Goal: Task Accomplishment & Management: Manage account settings

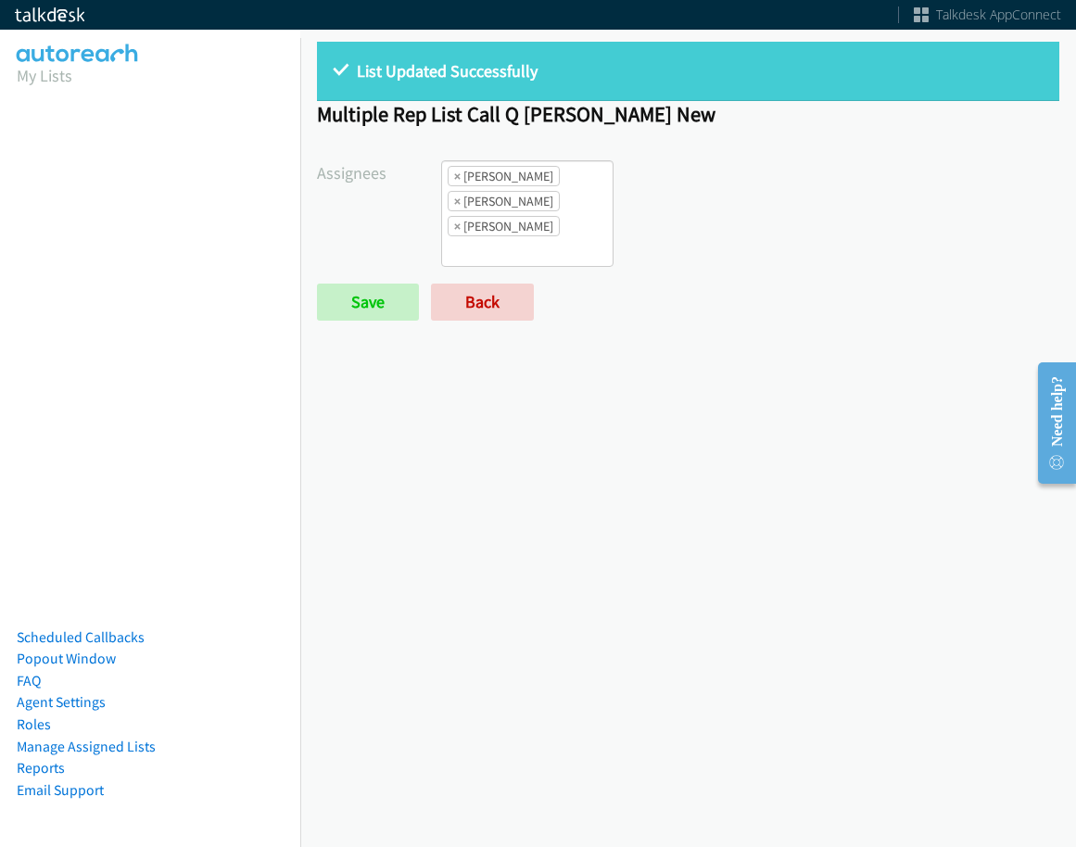
click at [486, 294] on link "Back" at bounding box center [482, 302] width 103 height 37
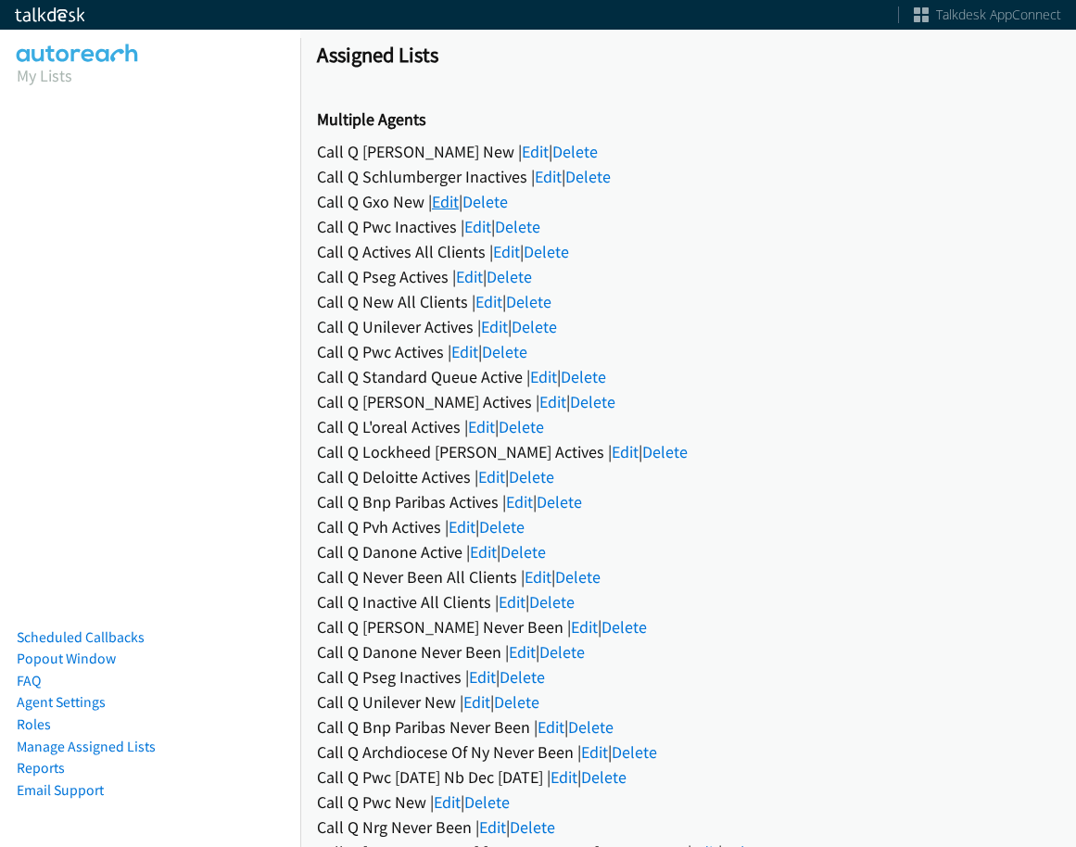
click at [459, 201] on link "Edit" at bounding box center [445, 201] width 27 height 21
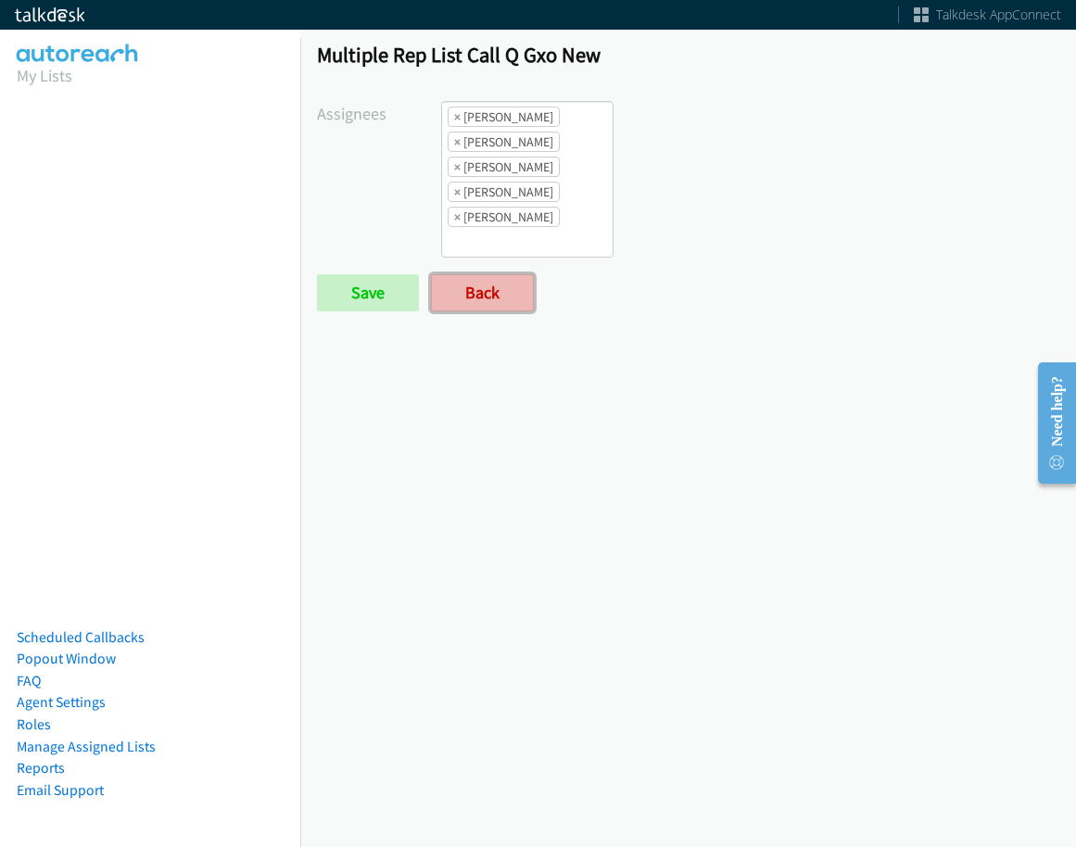
click at [493, 288] on link "Back" at bounding box center [482, 292] width 103 height 37
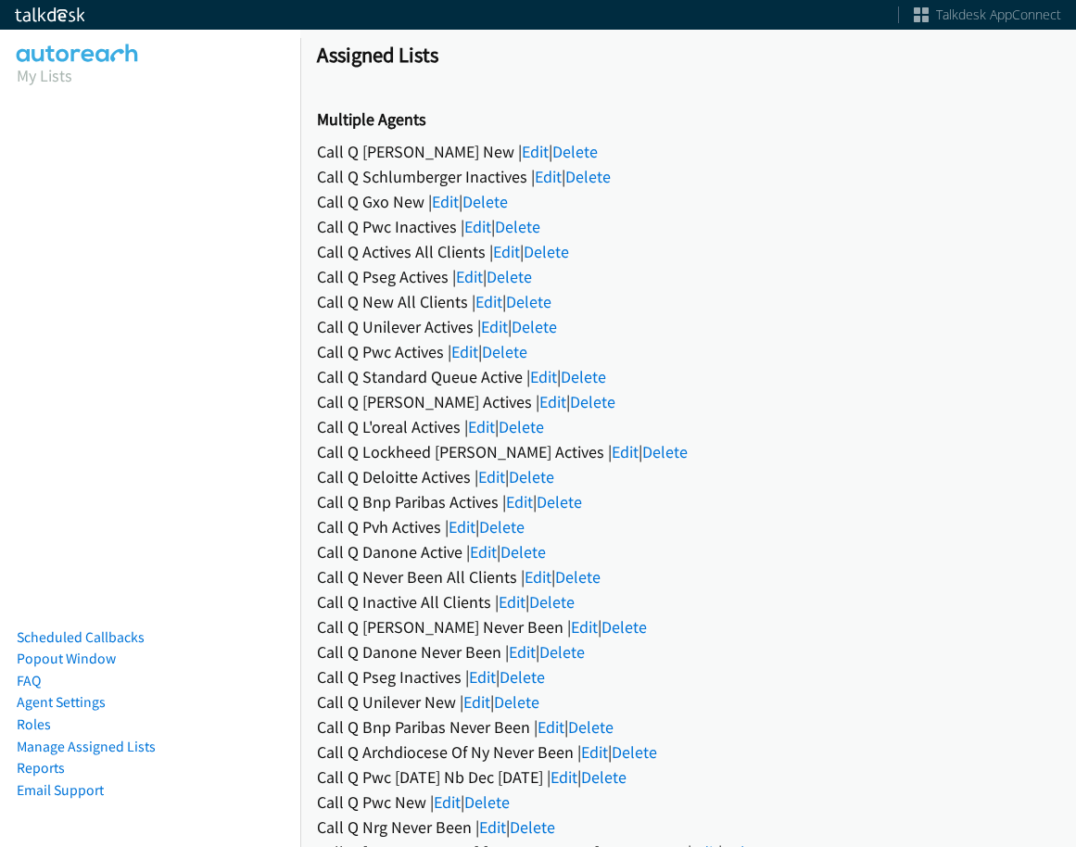
click at [551, 181] on link "Edit" at bounding box center [548, 176] width 27 height 21
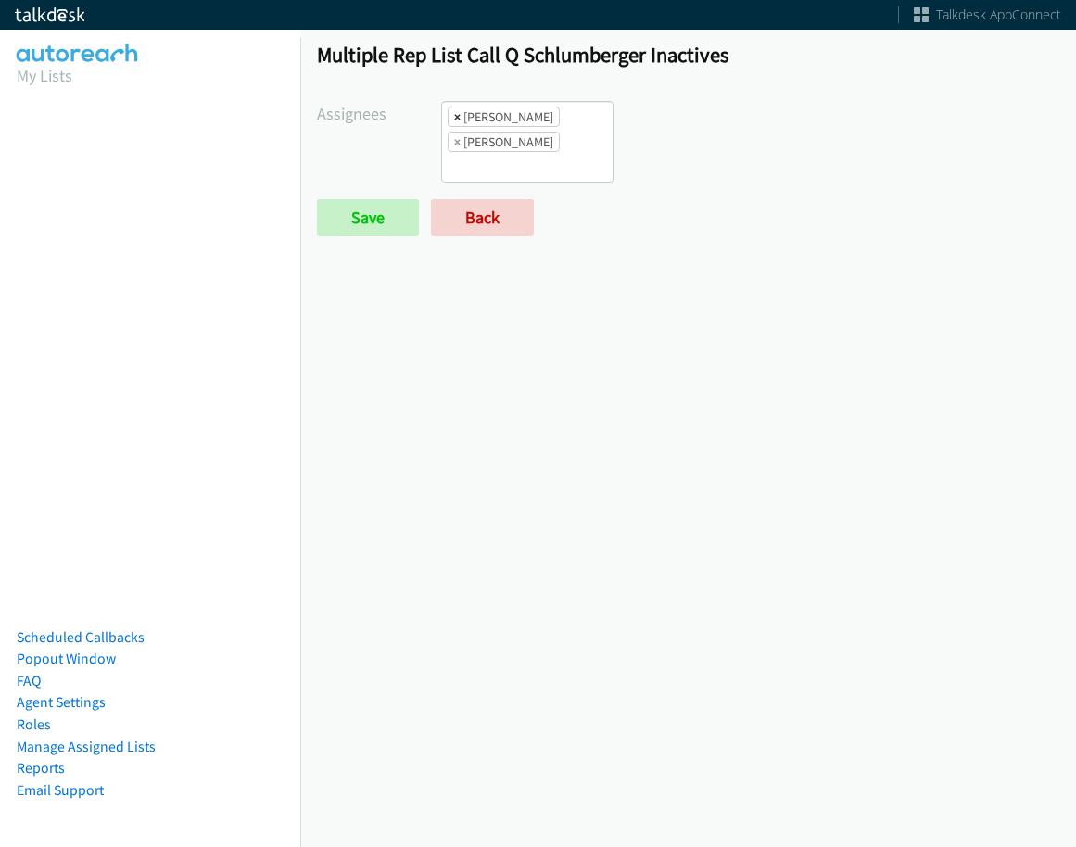
click at [454, 119] on span "×" at bounding box center [457, 117] width 6 height 19
select select "342df737-67c3-4ba0-b24a-dddbcb1c4b65"
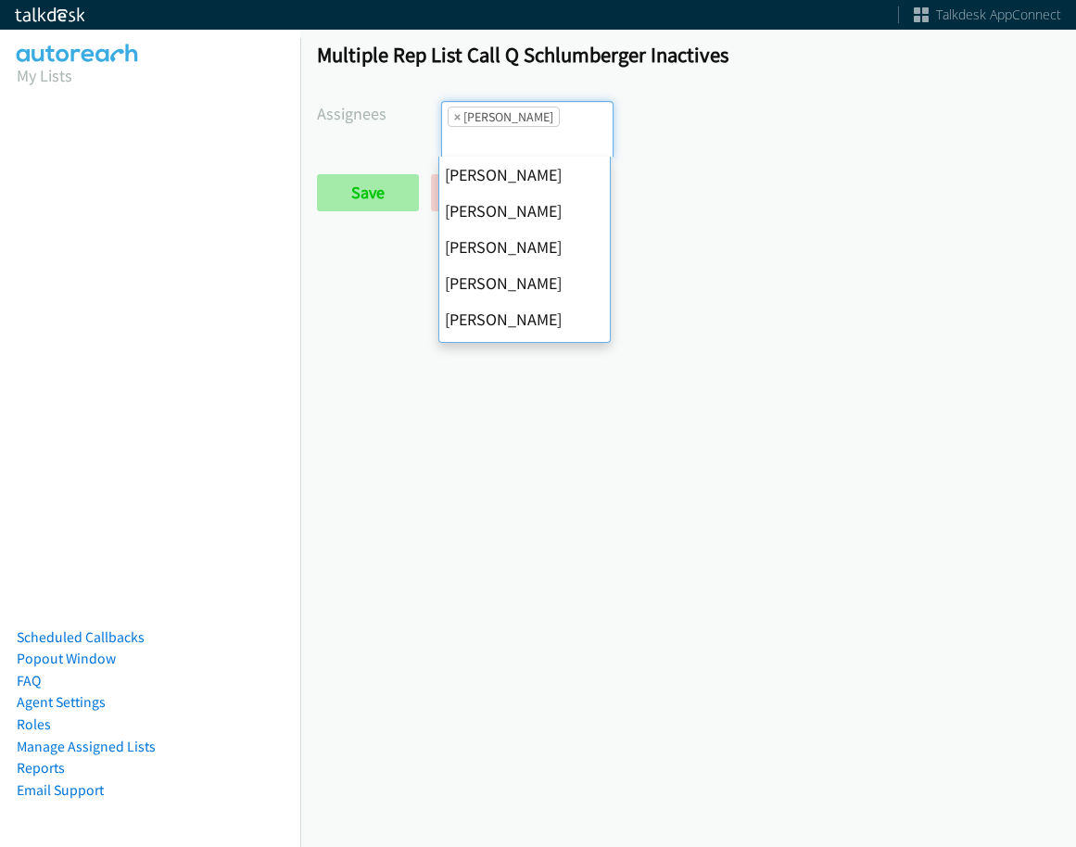
scroll to position [357, 0]
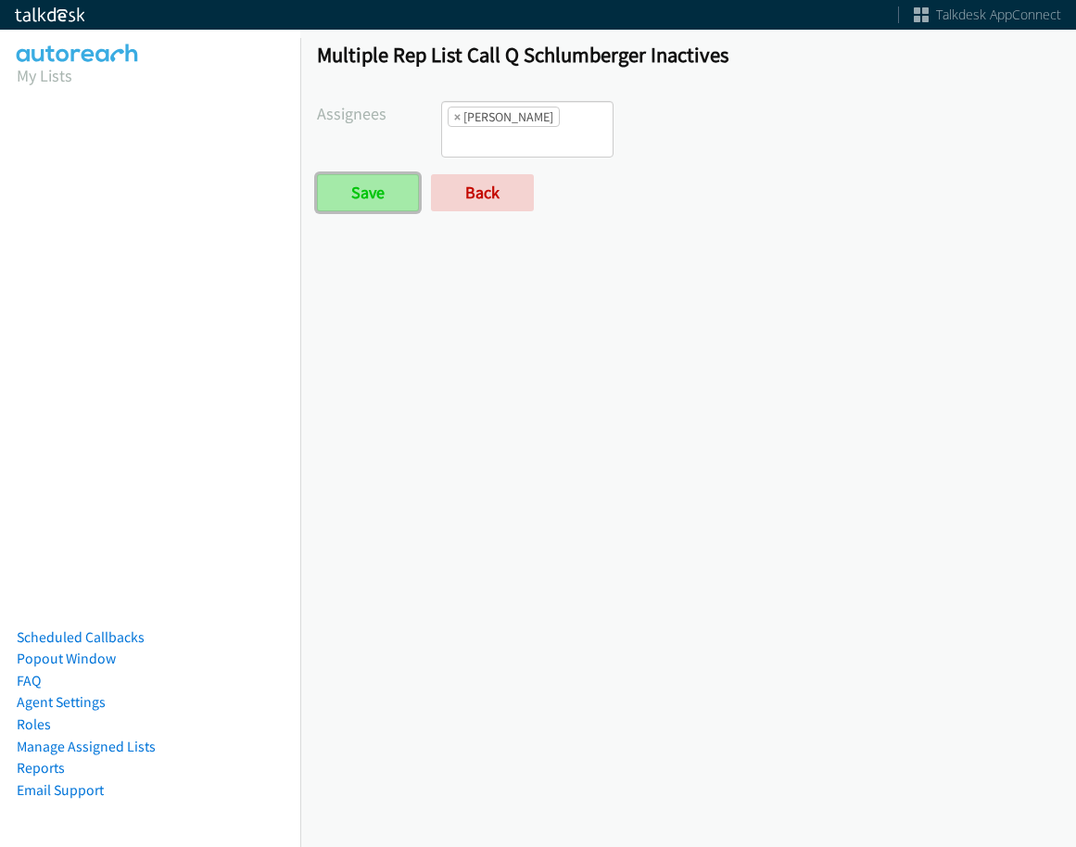
click at [399, 197] on input "Save" at bounding box center [368, 192] width 102 height 37
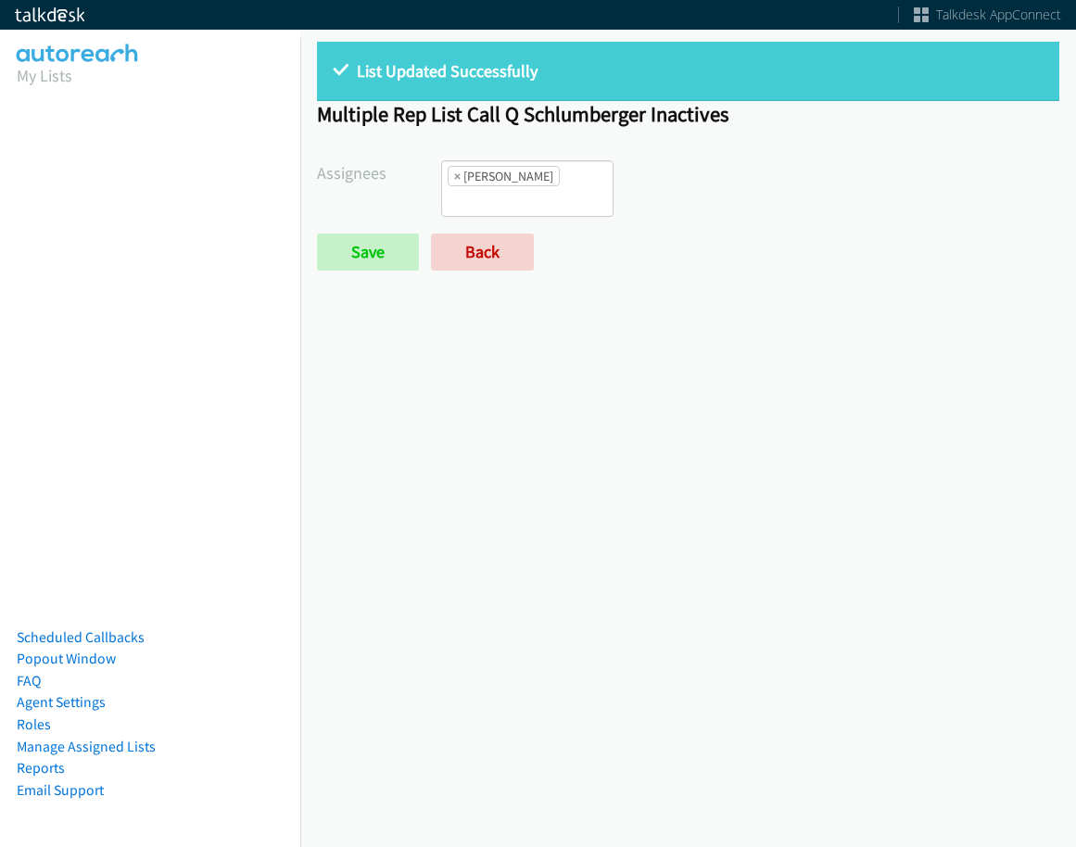
scroll to position [192, 0]
click at [500, 235] on link "Back" at bounding box center [482, 252] width 103 height 37
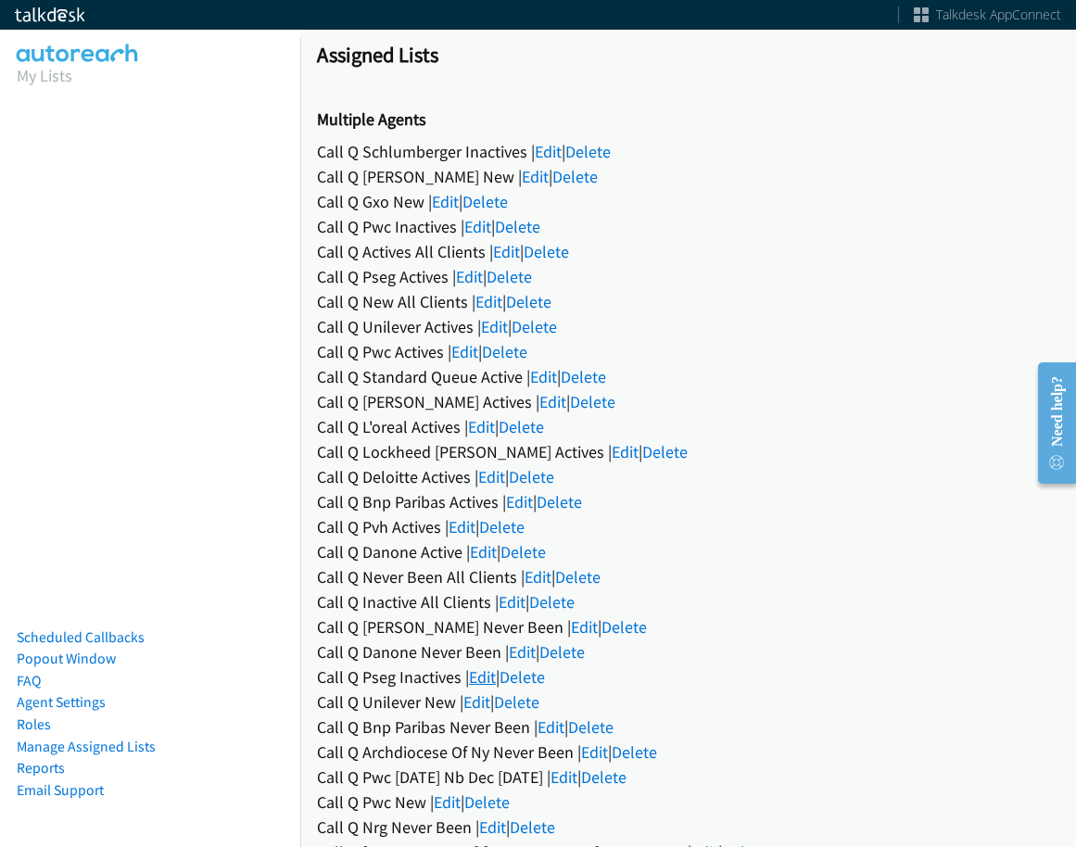
click at [481, 677] on link "Edit" at bounding box center [482, 677] width 27 height 21
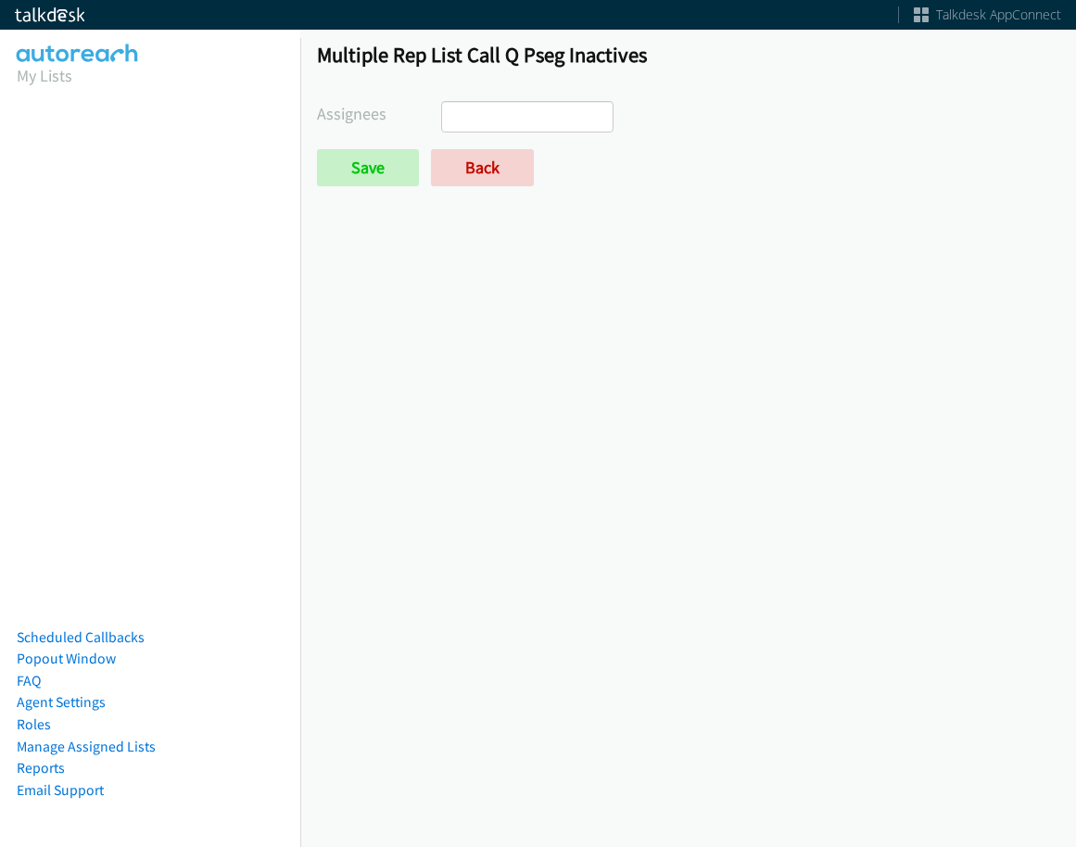
click at [545, 117] on ul at bounding box center [527, 117] width 171 height 30
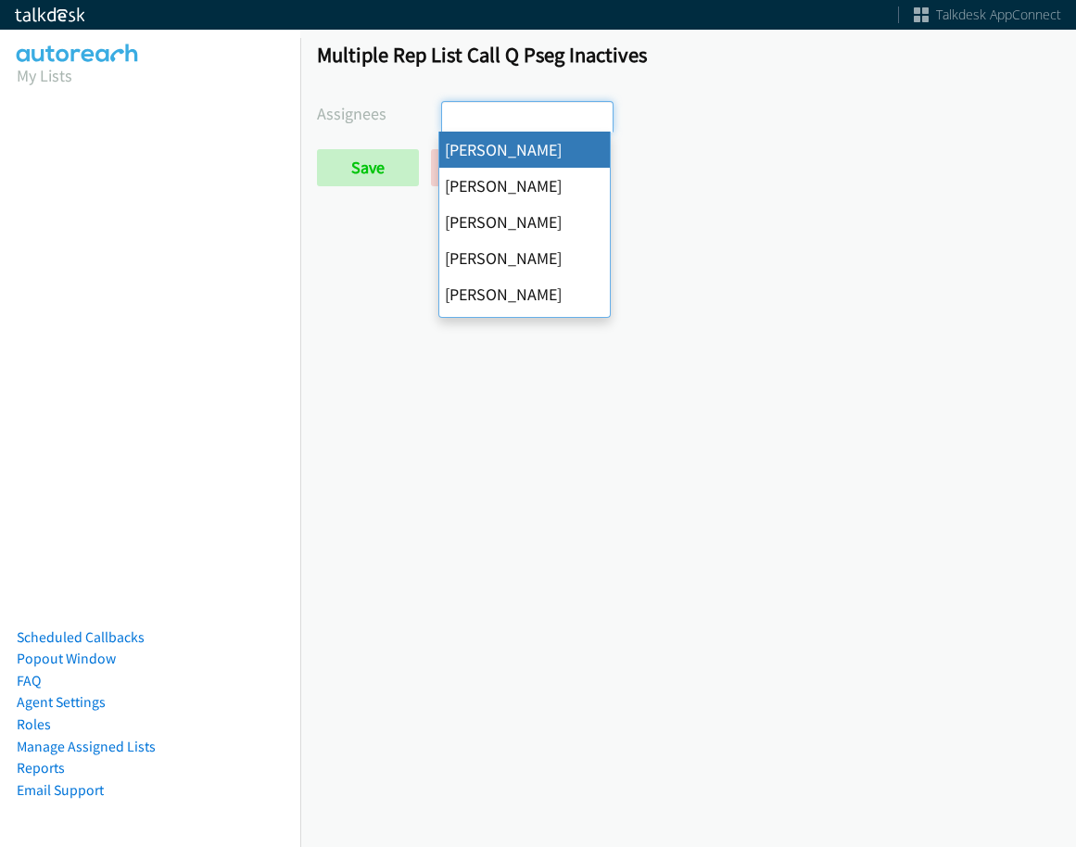
select select "cb11e729-9a1d-44de-9b38-0f5a50c7e01c"
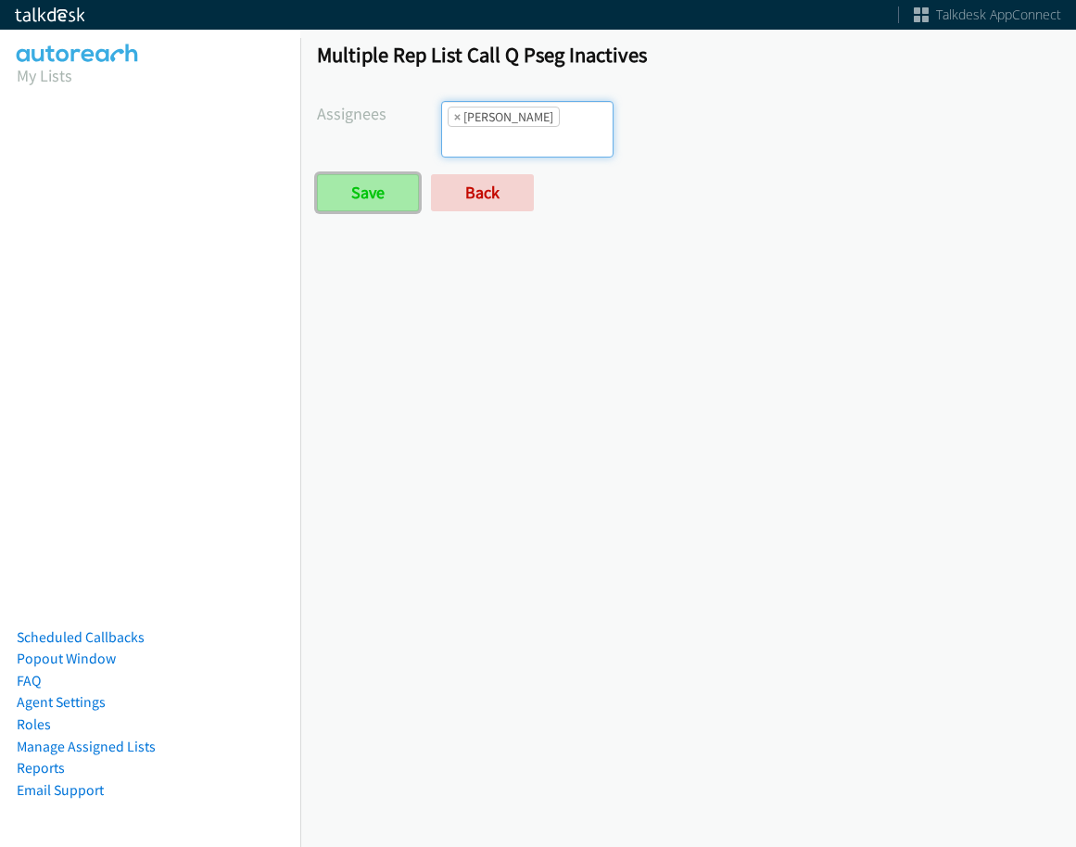
click at [372, 185] on input "Save" at bounding box center [368, 192] width 102 height 37
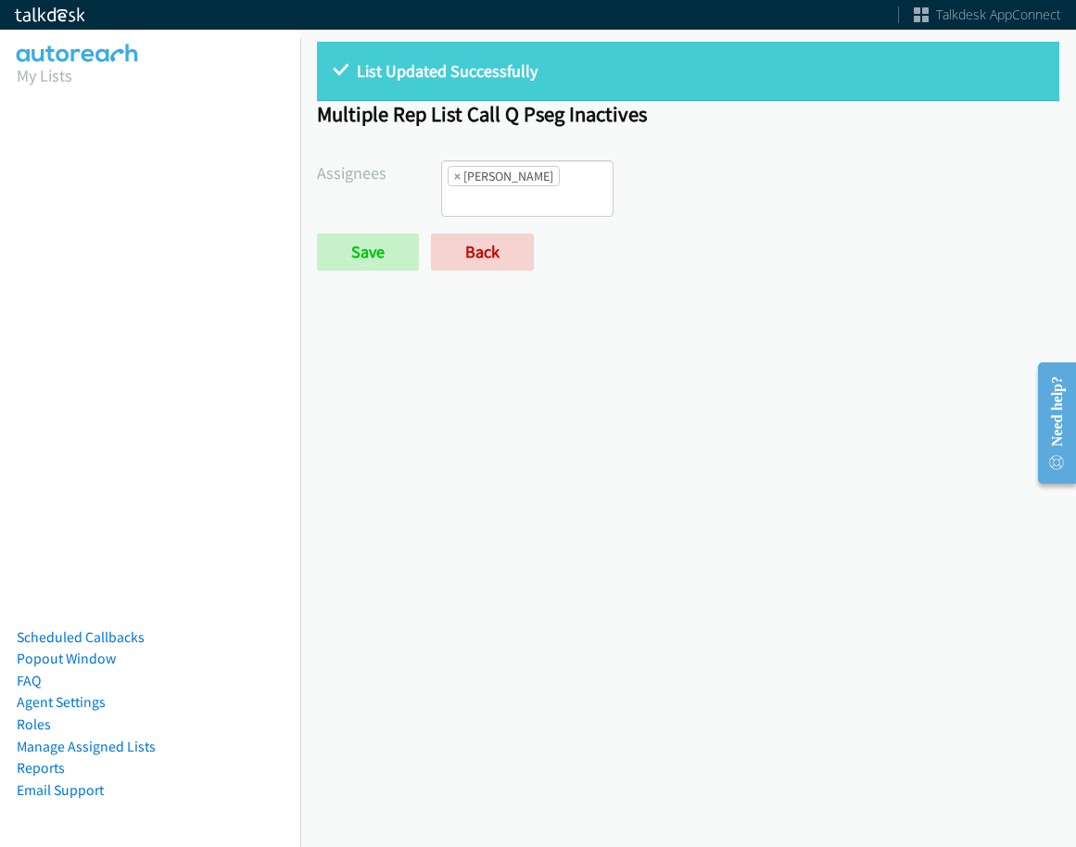
click at [551, 210] on ul "× Abigail Odhiambo" at bounding box center [527, 188] width 171 height 55
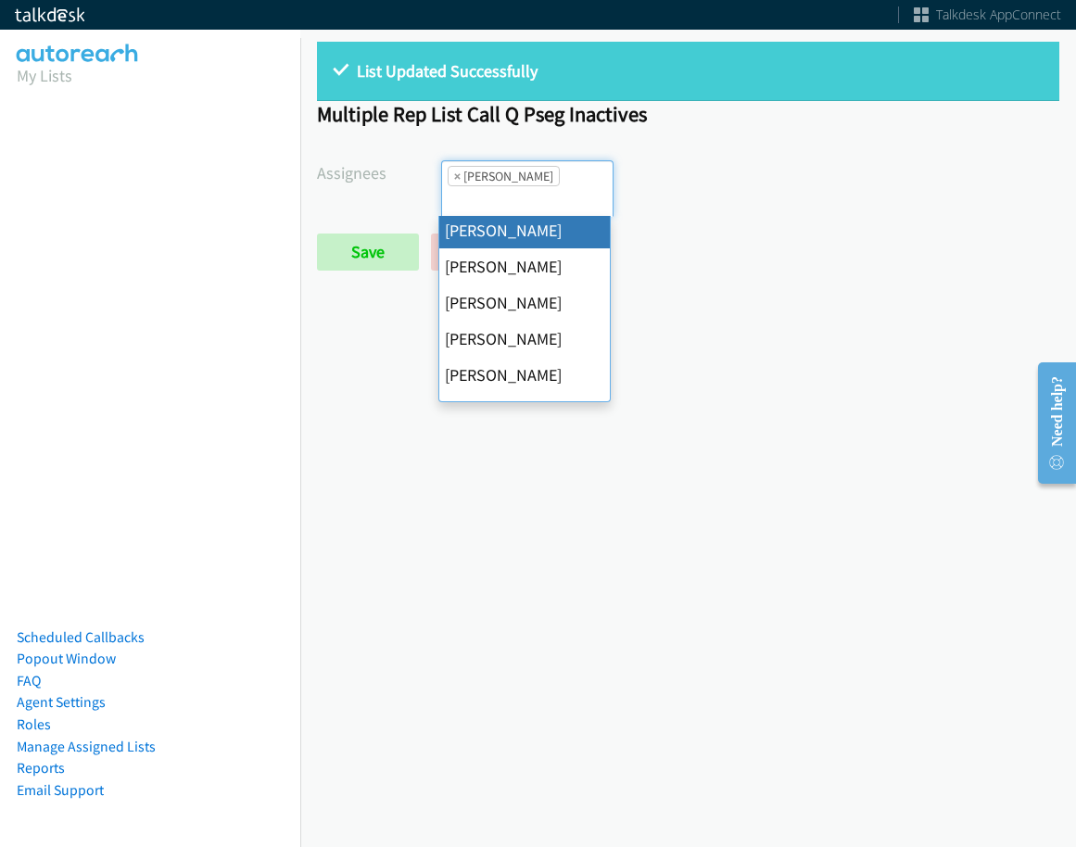
scroll to position [357, 0]
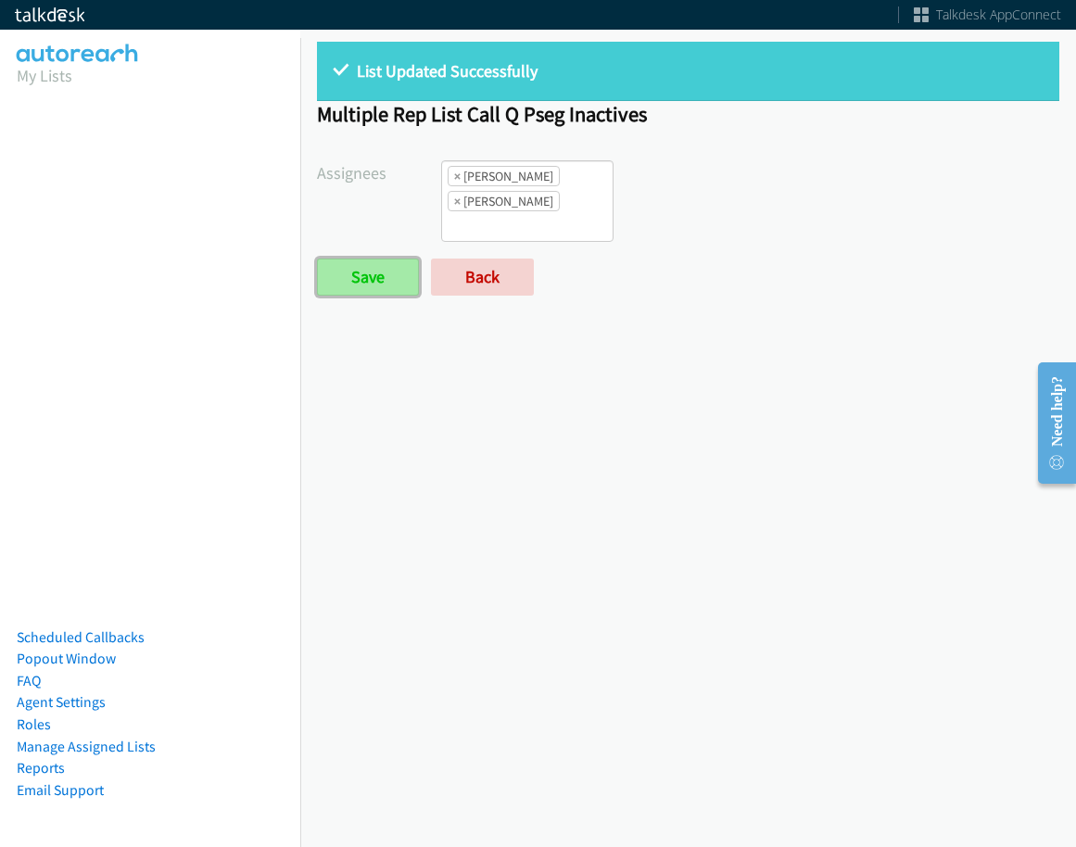
click at [379, 291] on input "Save" at bounding box center [368, 277] width 102 height 37
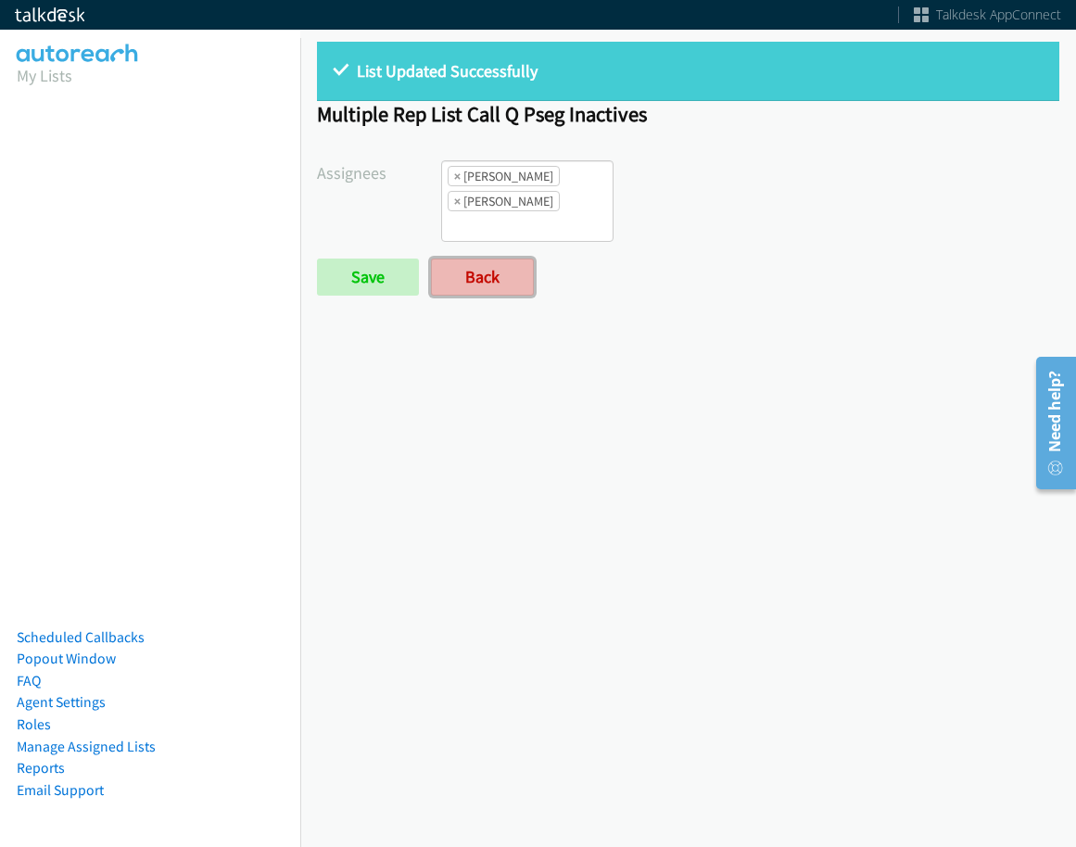
click at [497, 285] on link "Back" at bounding box center [482, 277] width 103 height 37
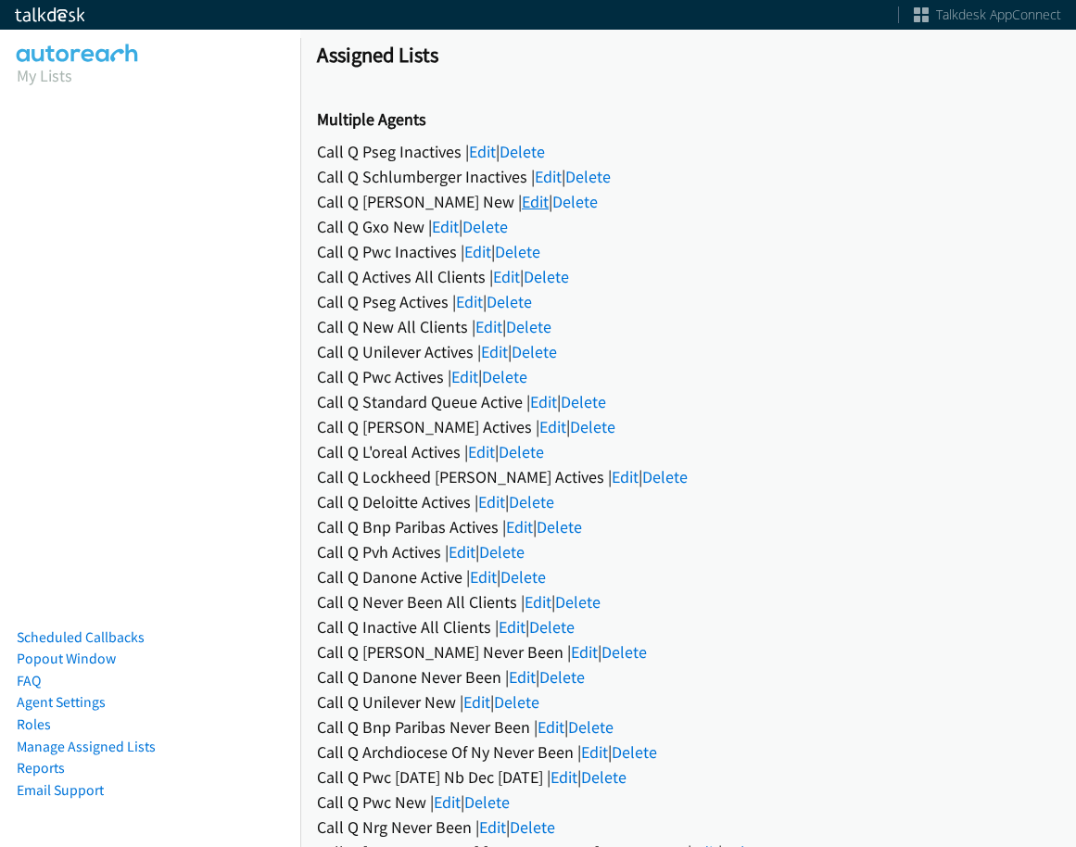
click at [522, 206] on link "Edit" at bounding box center [535, 201] width 27 height 21
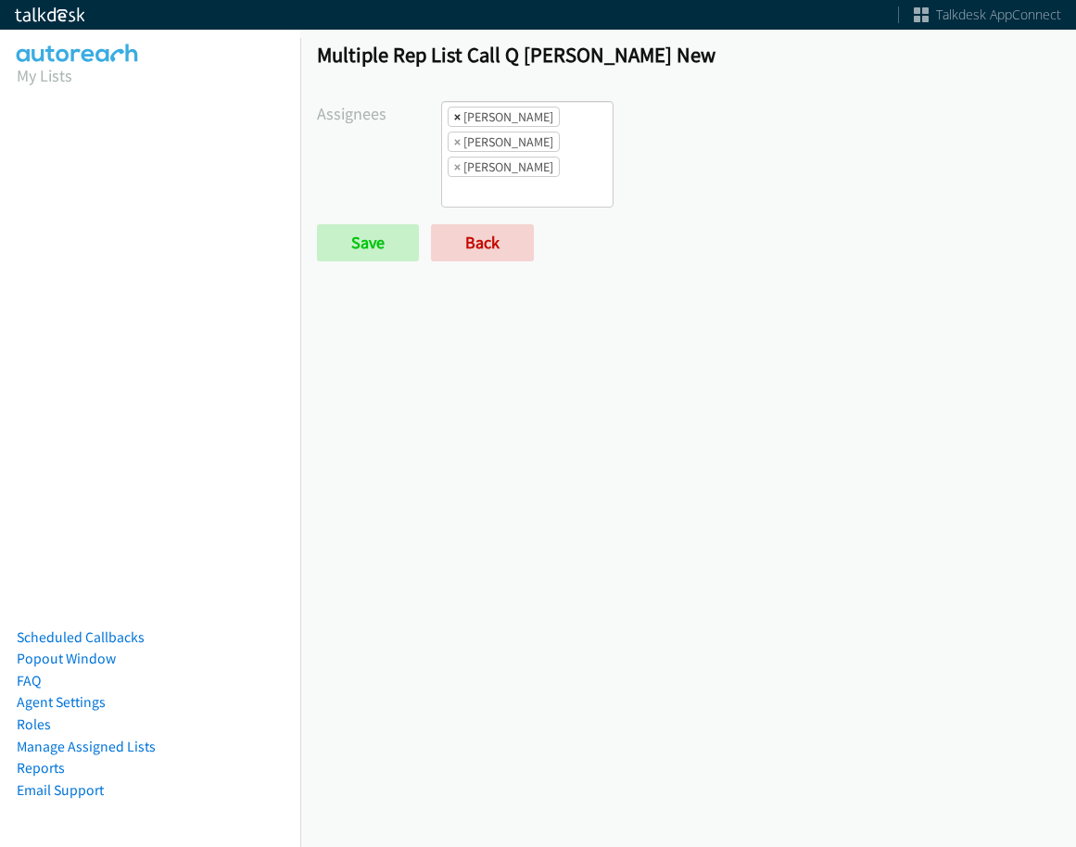
click at [454, 118] on span "×" at bounding box center [457, 117] width 6 height 19
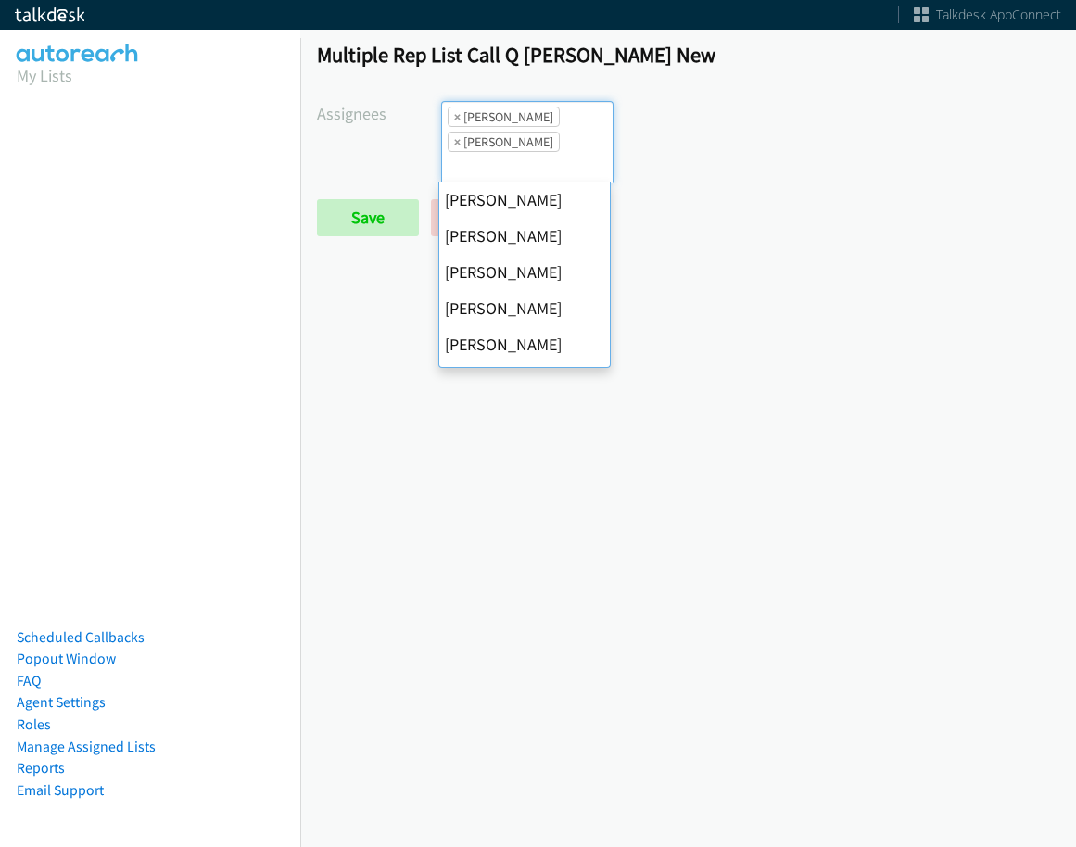
scroll to position [67, 0]
click at [454, 118] on span "×" at bounding box center [457, 117] width 6 height 19
select select "fd8c5d46-30db-44cb-8f0d-00da318b790a"
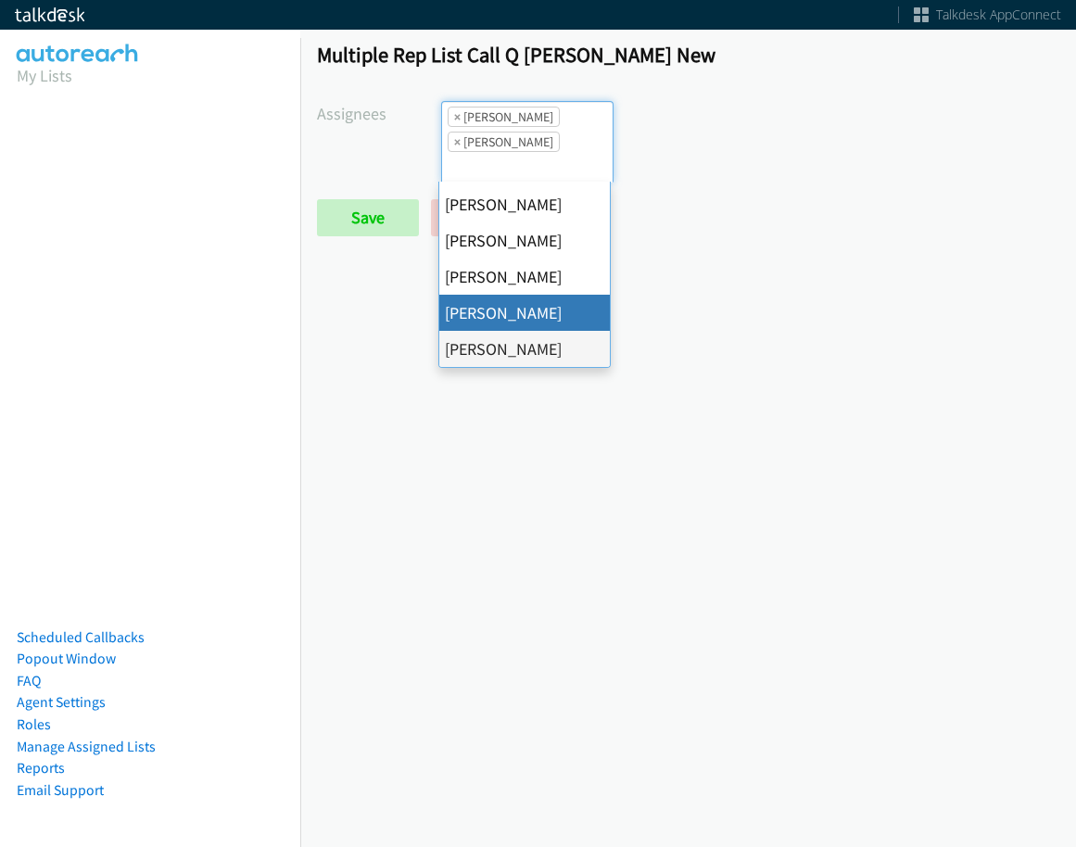
select select
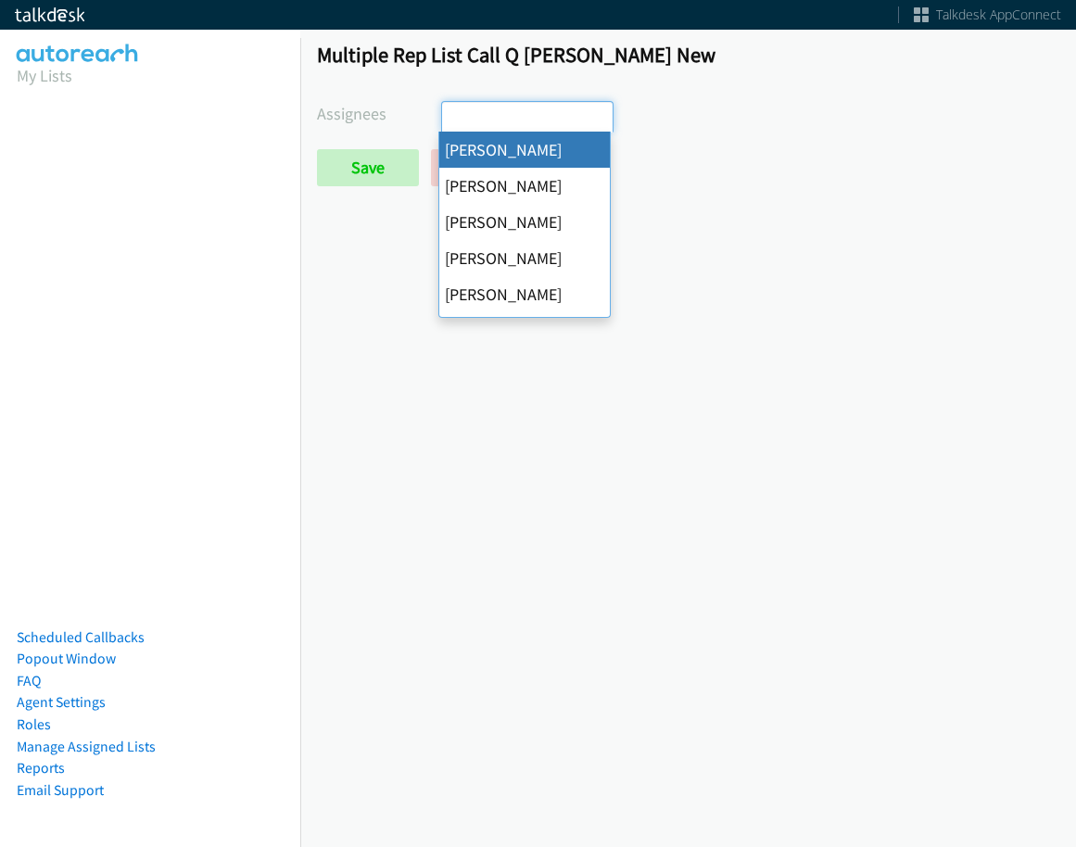
click at [452, 118] on input "search" at bounding box center [474, 117] width 65 height 30
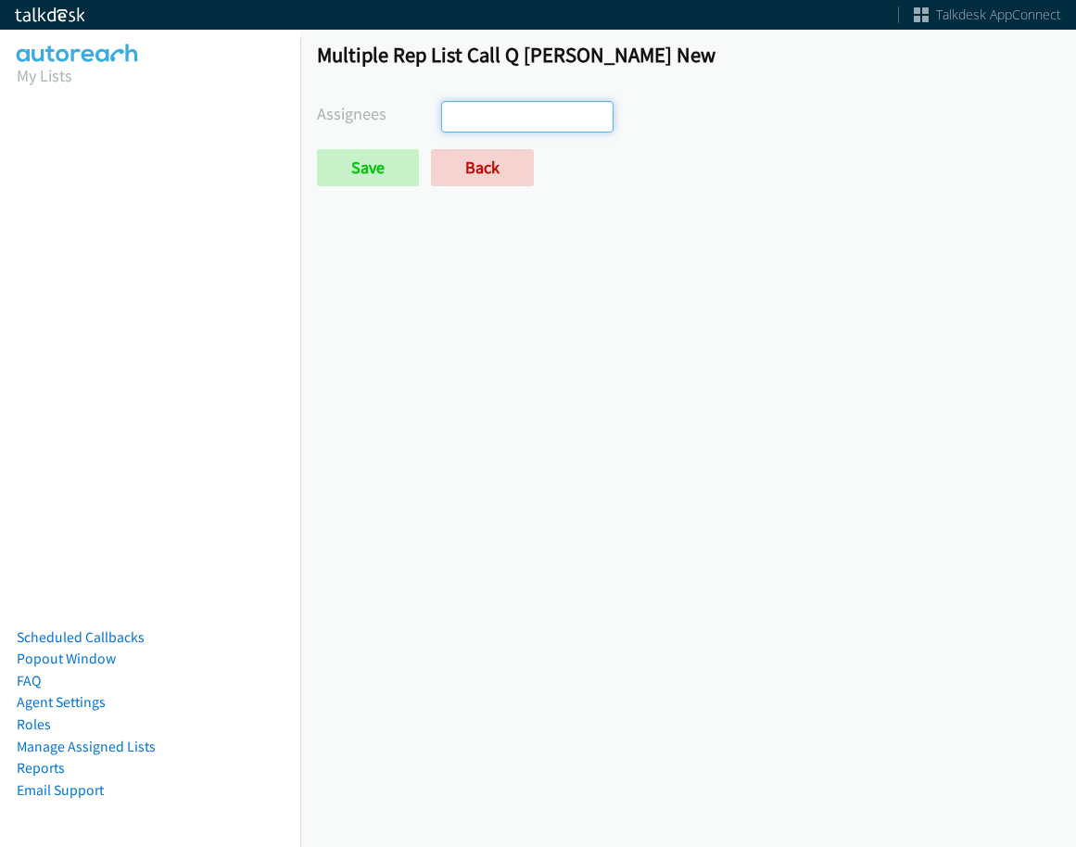
click at [407, 146] on form "Assignees Abigail Odhiambo Alana Ruiz Amber Ramos Cathy Shahan Charles Ross Daq…" at bounding box center [688, 143] width 743 height 85
click at [390, 169] on input "Save" at bounding box center [368, 167] width 102 height 37
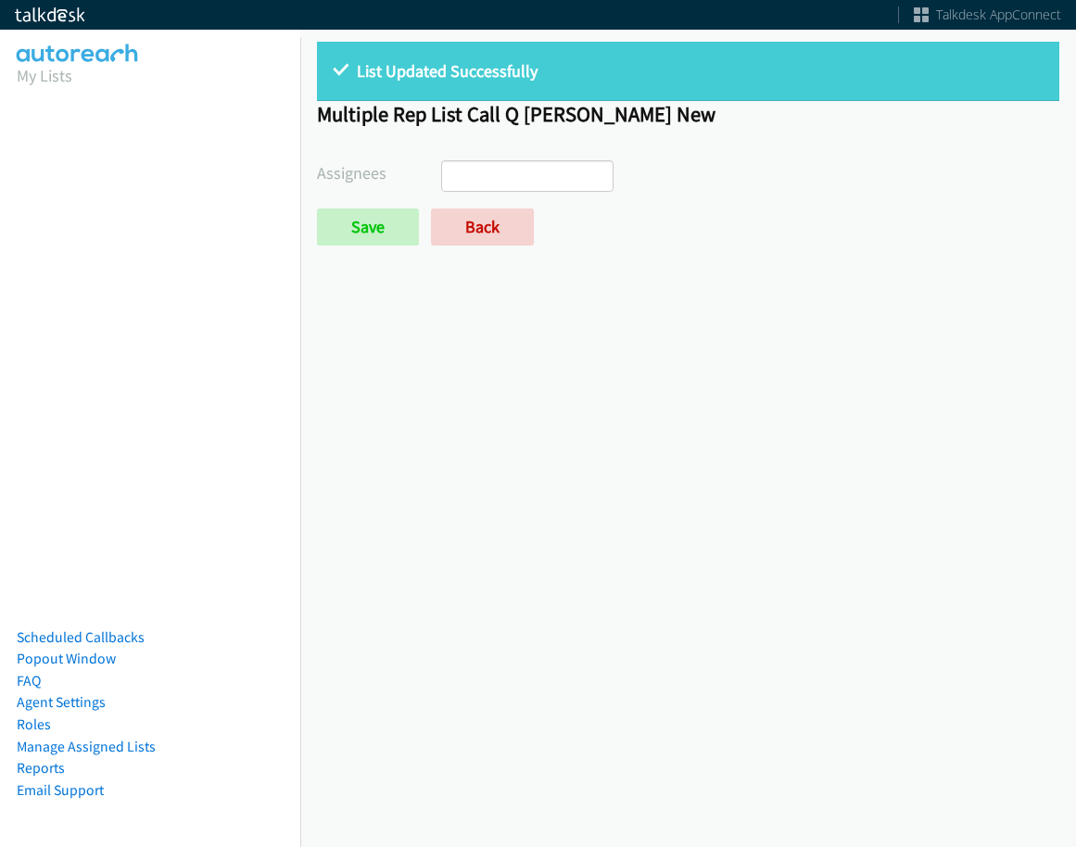
select select
click at [494, 240] on link "Back" at bounding box center [482, 227] width 103 height 37
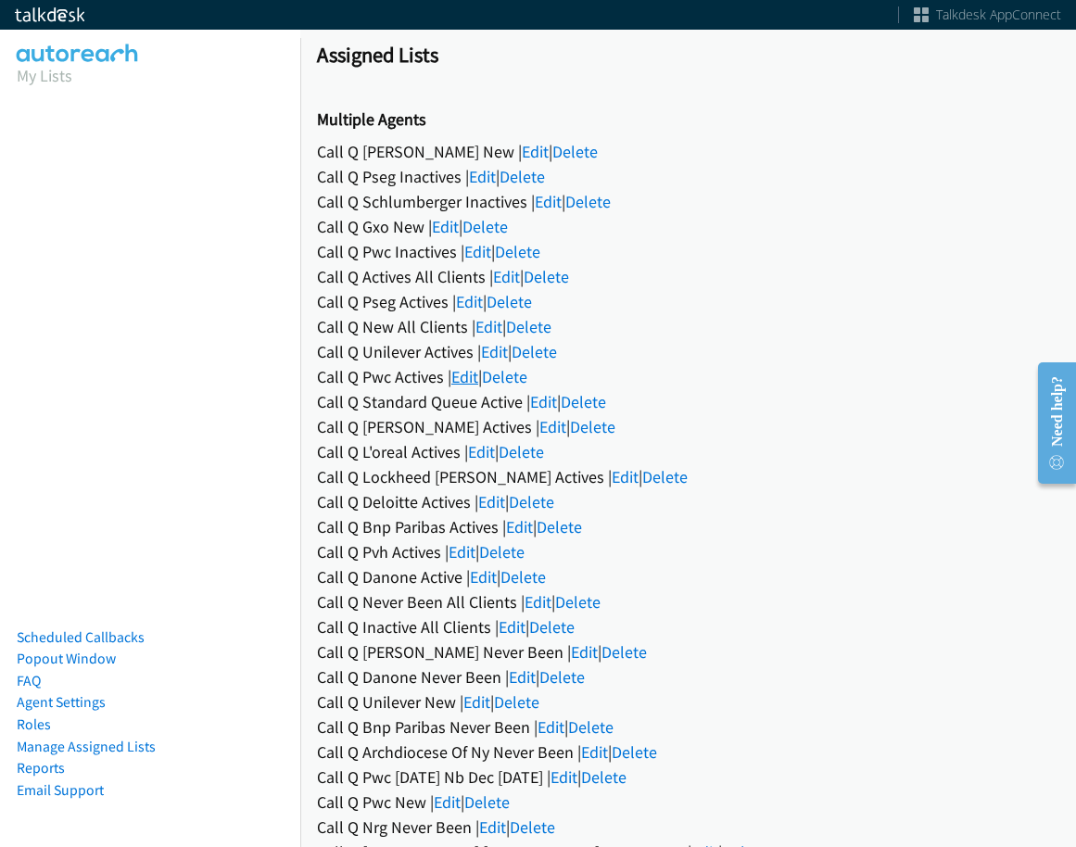
click at [464, 385] on link "Edit" at bounding box center [464, 376] width 27 height 21
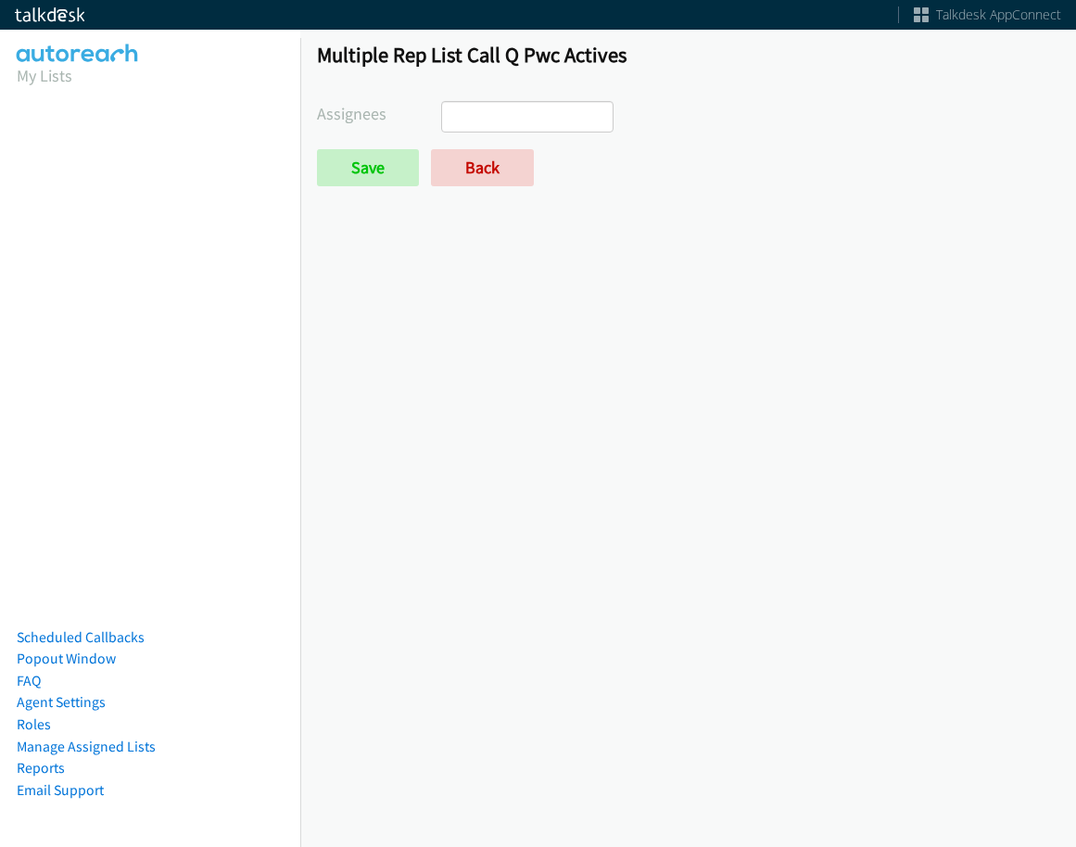
click at [540, 108] on ul at bounding box center [527, 117] width 171 height 30
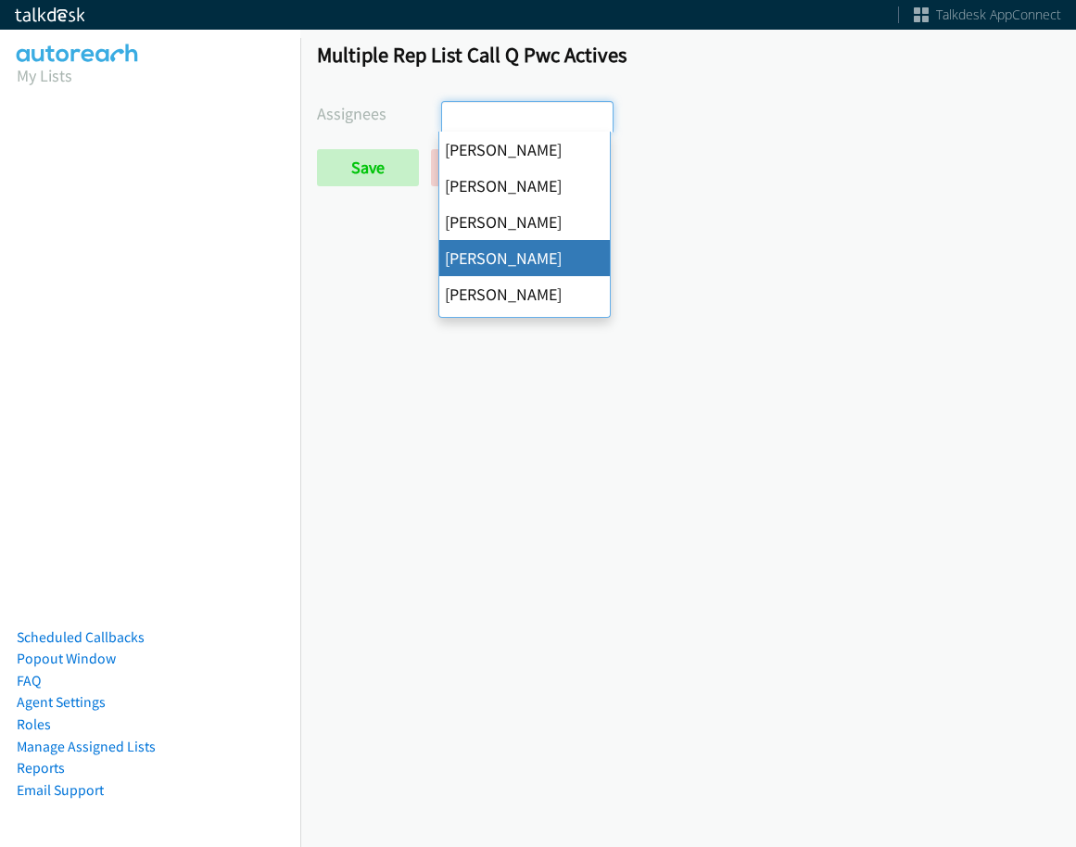
drag, startPoint x: 517, startPoint y: 263, endPoint x: 549, endPoint y: 86, distance: 179.8
select select "d0419105-5ab7-42f4-854b-1efac0a4a5af"
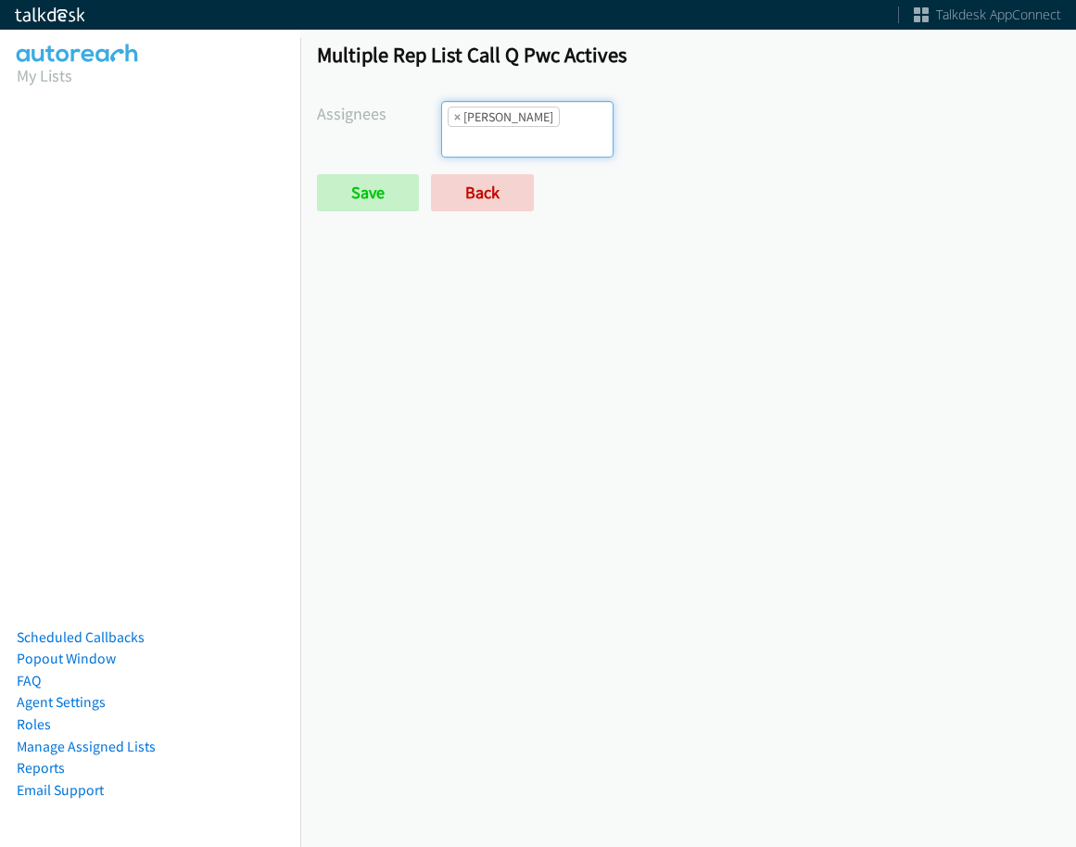
click at [550, 83] on div "Multiple Rep List Call Q Pwc Actives Assignees Abigail Odhiambo Alana Ruiz Ambe…" at bounding box center [688, 135] width 776 height 220
click at [507, 127] on input "search" at bounding box center [474, 142] width 65 height 30
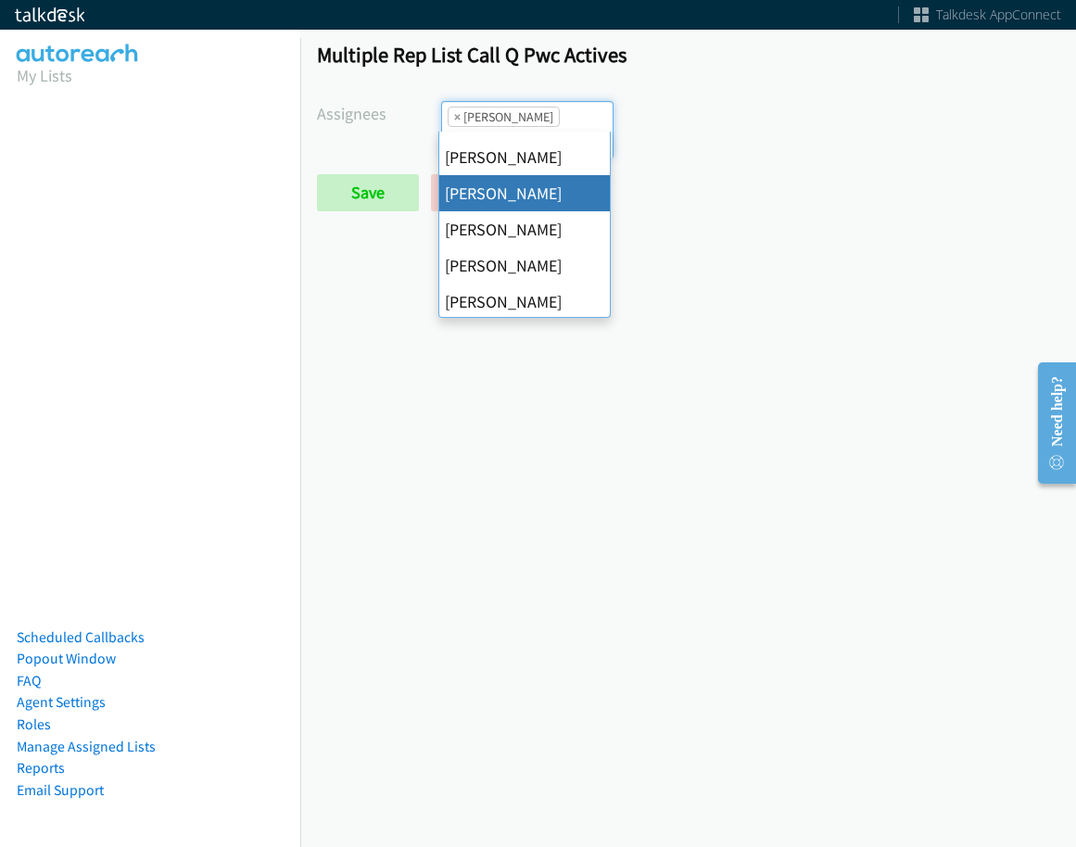
scroll to position [357, 0]
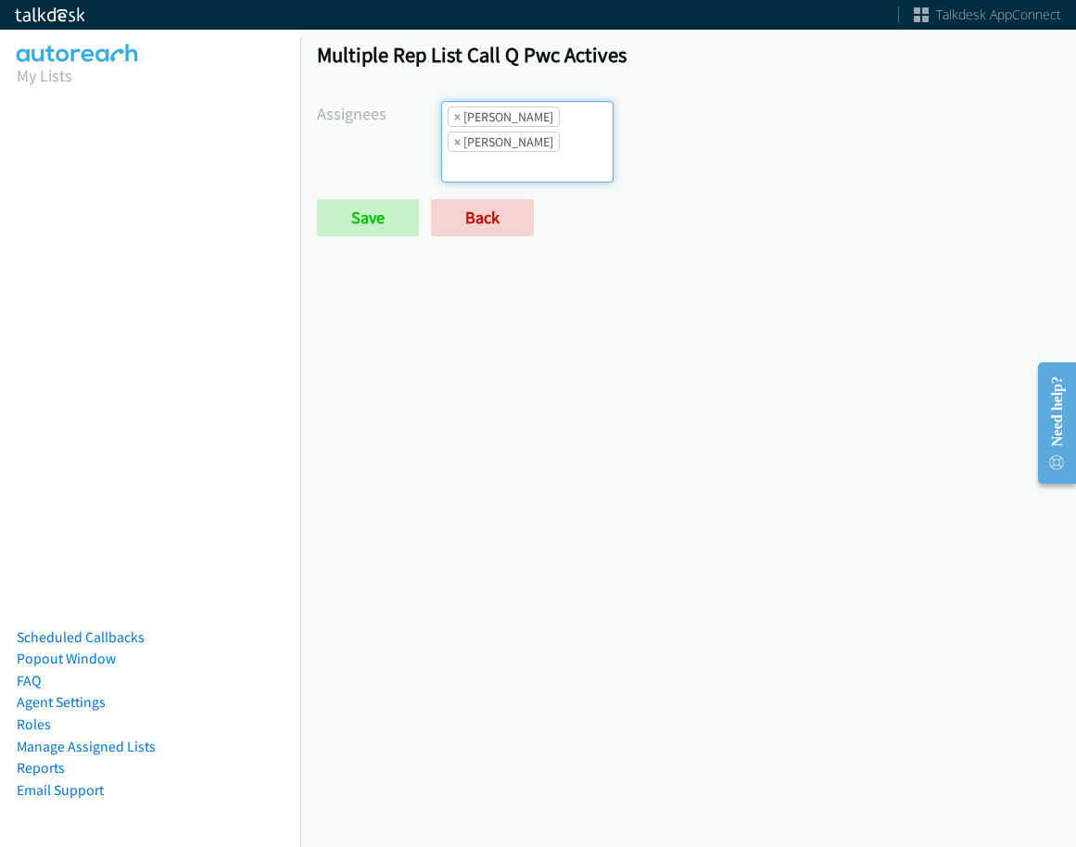
click at [563, 146] on ul "× Cathy Shahan × Tatiana Medina" at bounding box center [527, 142] width 171 height 80
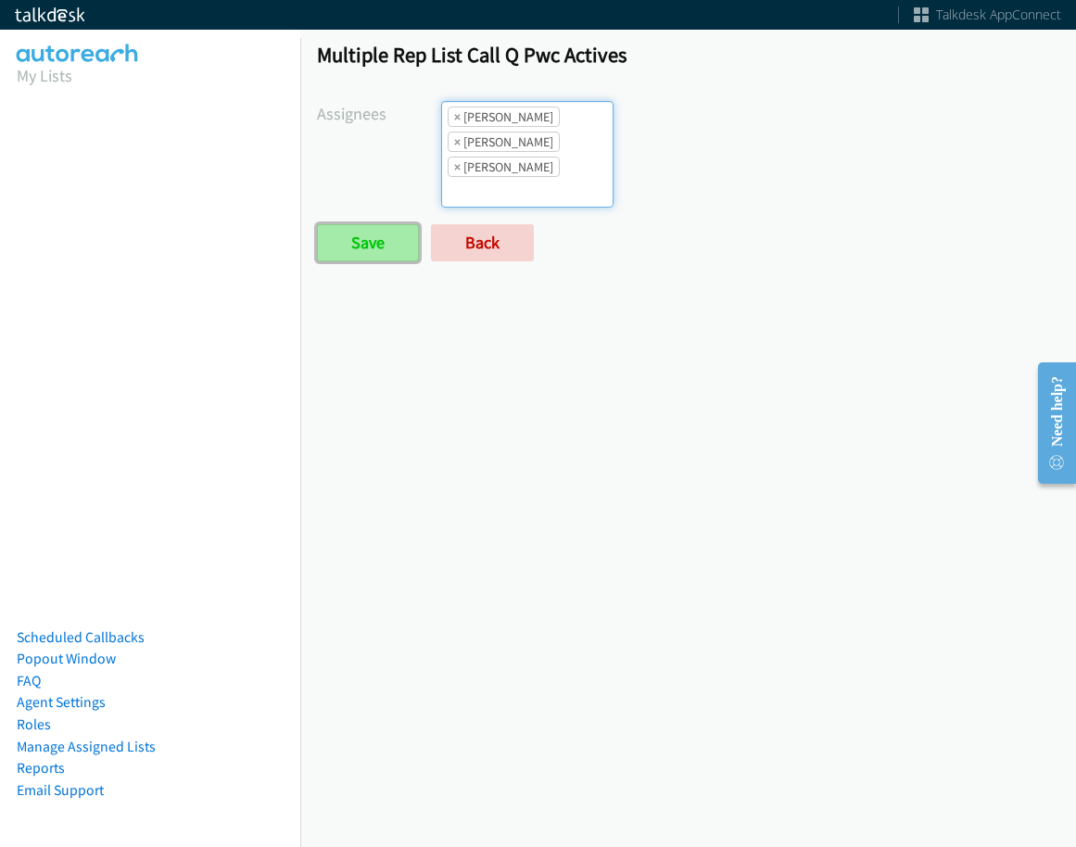
click at [383, 240] on input "Save" at bounding box center [368, 242] width 102 height 37
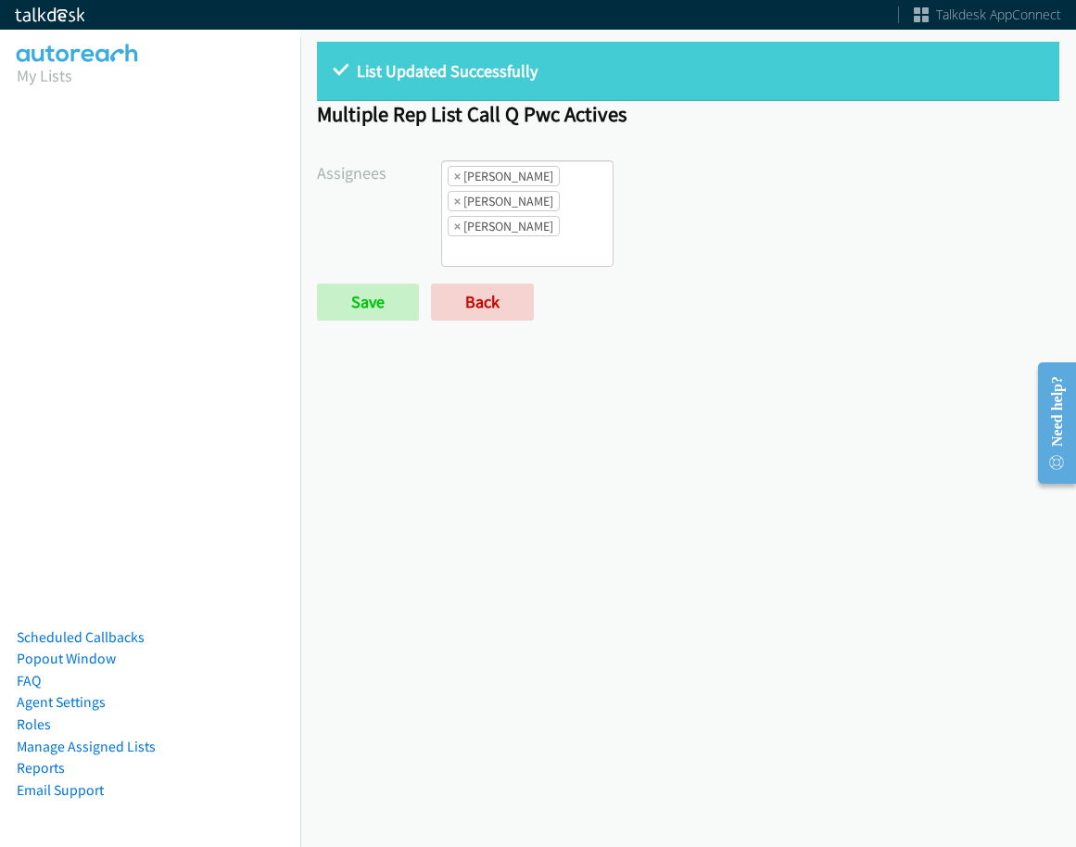
click at [547, 303] on div "Save Back" at bounding box center [564, 302] width 495 height 37
click at [521, 299] on link "Back" at bounding box center [482, 302] width 103 height 37
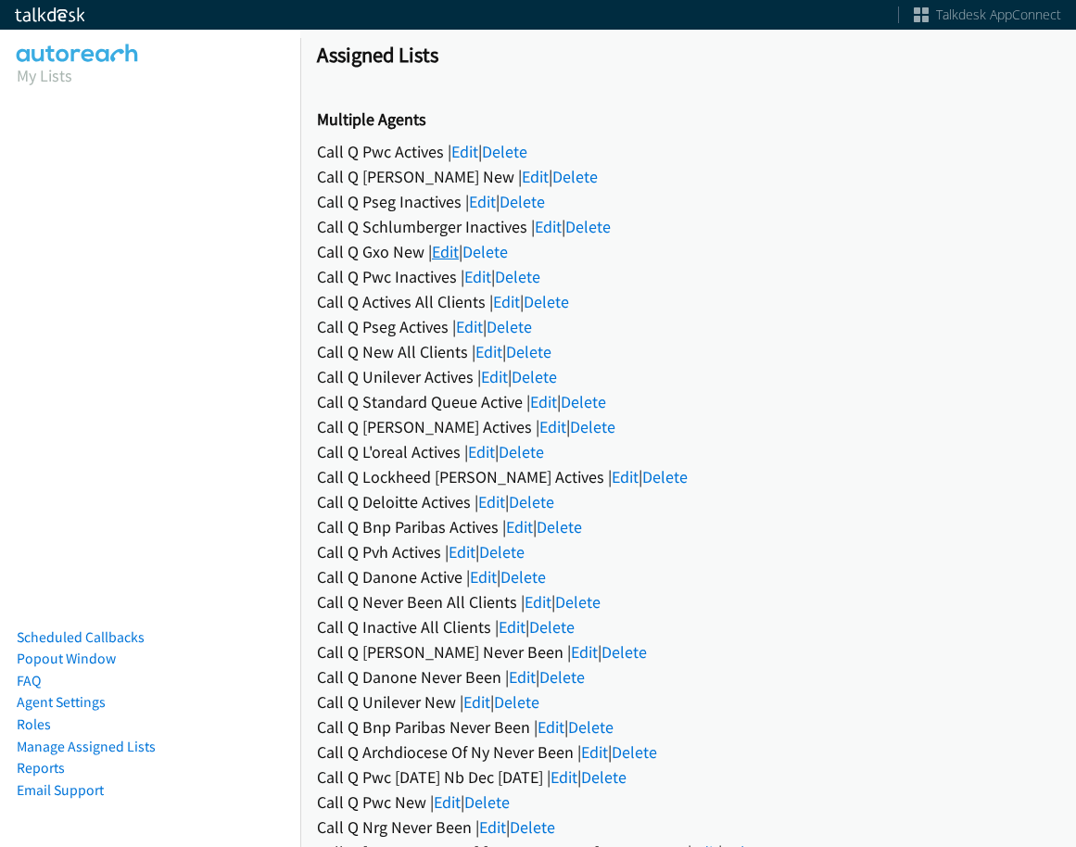
click at [459, 254] on link "Edit" at bounding box center [445, 251] width 27 height 21
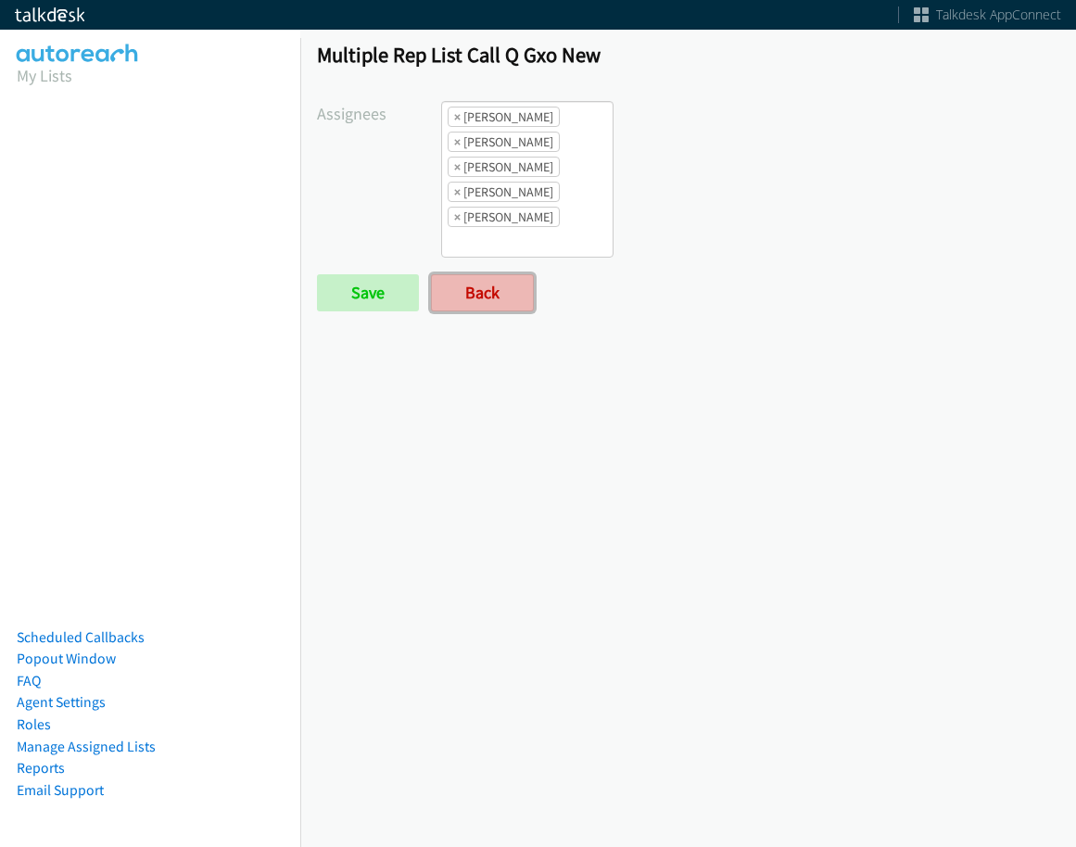
click at [491, 295] on link "Back" at bounding box center [482, 292] width 103 height 37
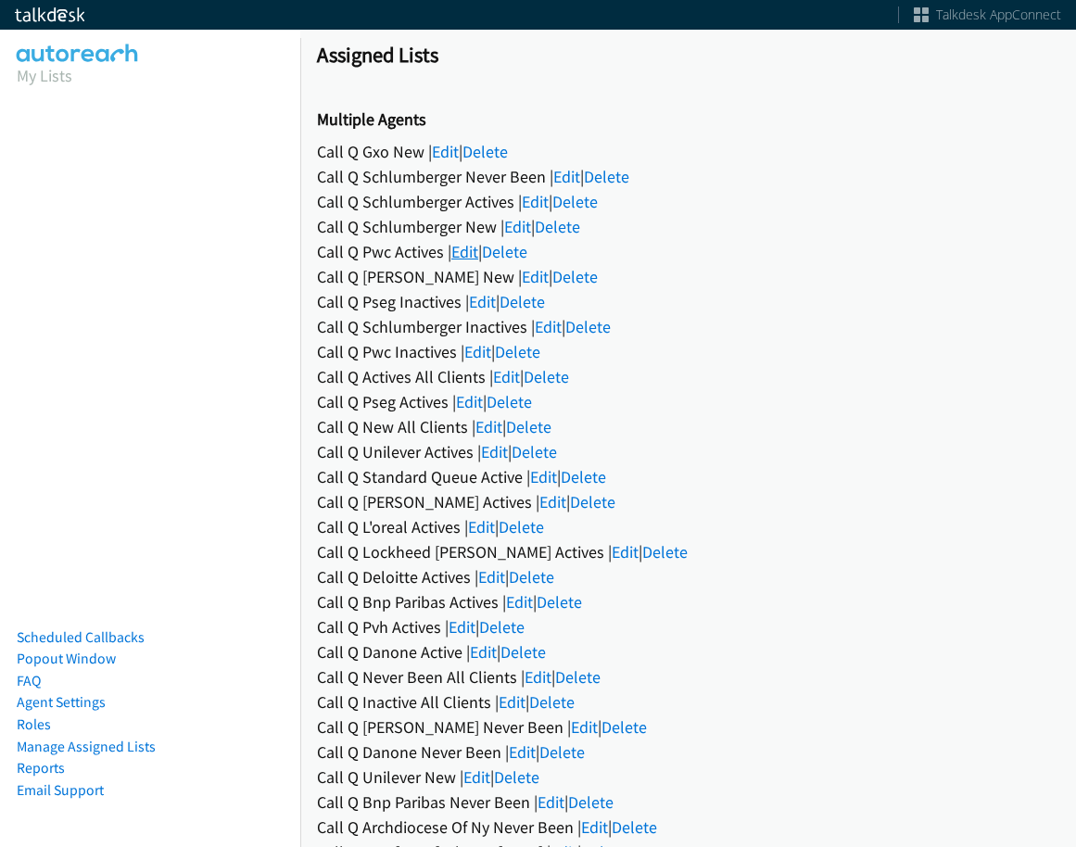
click at [476, 257] on link "Edit" at bounding box center [464, 251] width 27 height 21
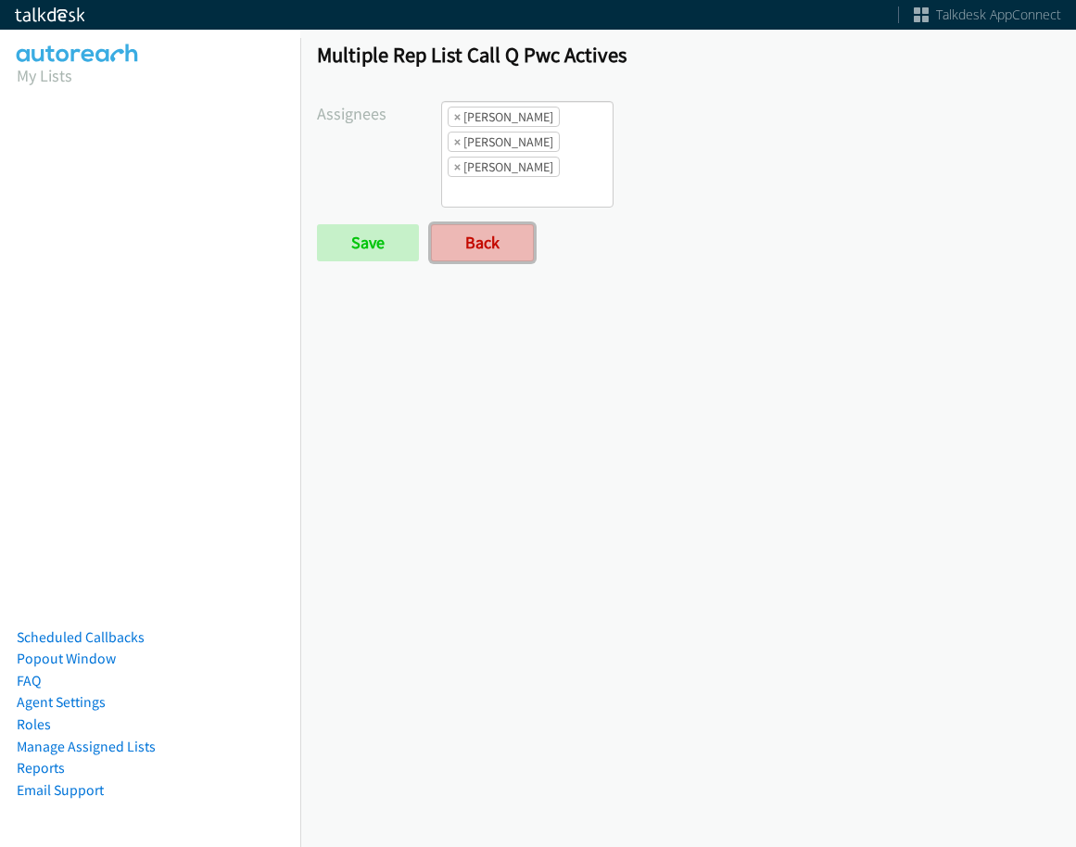
click at [476, 235] on link "Back" at bounding box center [482, 242] width 103 height 37
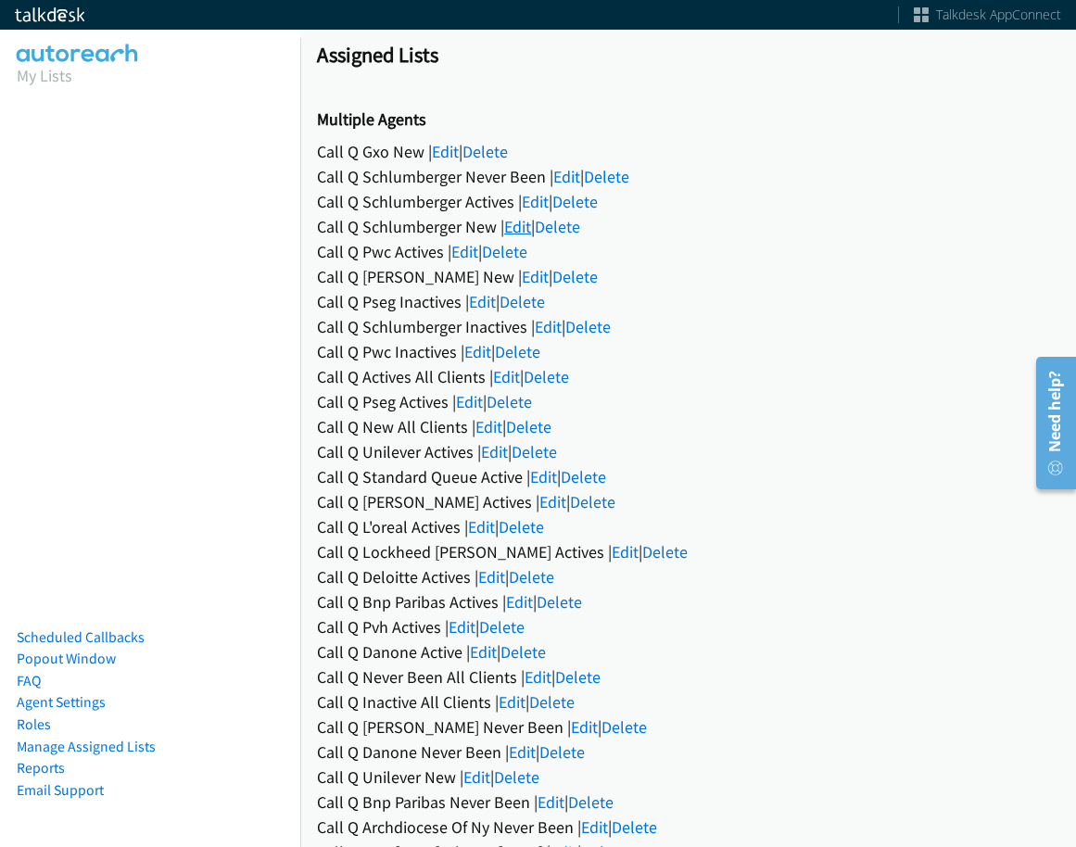
click at [521, 227] on link "Edit" at bounding box center [517, 226] width 27 height 21
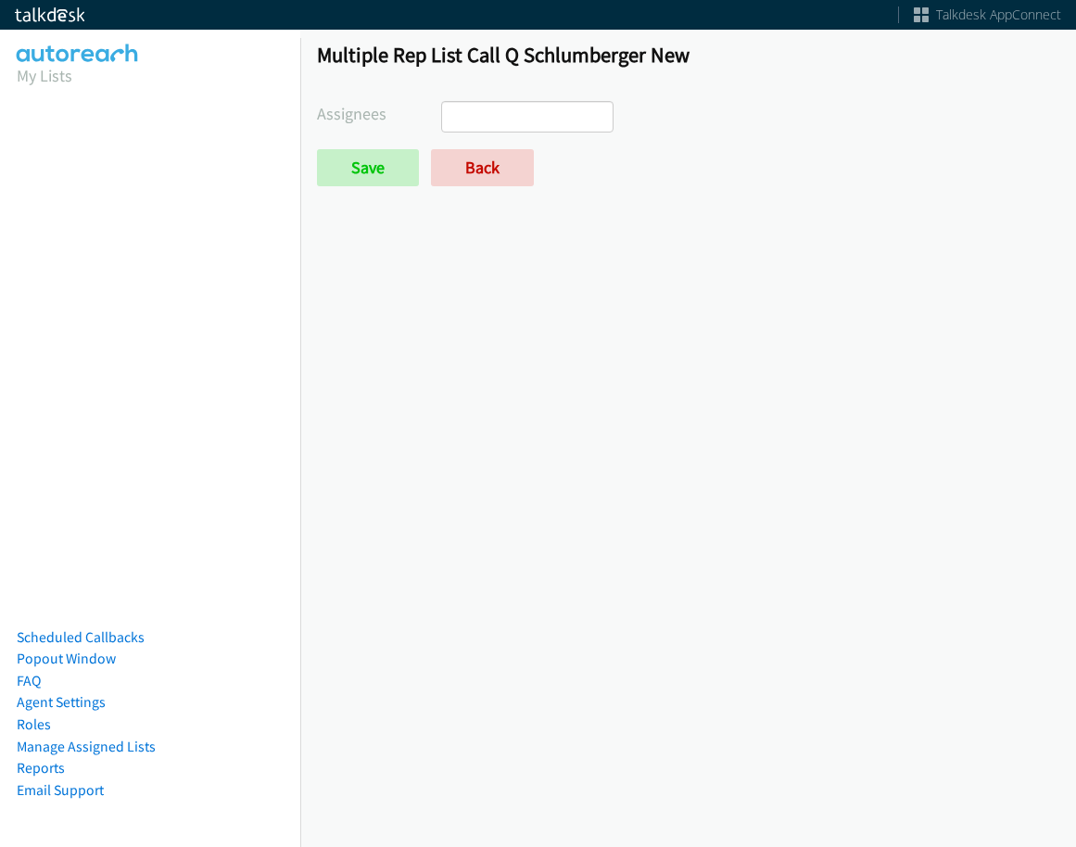
select select
click at [493, 182] on link "Back" at bounding box center [482, 167] width 103 height 37
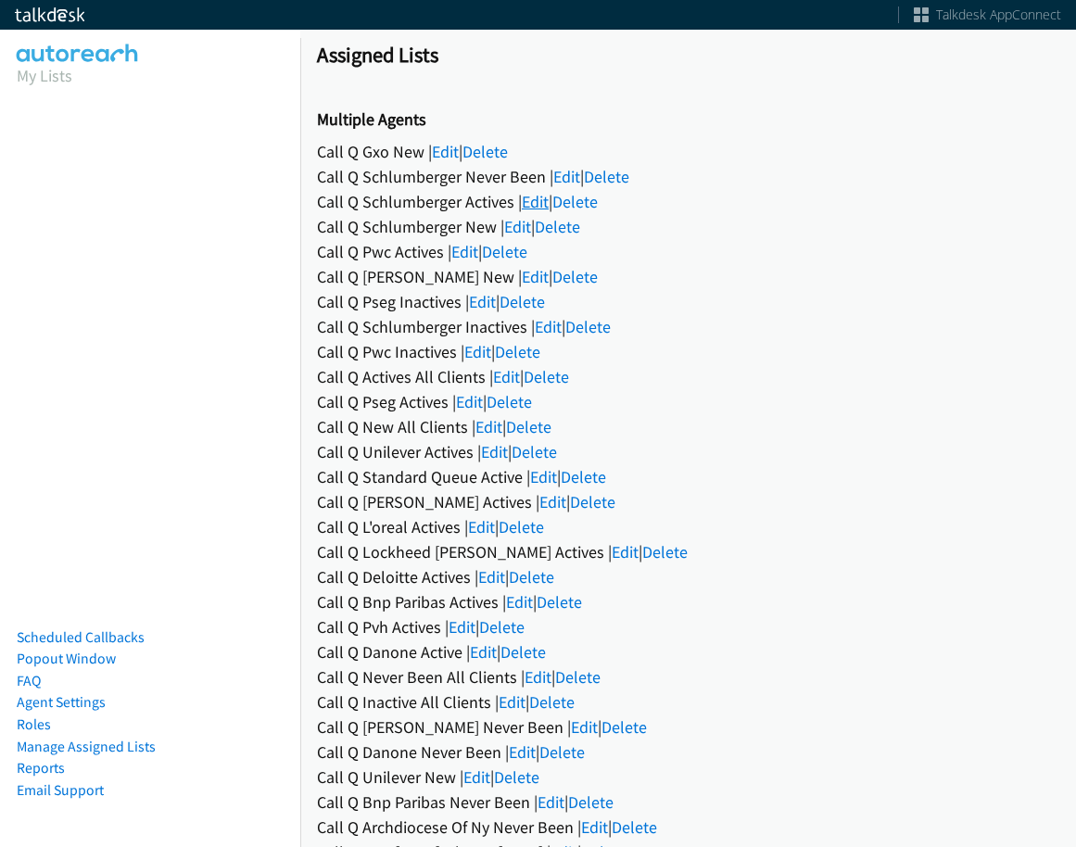
click at [543, 202] on link "Edit" at bounding box center [535, 201] width 27 height 21
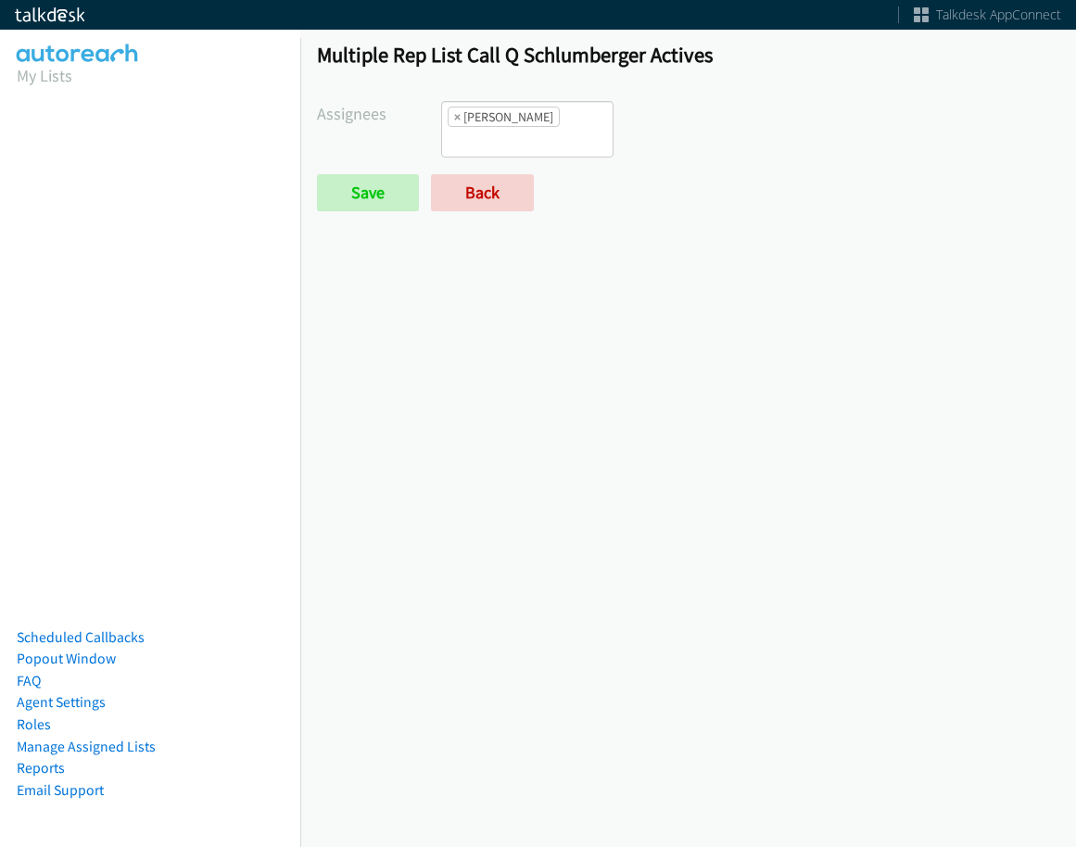
scroll to position [125, 0]
click at [454, 117] on span "×" at bounding box center [457, 117] width 6 height 19
select select
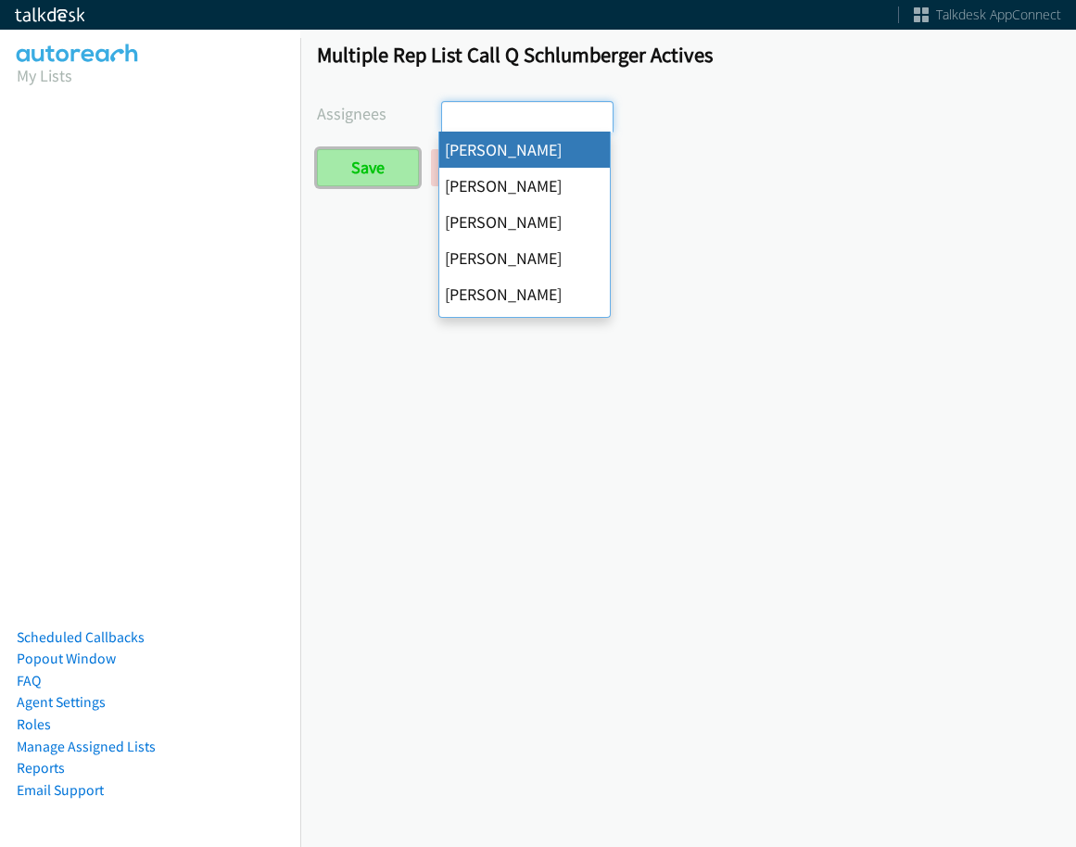
click at [398, 164] on input "Save" at bounding box center [368, 167] width 102 height 37
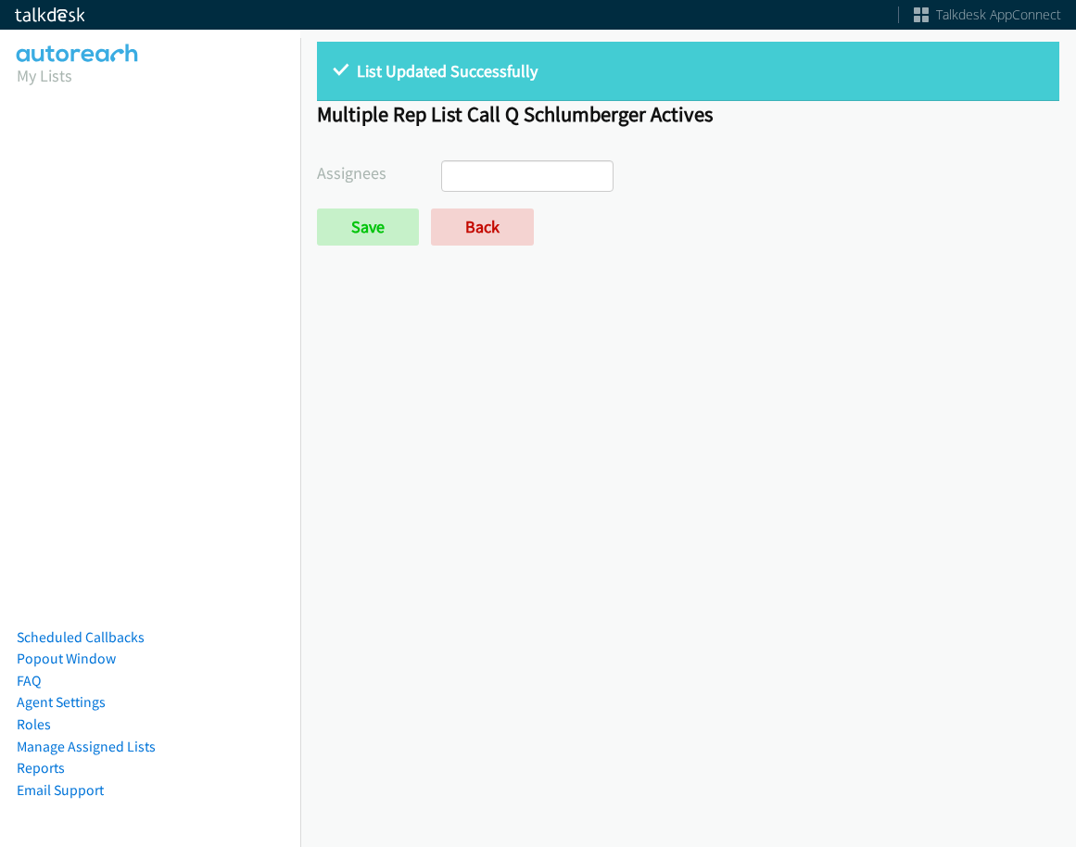
select select
click at [484, 227] on link "Back" at bounding box center [482, 227] width 103 height 37
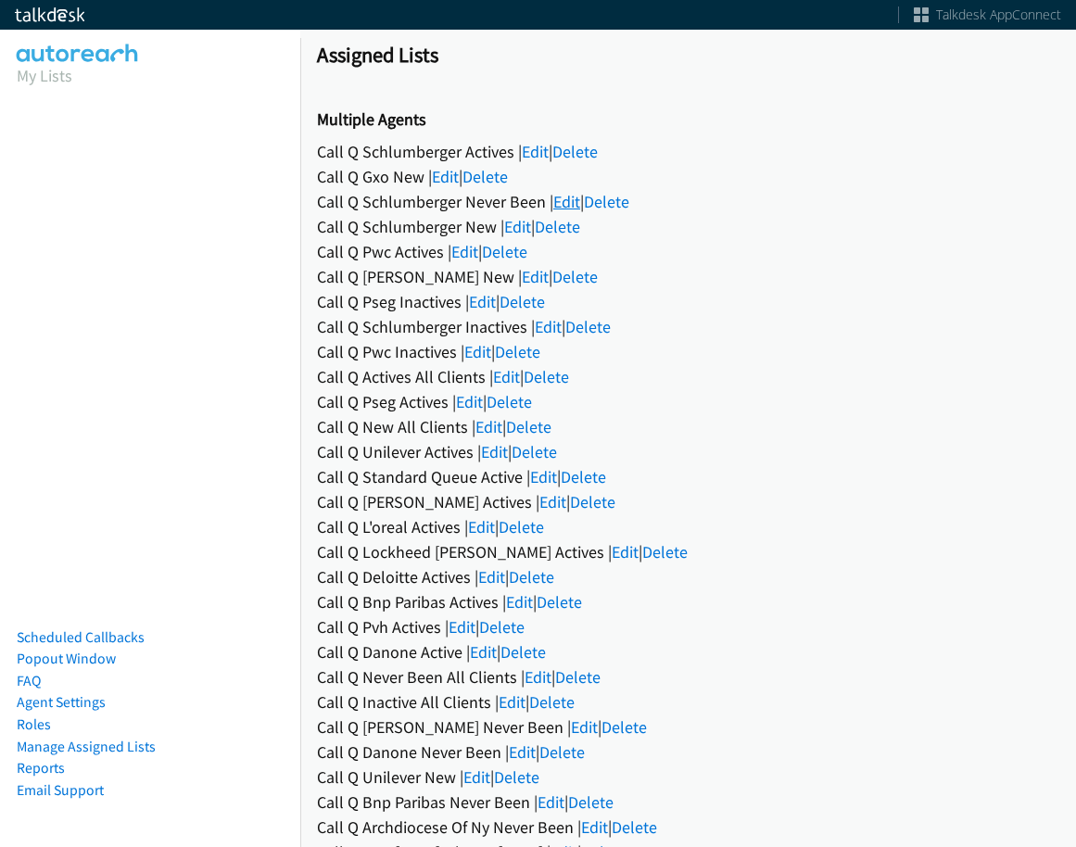
click at [572, 198] on link "Edit" at bounding box center [566, 201] width 27 height 21
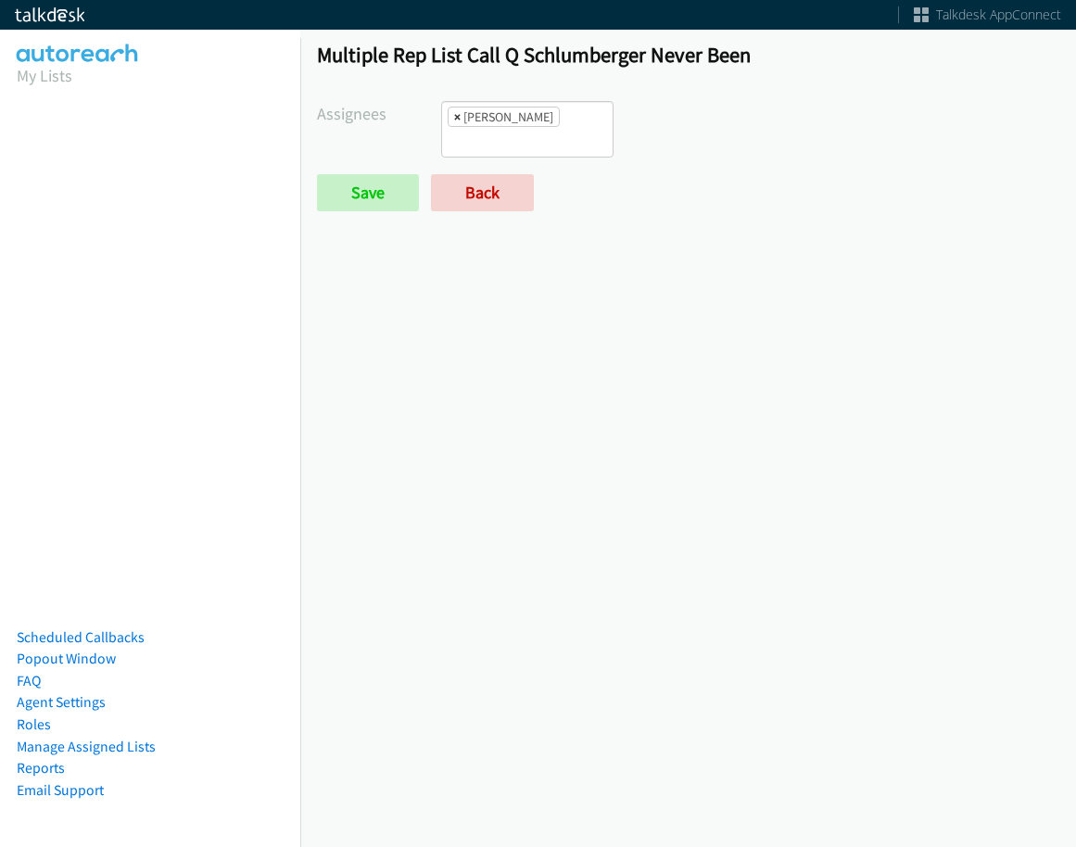
click at [454, 114] on span "×" at bounding box center [457, 117] width 6 height 19
select select
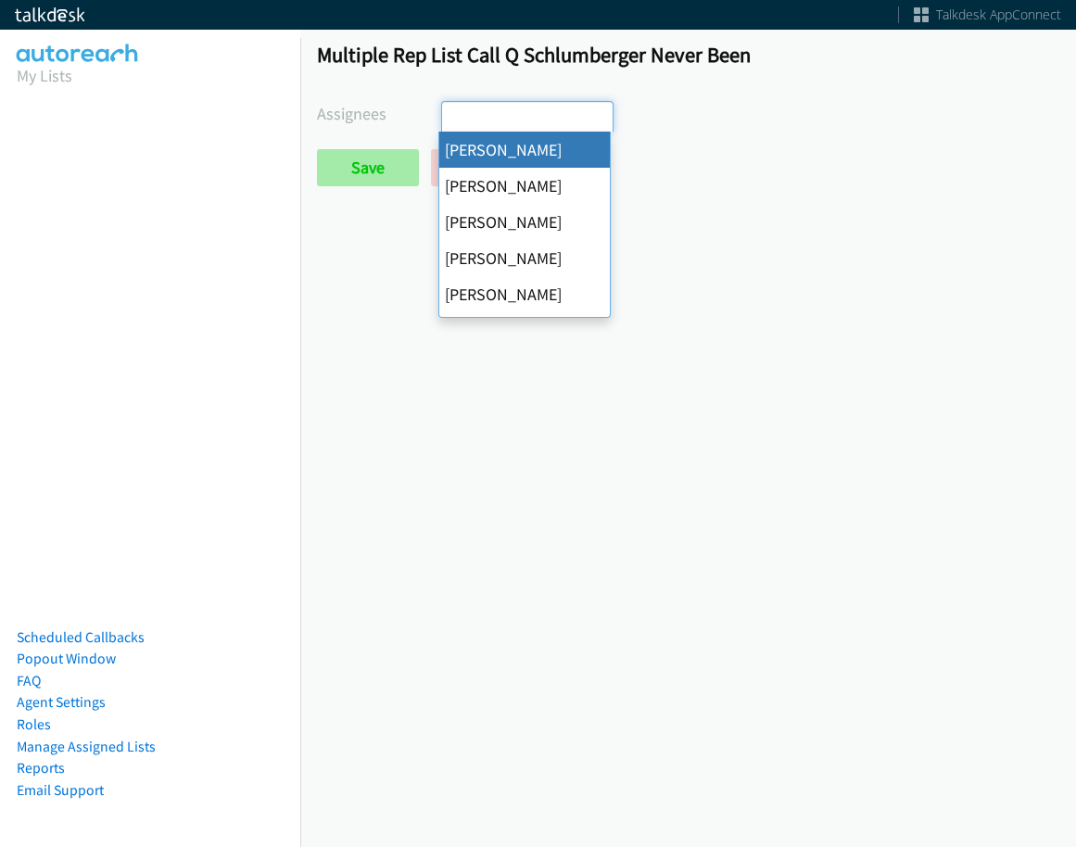
scroll to position [200, 0]
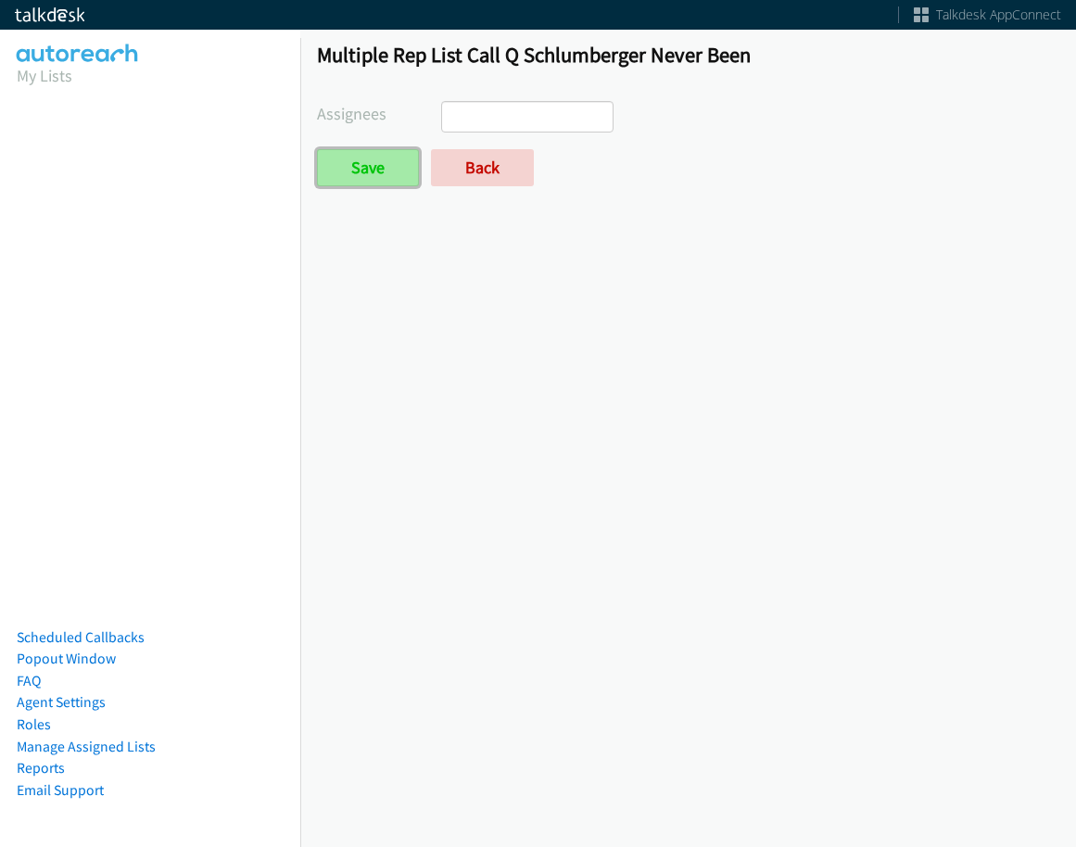
click at [366, 180] on input "Save" at bounding box center [368, 167] width 102 height 37
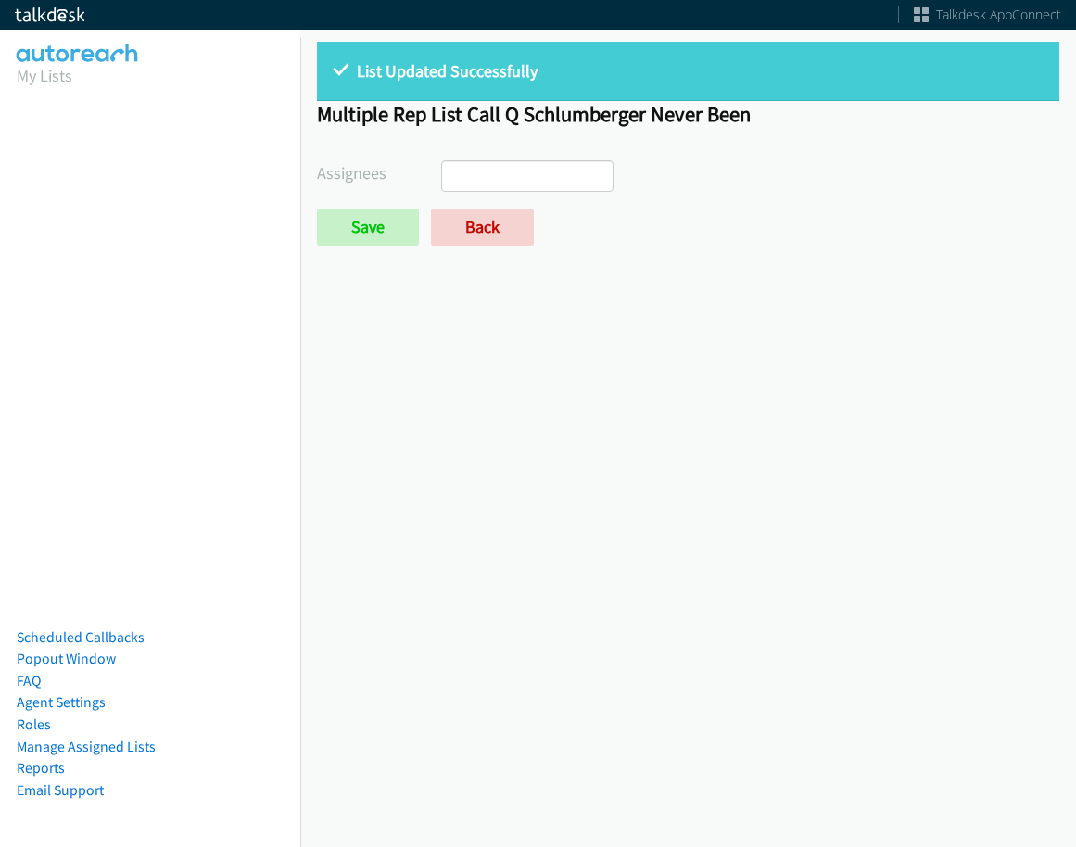
select select
click at [480, 235] on link "Back" at bounding box center [482, 227] width 103 height 37
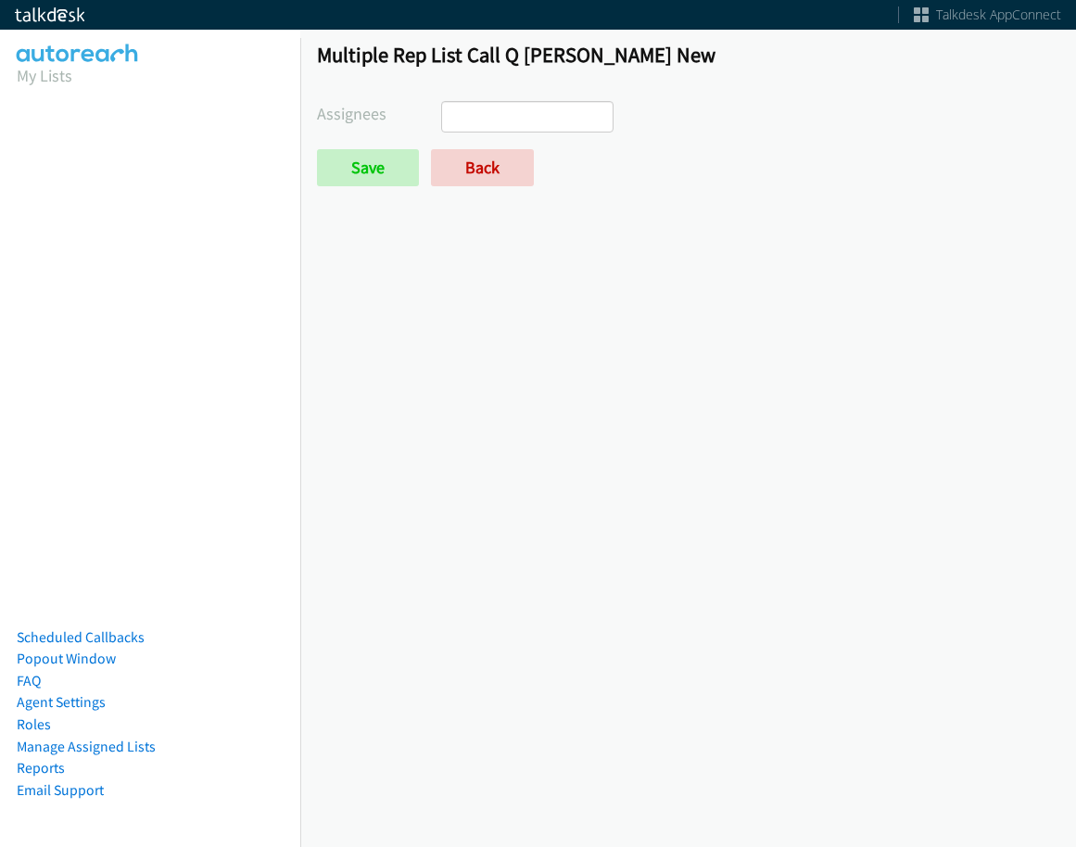
select select
click at [481, 180] on link "Back" at bounding box center [482, 167] width 103 height 37
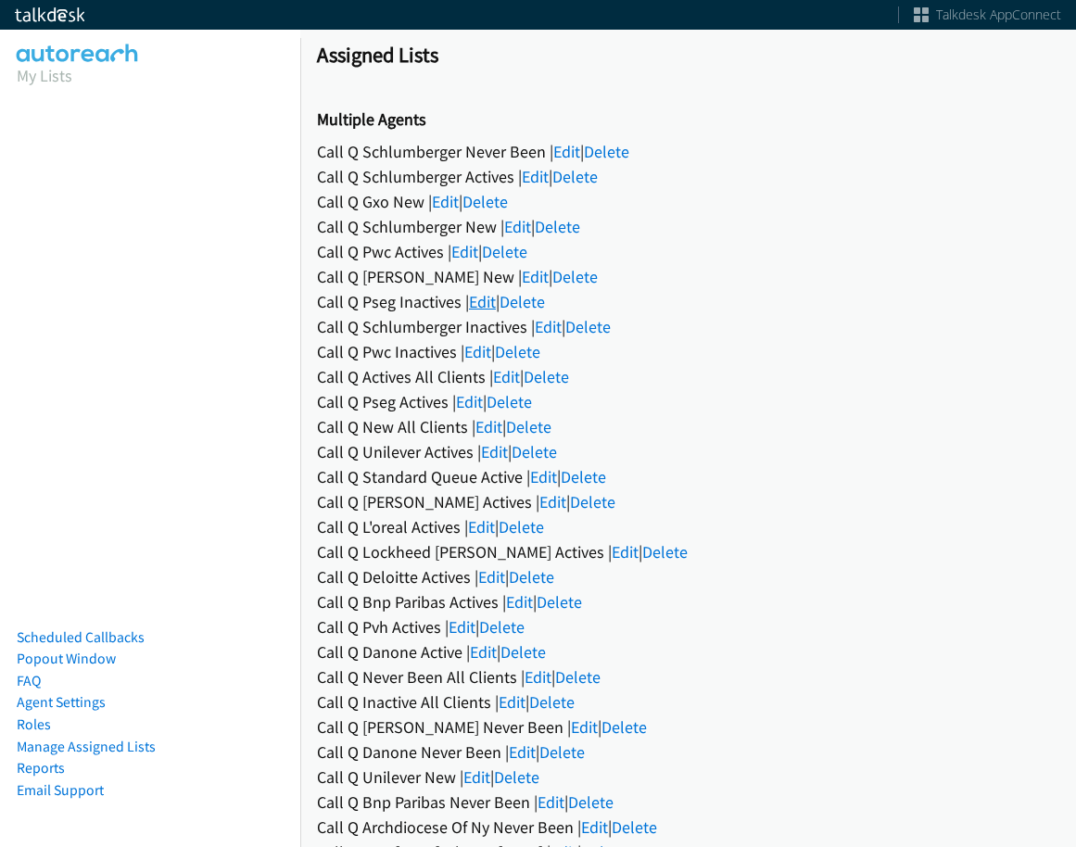
click at [476, 304] on link "Edit" at bounding box center [482, 301] width 27 height 21
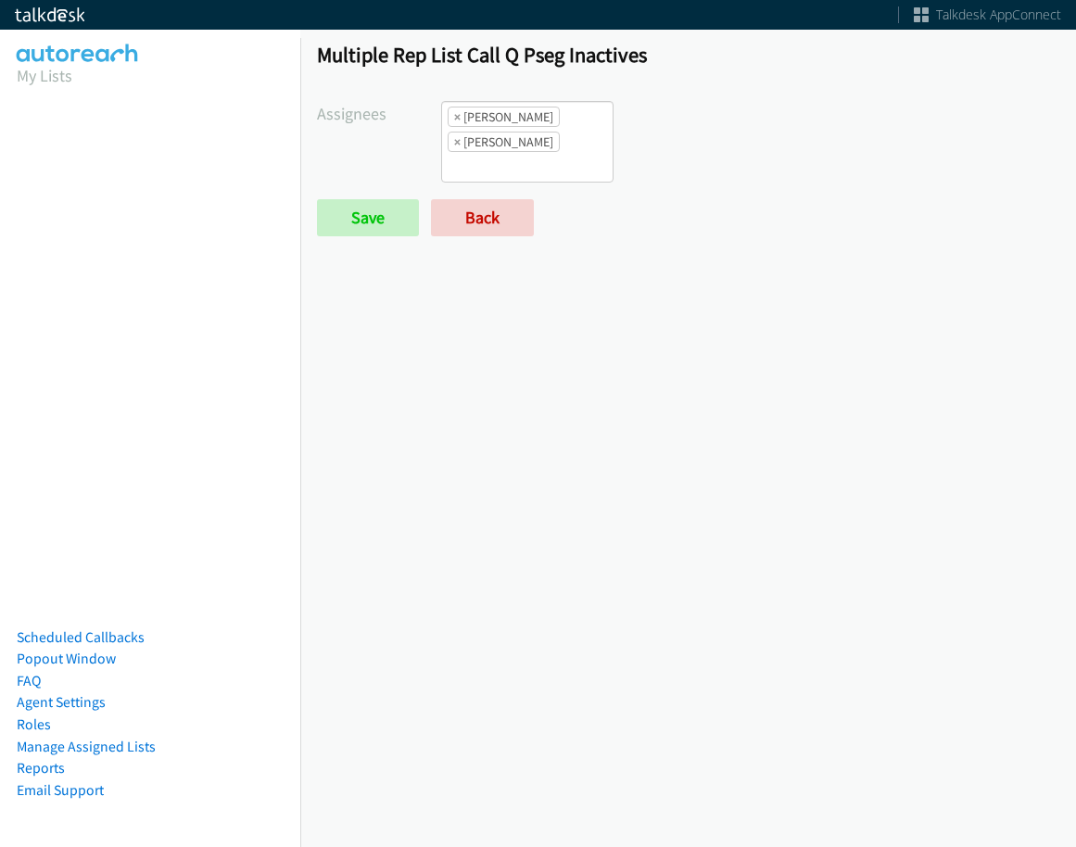
click at [459, 115] on li "× [PERSON_NAME]" at bounding box center [504, 117] width 112 height 20
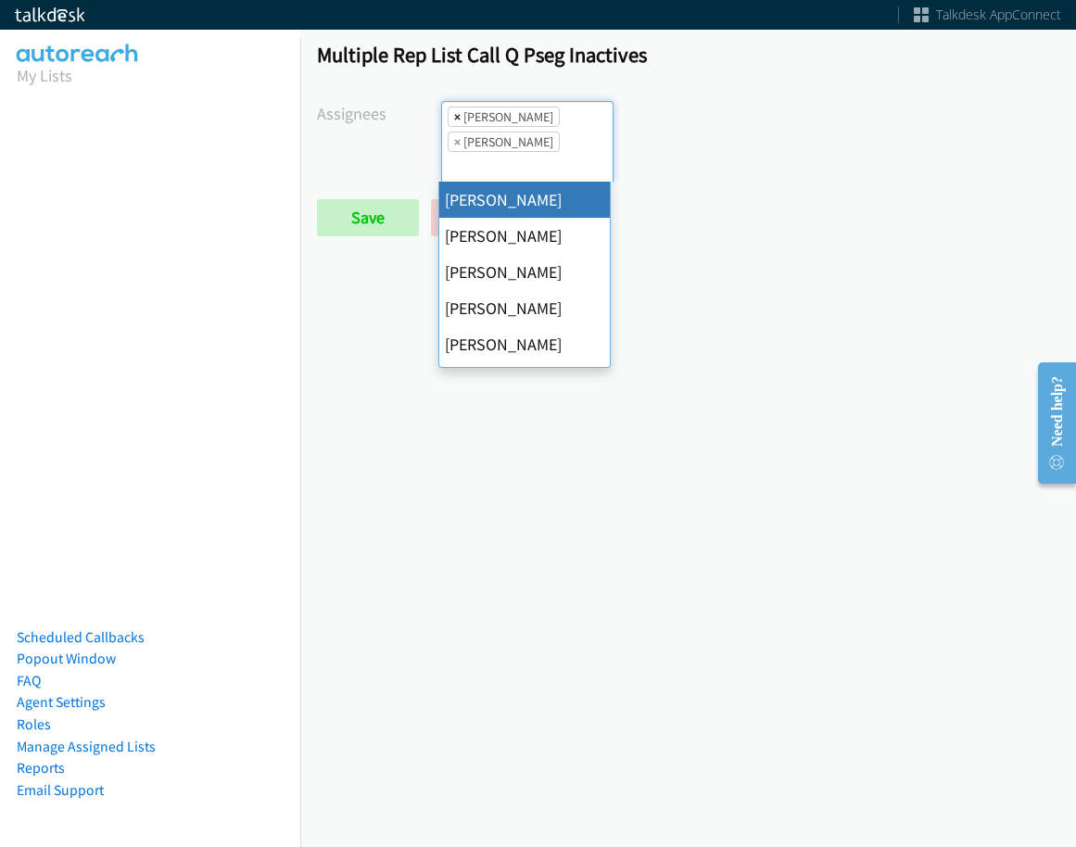
click at [456, 117] on span "×" at bounding box center [457, 117] width 6 height 19
select select "342df737-67c3-4ba0-b24a-dddbcb1c4b65"
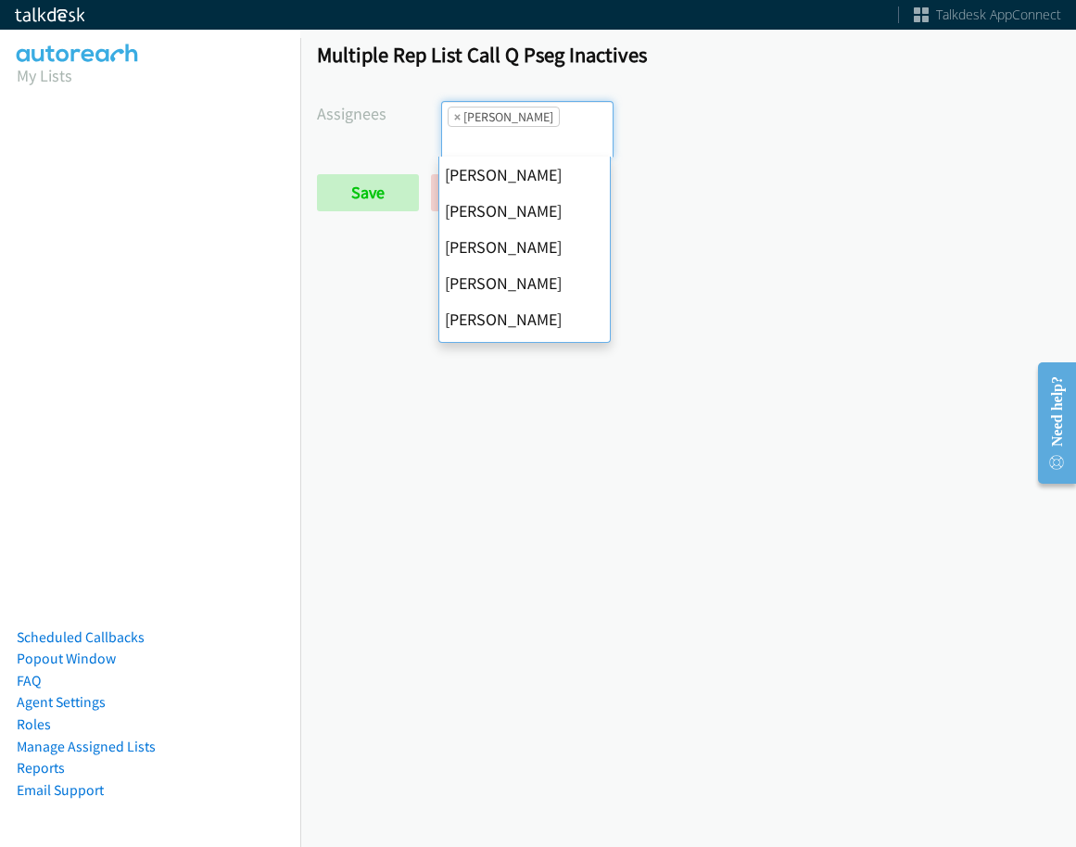
click at [456, 117] on span "×" at bounding box center [457, 117] width 6 height 19
select select
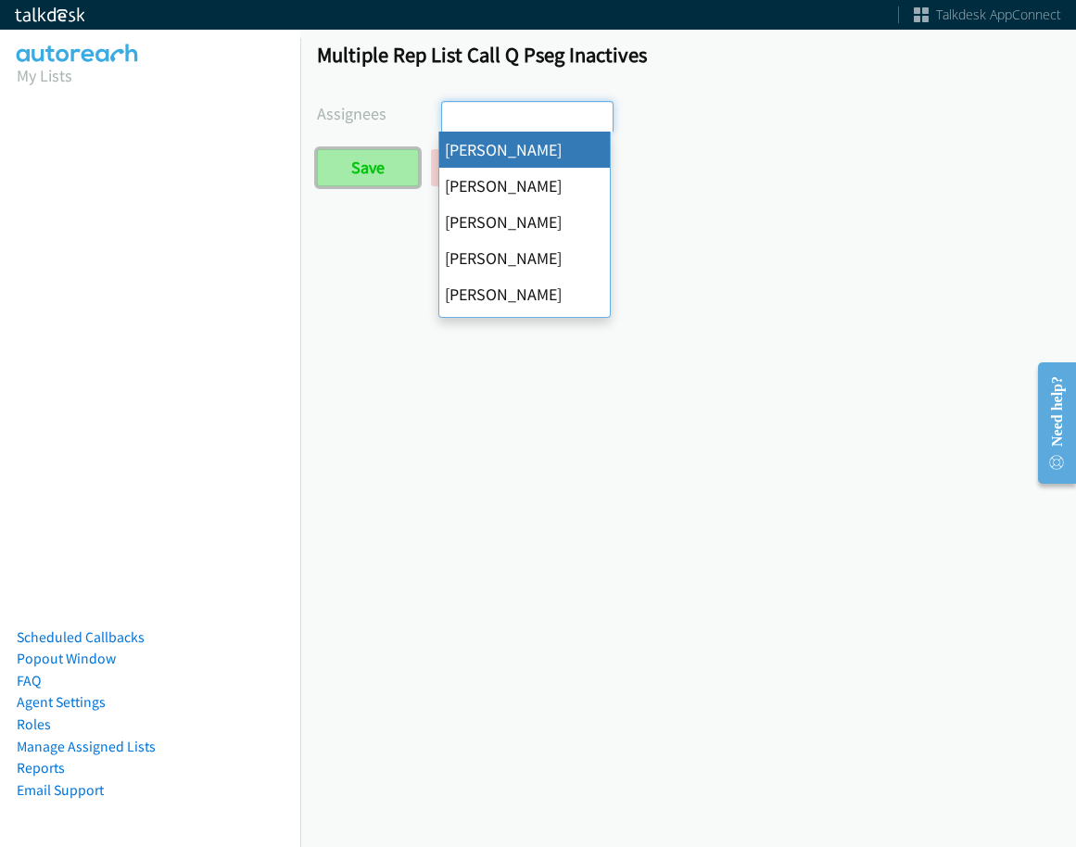
click at [361, 184] on input "Save" at bounding box center [368, 167] width 102 height 37
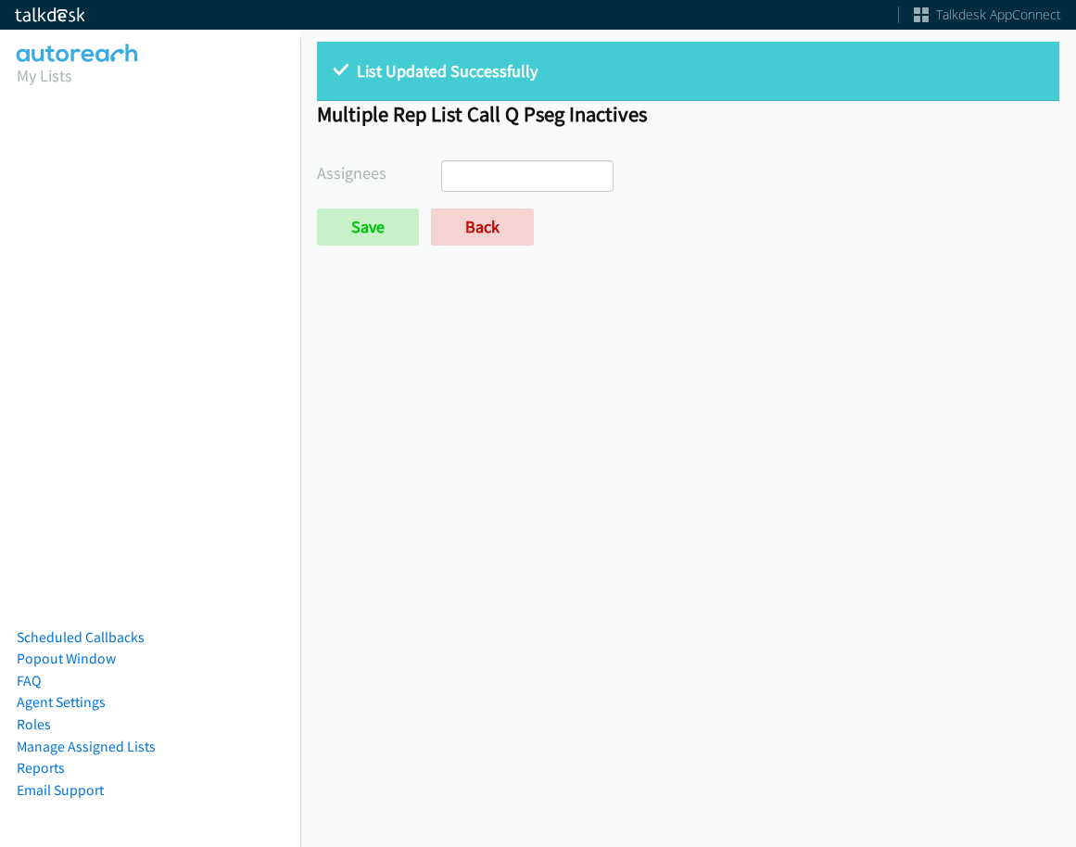
select select
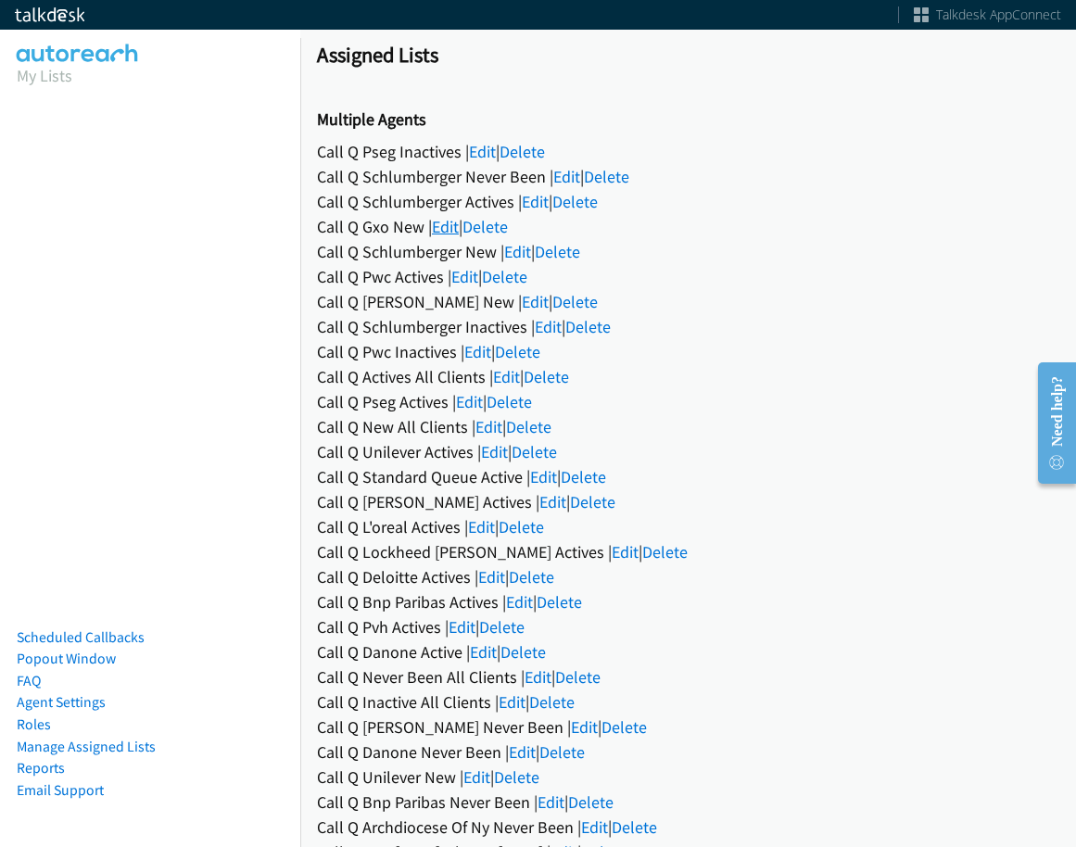
click at [446, 228] on link "Edit" at bounding box center [445, 226] width 27 height 21
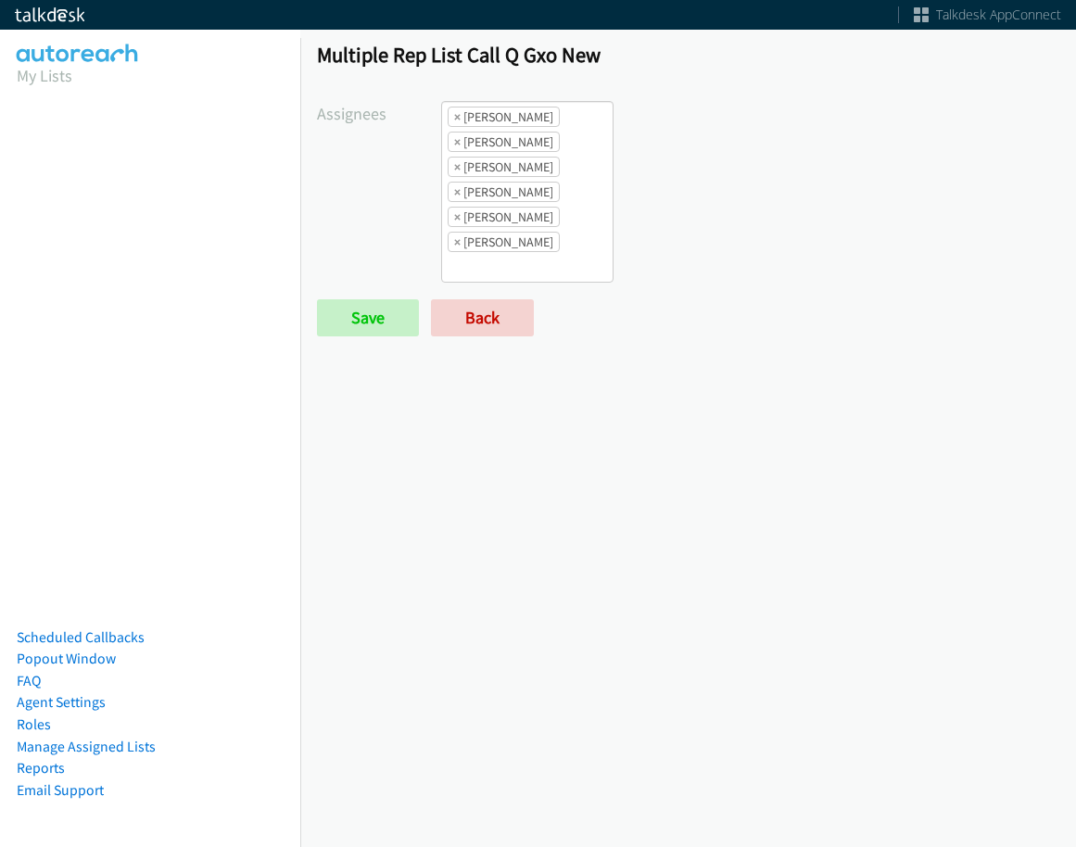
click at [560, 197] on li "× Daquaya Johnson" at bounding box center [504, 192] width 112 height 20
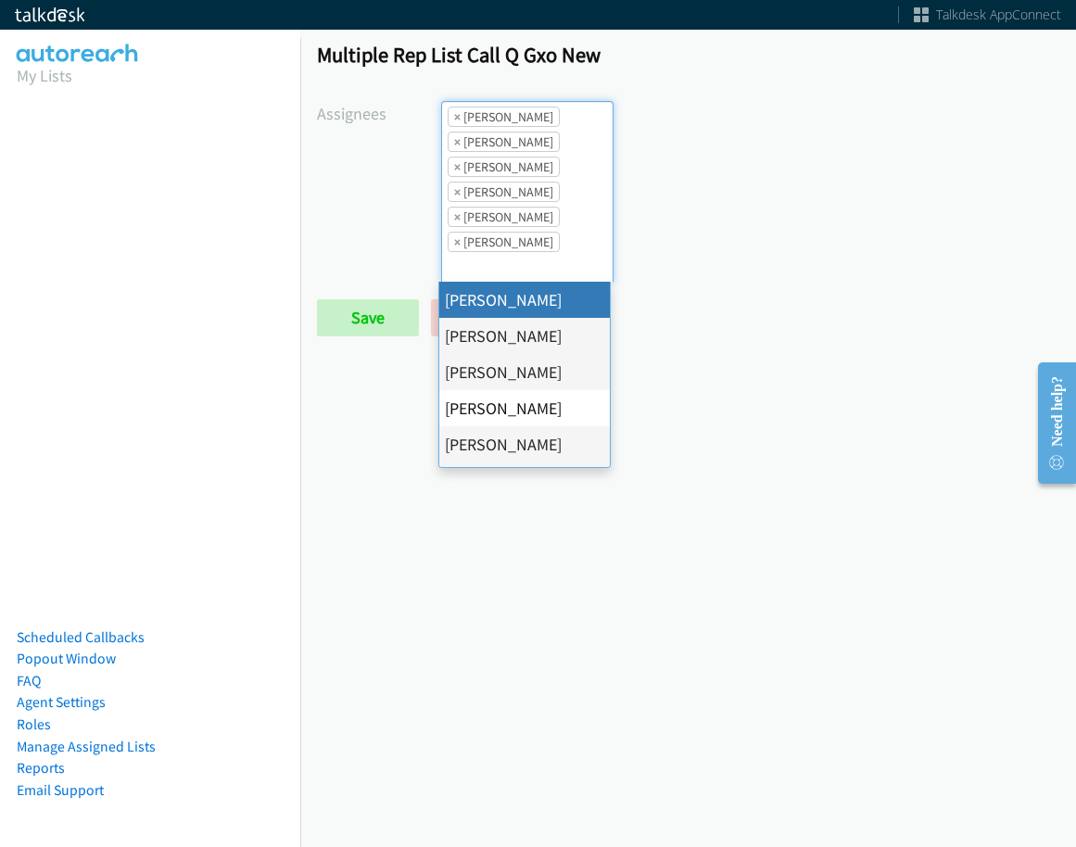
select select "cb11e729-9a1d-44de-9b38-0f5a50c7e01c"
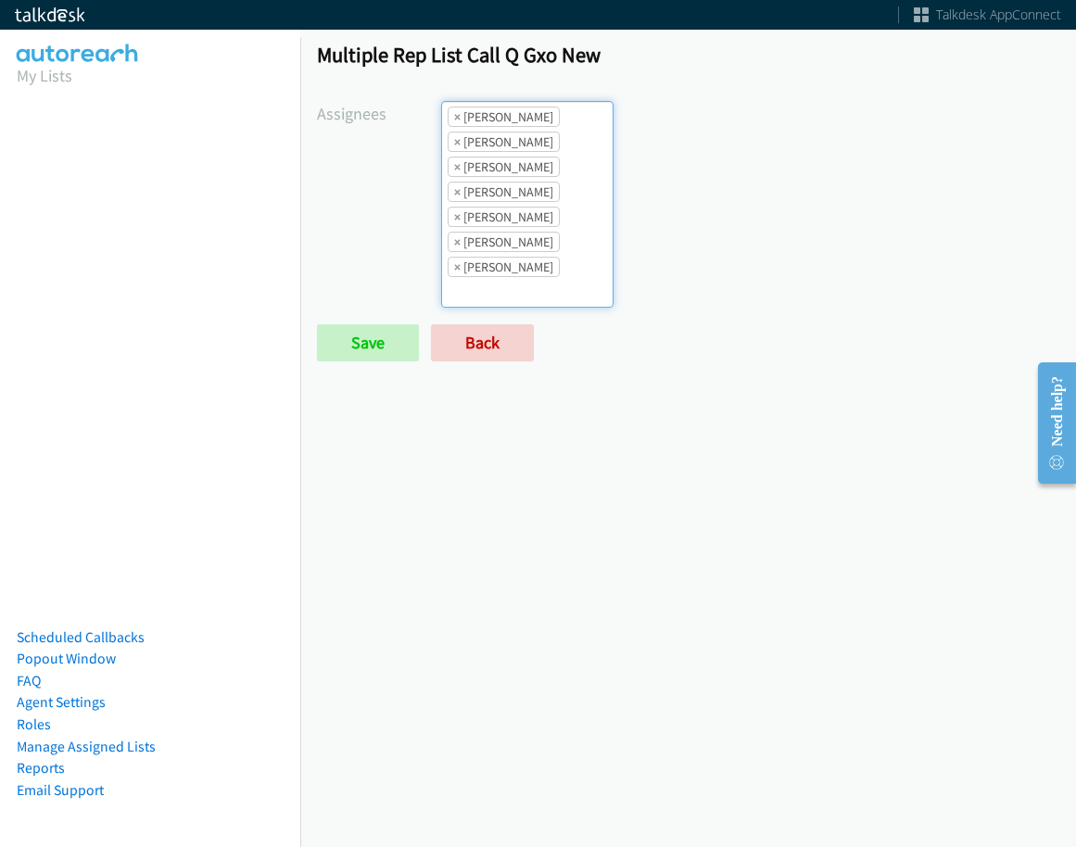
scroll to position [22, 0]
click at [558, 280] on ul "× Abigail Odhiambo × Alana Ruiz × Amber Ramos × Charles Ross × Daquaya Johnson …" at bounding box center [527, 204] width 171 height 205
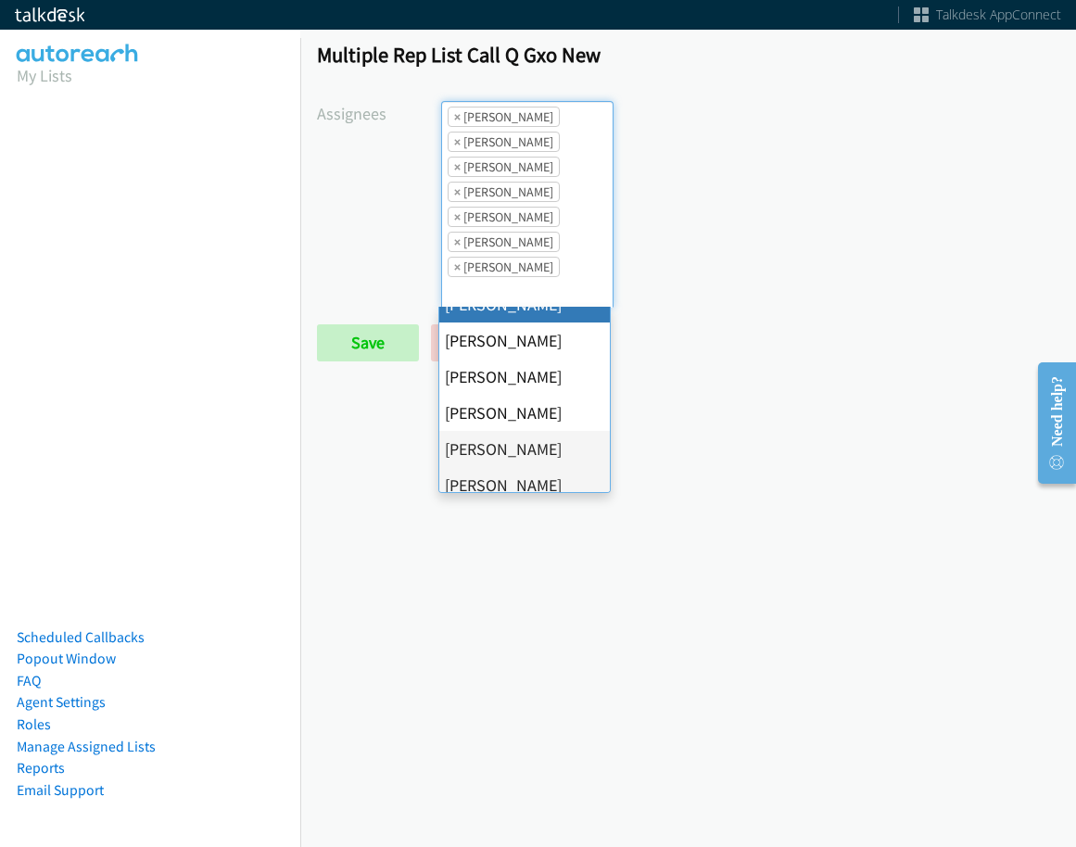
scroll to position [357, 0]
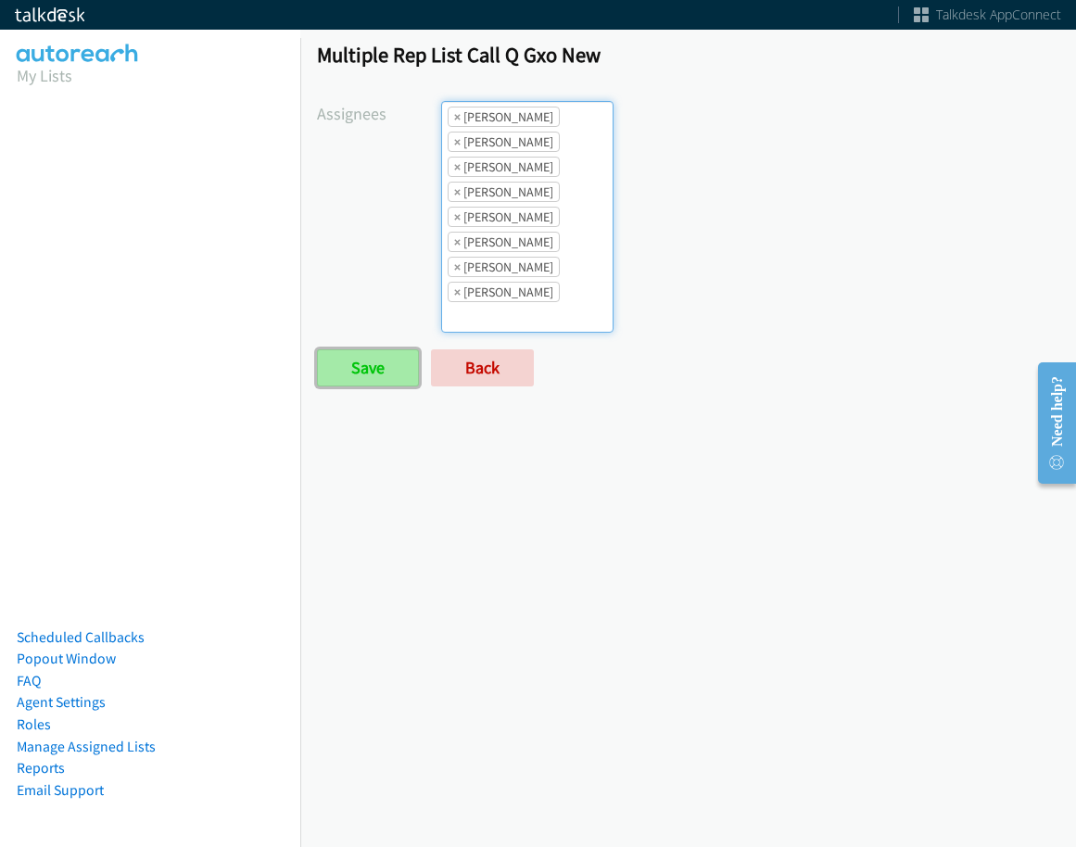
click at [371, 374] on input "Save" at bounding box center [368, 367] width 102 height 37
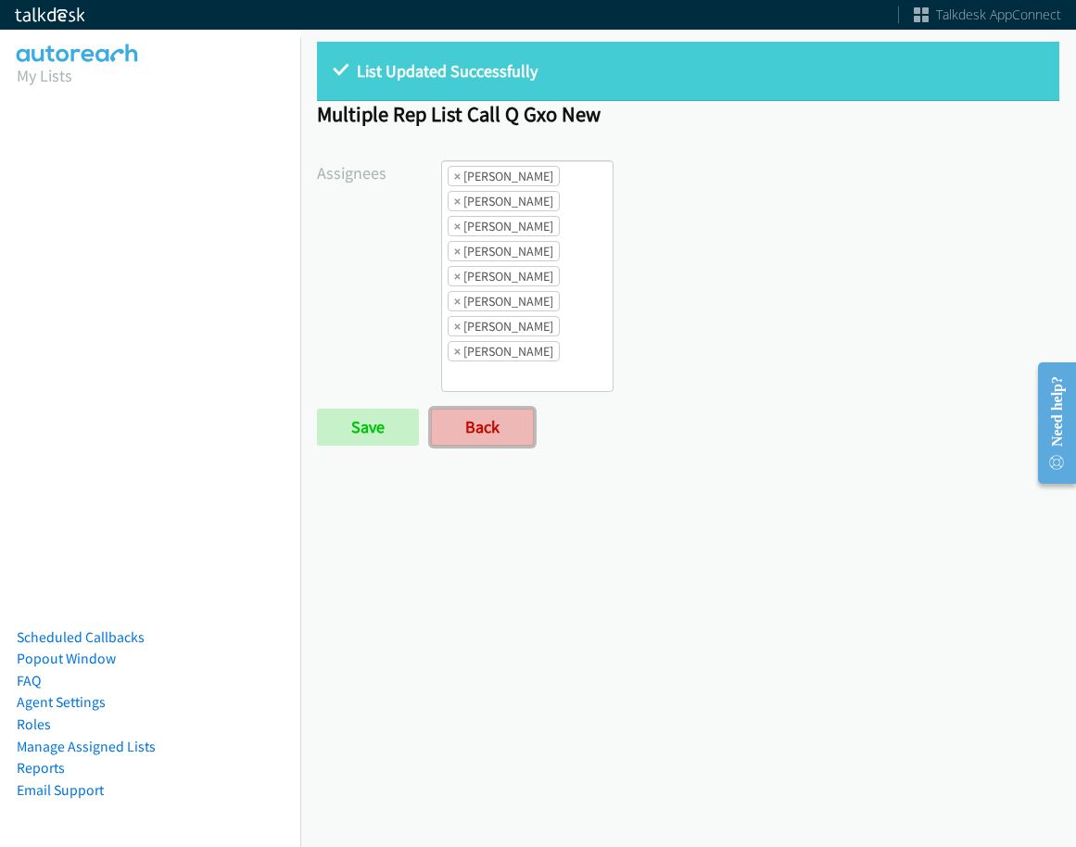
click at [444, 428] on link "Back" at bounding box center [482, 427] width 103 height 37
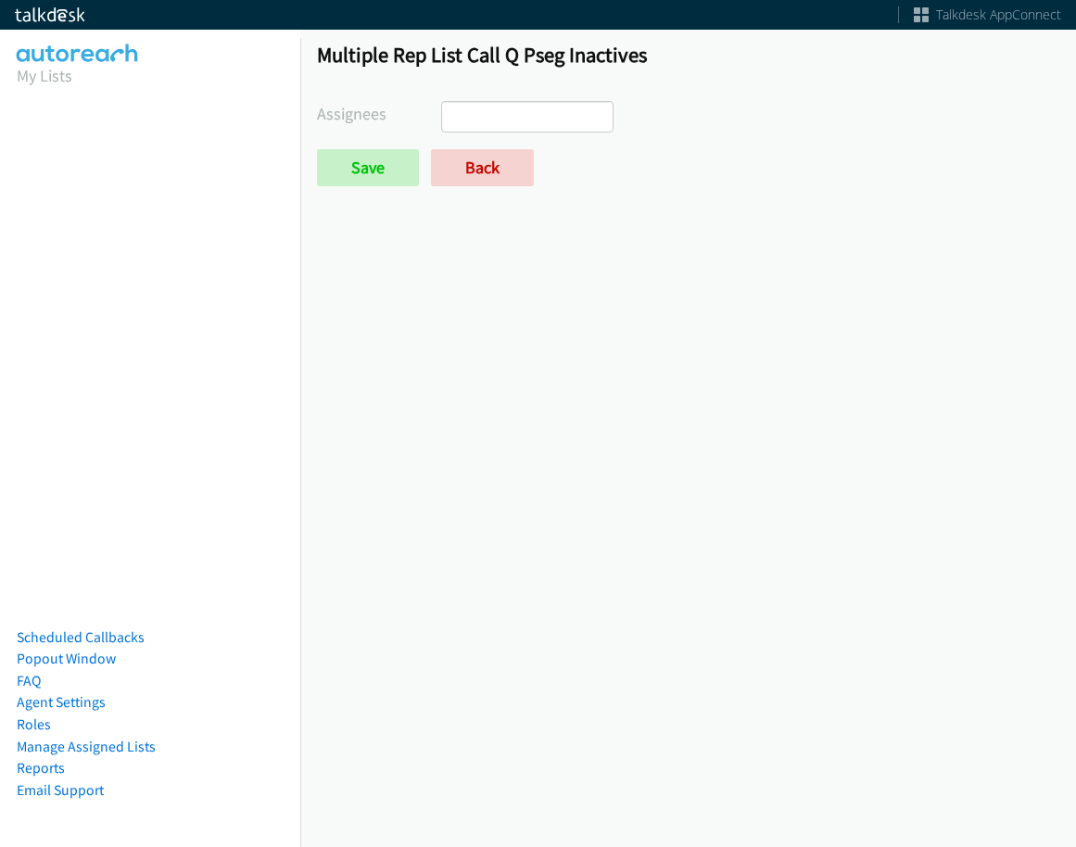
select select
click at [489, 170] on link "Back" at bounding box center [482, 167] width 103 height 37
select select
click at [478, 153] on link "Back" at bounding box center [482, 167] width 103 height 37
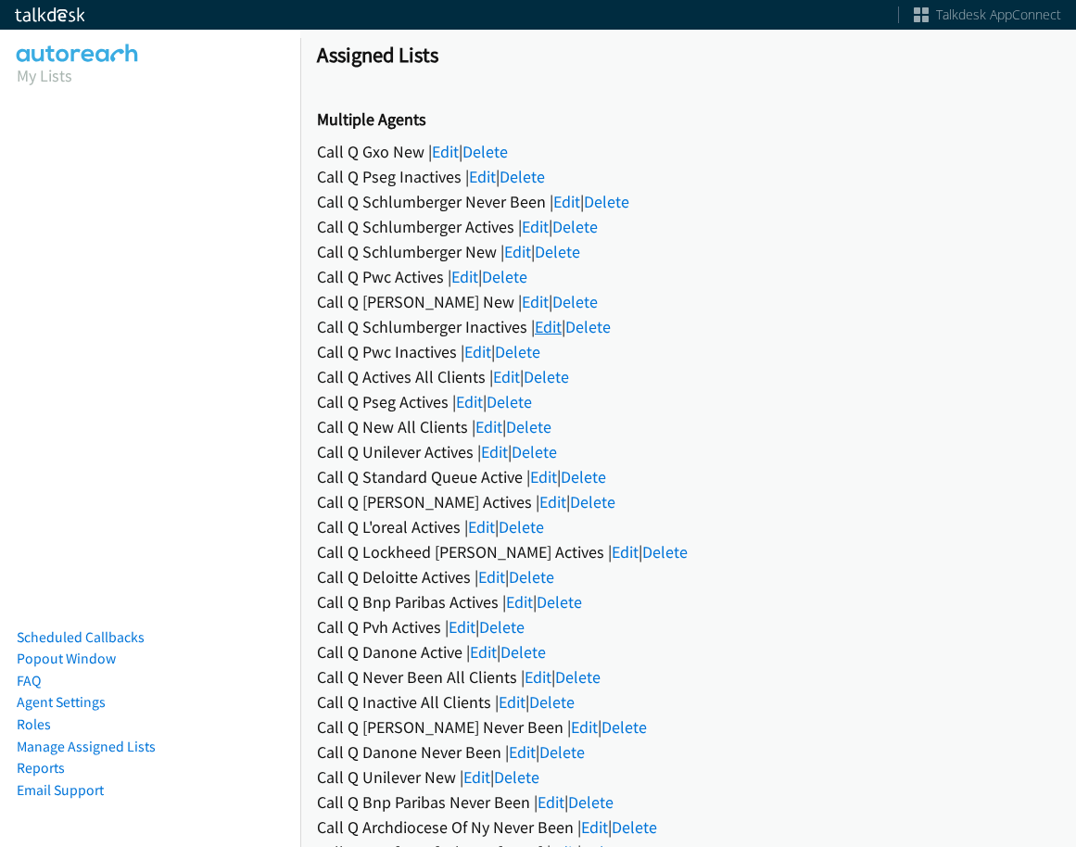
click at [550, 326] on link "Edit" at bounding box center [548, 326] width 27 height 21
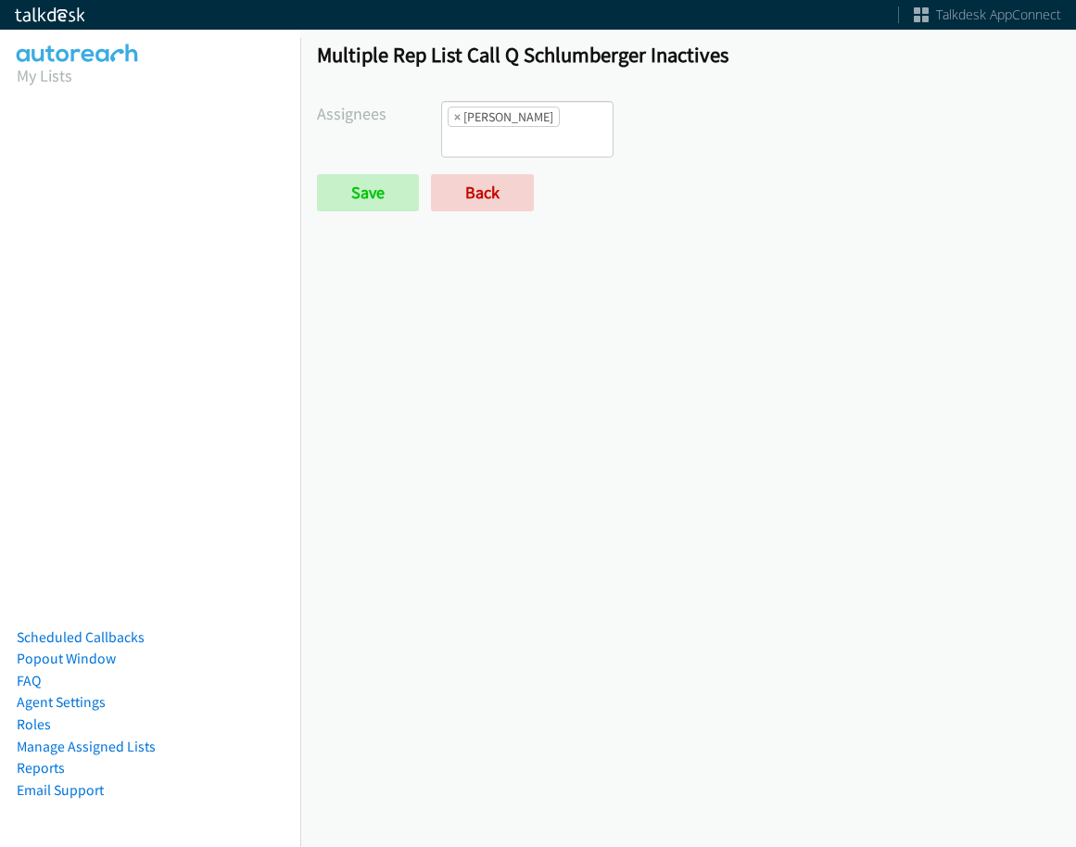
click at [455, 120] on span "×" at bounding box center [457, 117] width 6 height 19
select select
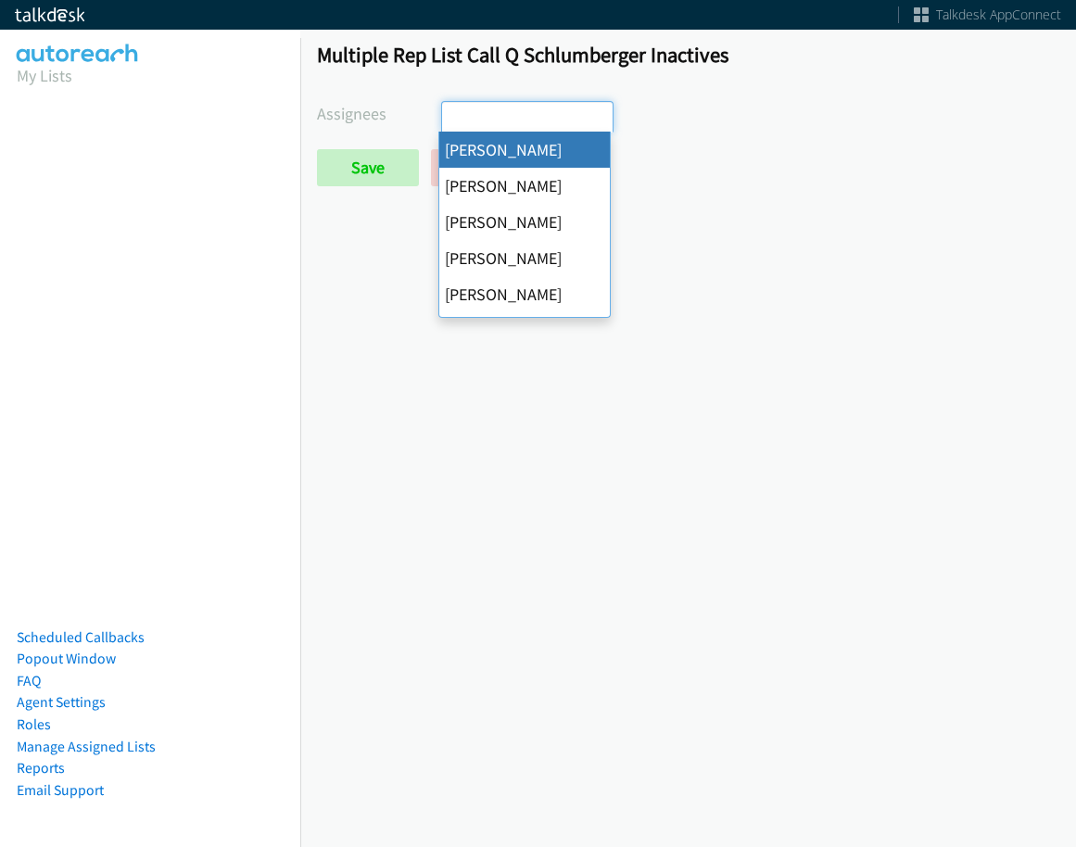
click at [391, 188] on div "Multiple Rep List Call Q Schlumberger Inactives Assignees [PERSON_NAME] [PERSON…" at bounding box center [688, 122] width 776 height 195
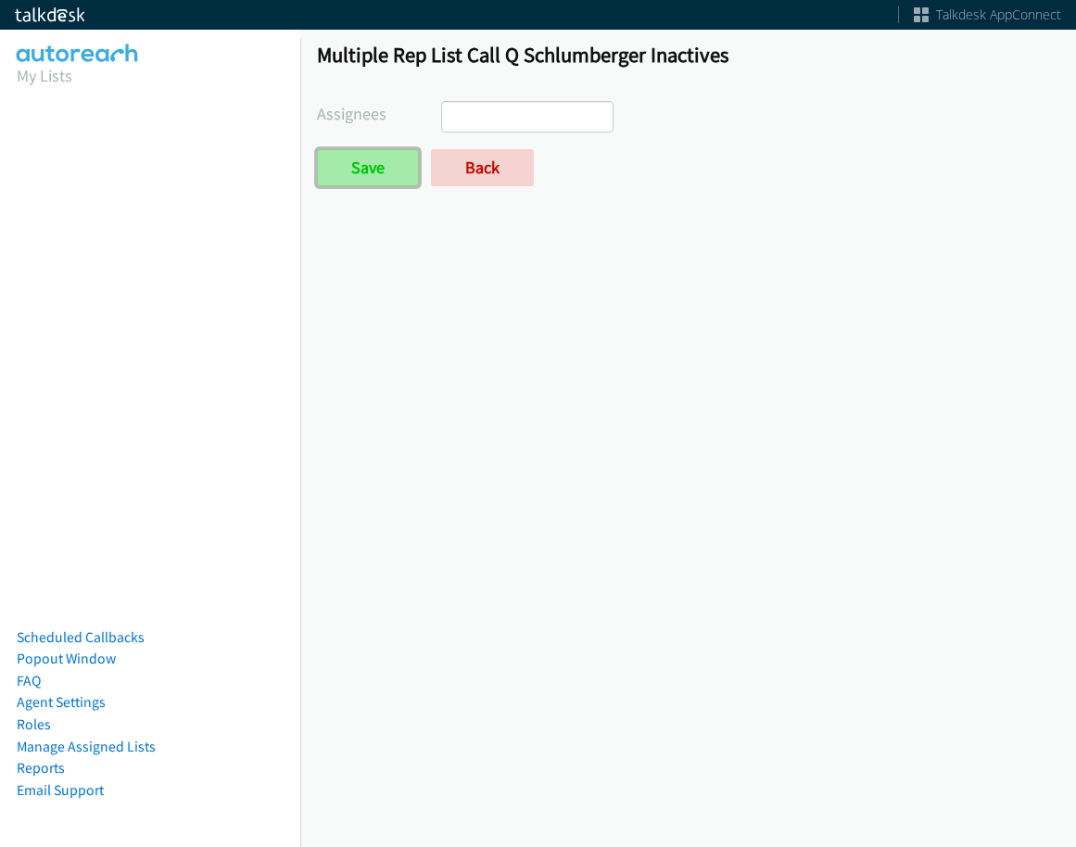
click at [388, 177] on input "Save" at bounding box center [368, 167] width 102 height 37
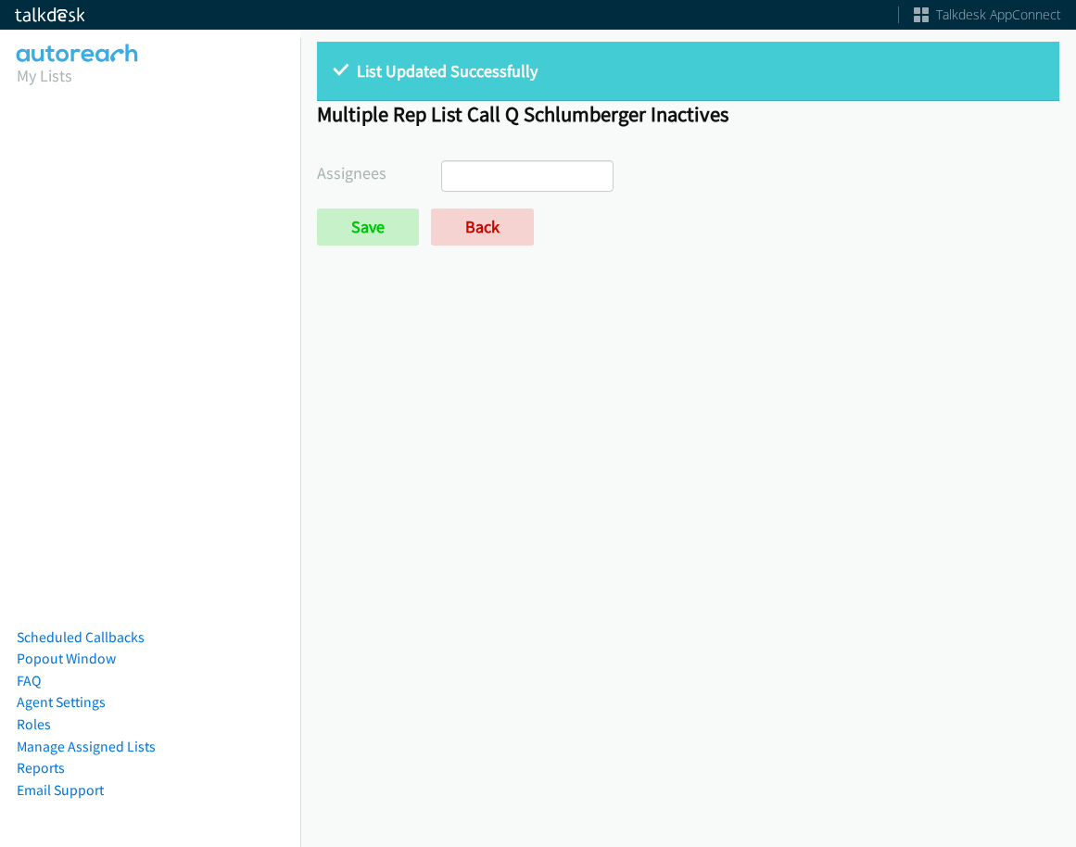
select select
click at [460, 226] on link "Back" at bounding box center [482, 227] width 103 height 37
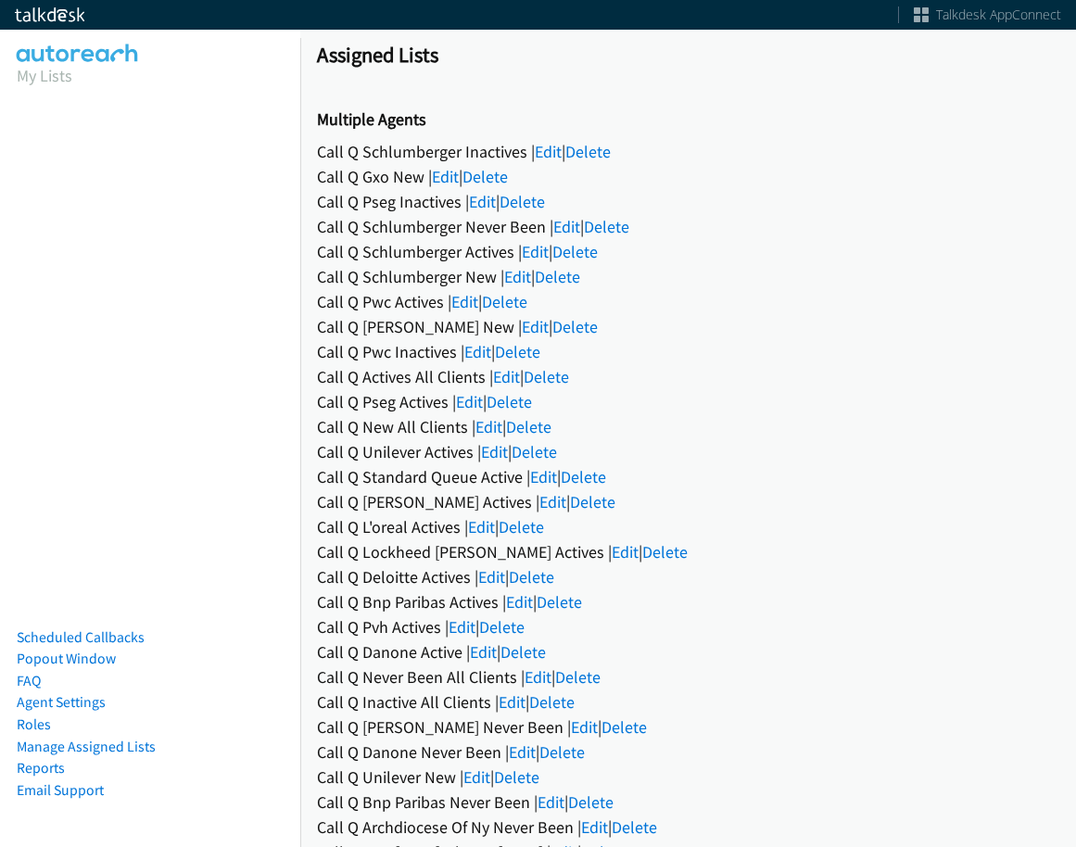
click at [464, 349] on div "Call Q Pwc Inactives | Edit | Delete" at bounding box center [688, 351] width 743 height 25
click at [471, 349] on link "Edit" at bounding box center [477, 351] width 27 height 21
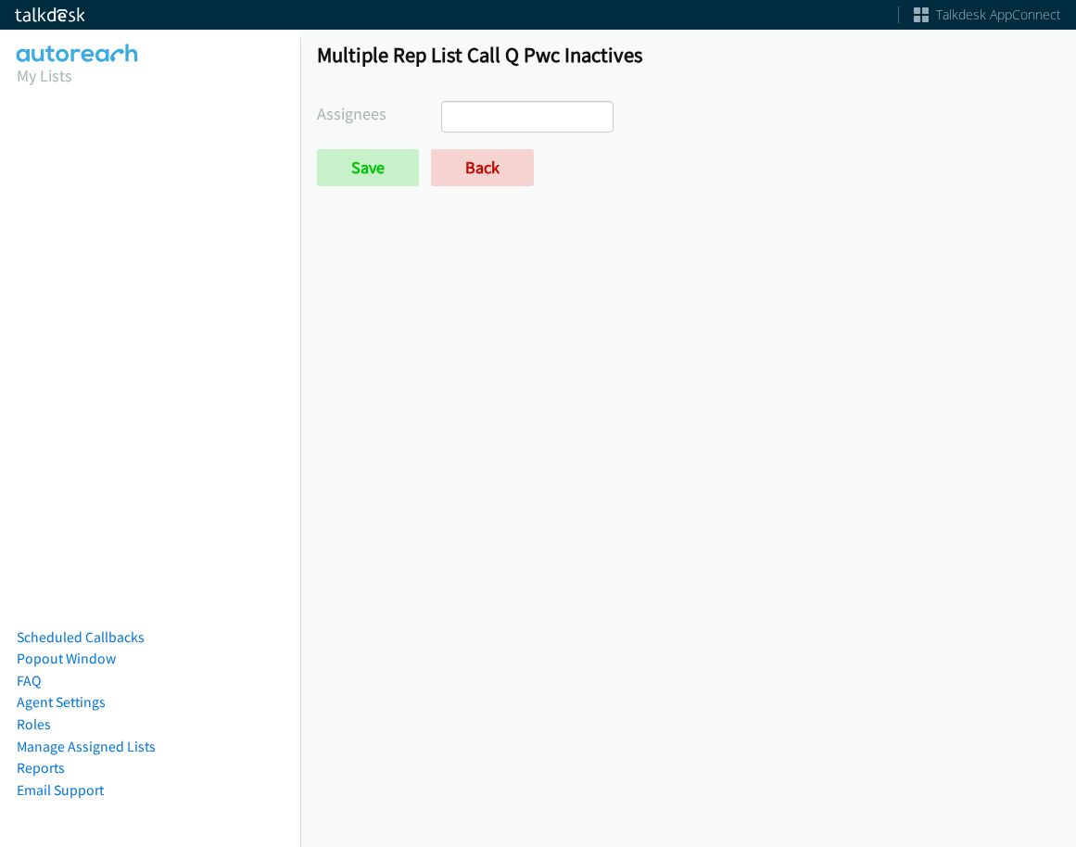
select select
click at [456, 163] on link "Back" at bounding box center [482, 167] width 103 height 37
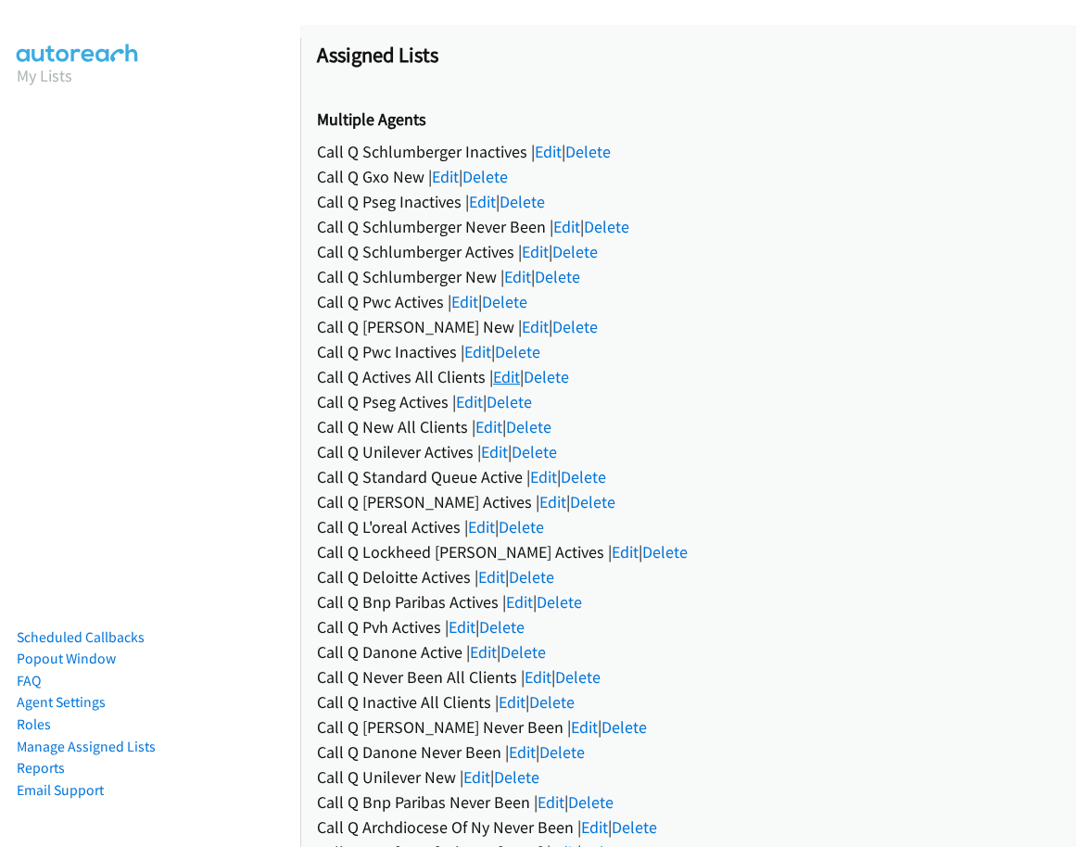
click at [494, 384] on link "Edit" at bounding box center [506, 376] width 27 height 21
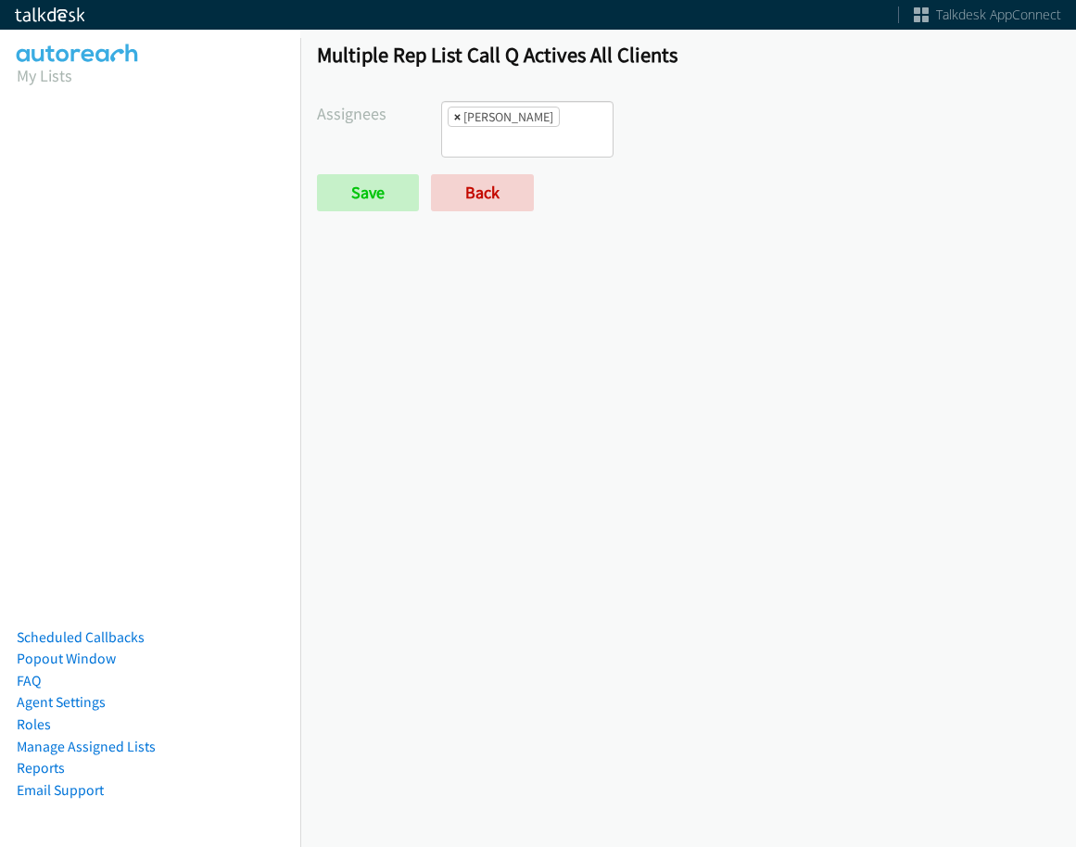
click at [455, 119] on span "×" at bounding box center [457, 117] width 6 height 19
select select
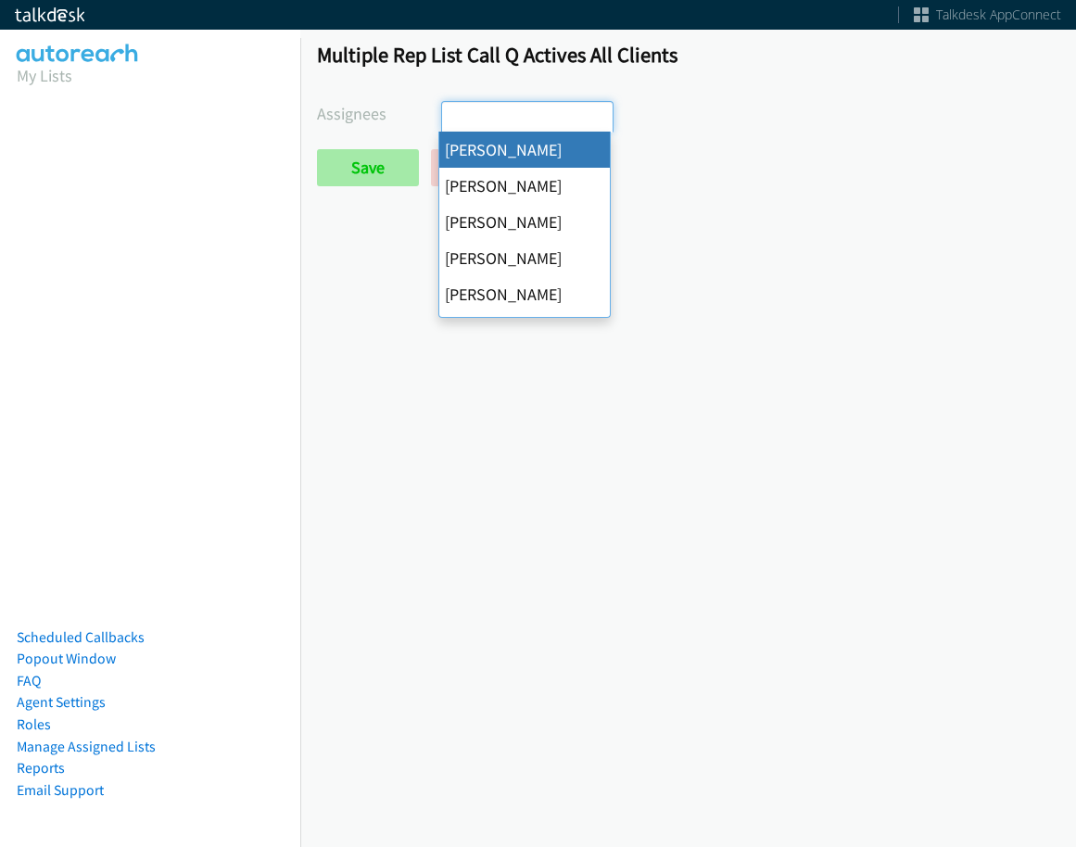
scroll to position [44, 0]
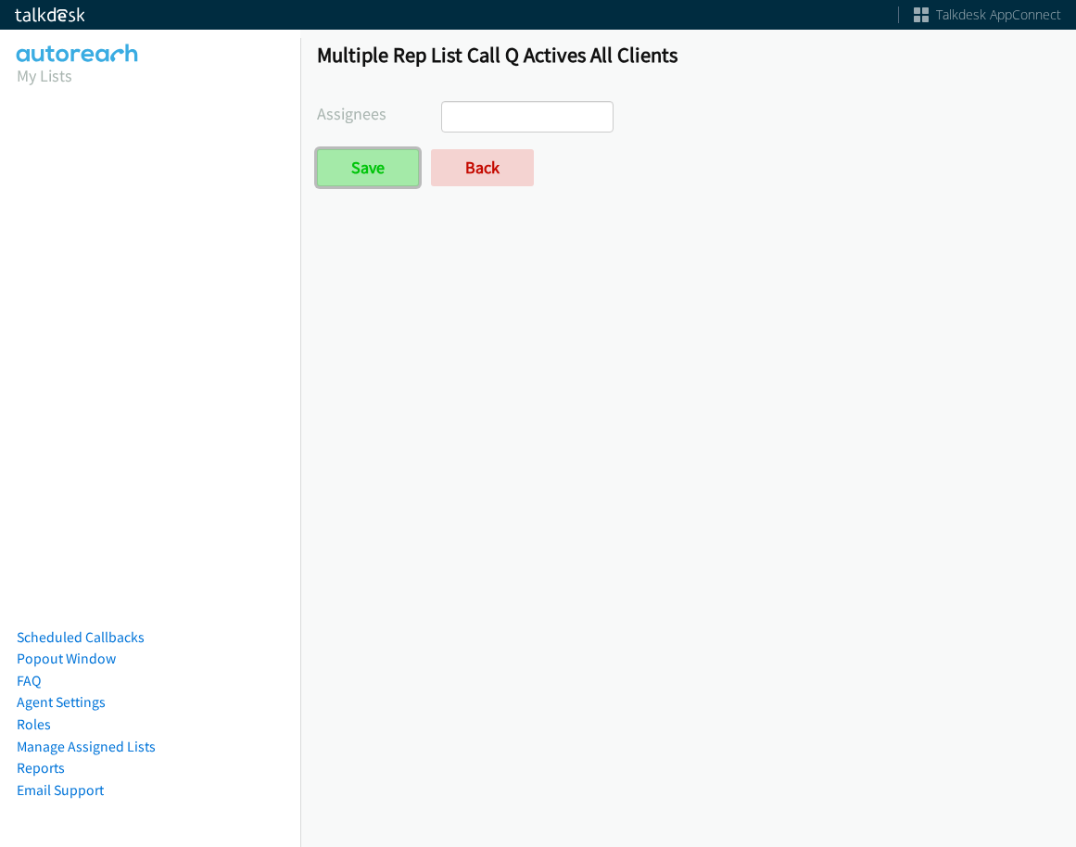
click at [388, 169] on input "Save" at bounding box center [368, 167] width 102 height 37
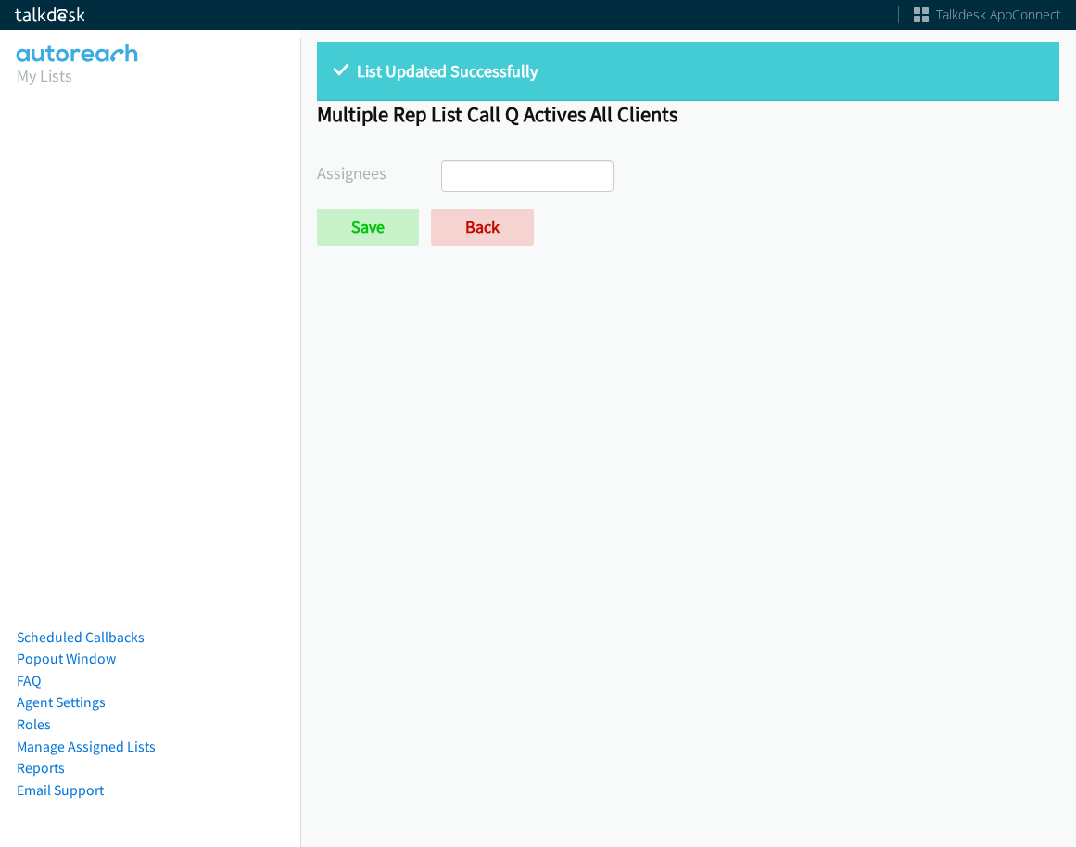
select select
click at [476, 210] on link "Back" at bounding box center [482, 227] width 103 height 37
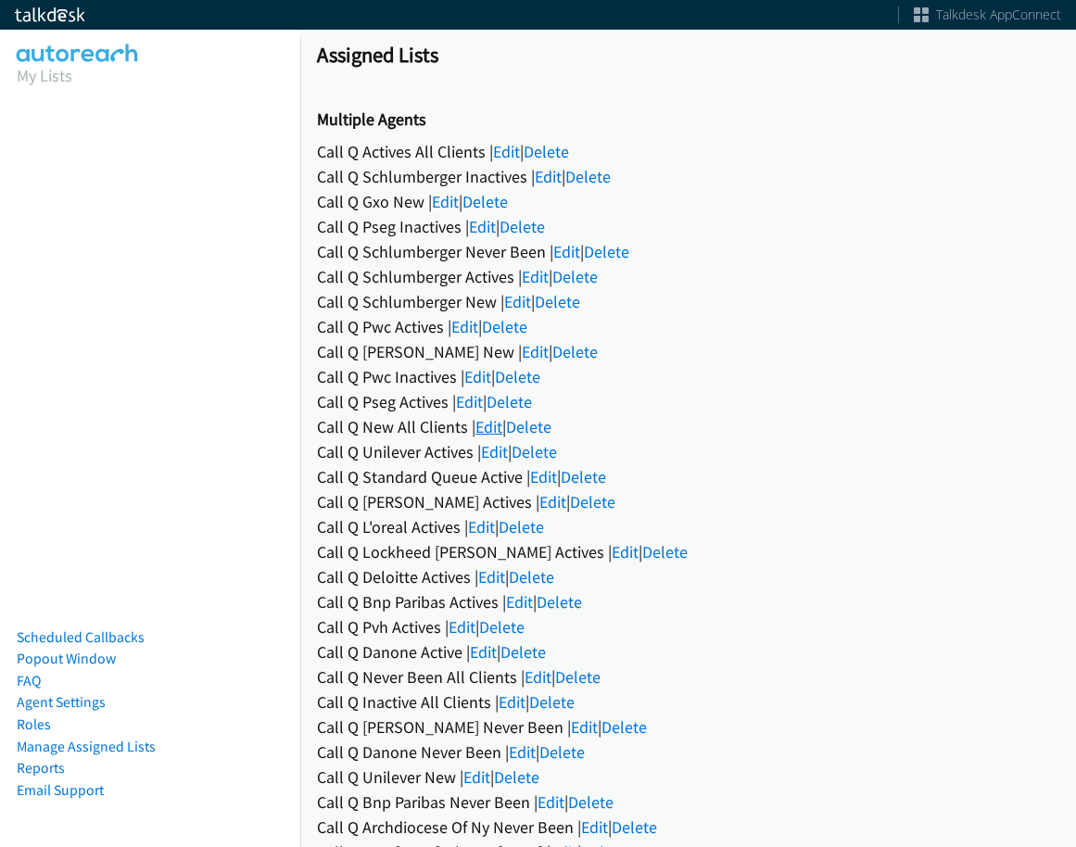
click at [482, 416] on link "Edit" at bounding box center [489, 426] width 27 height 21
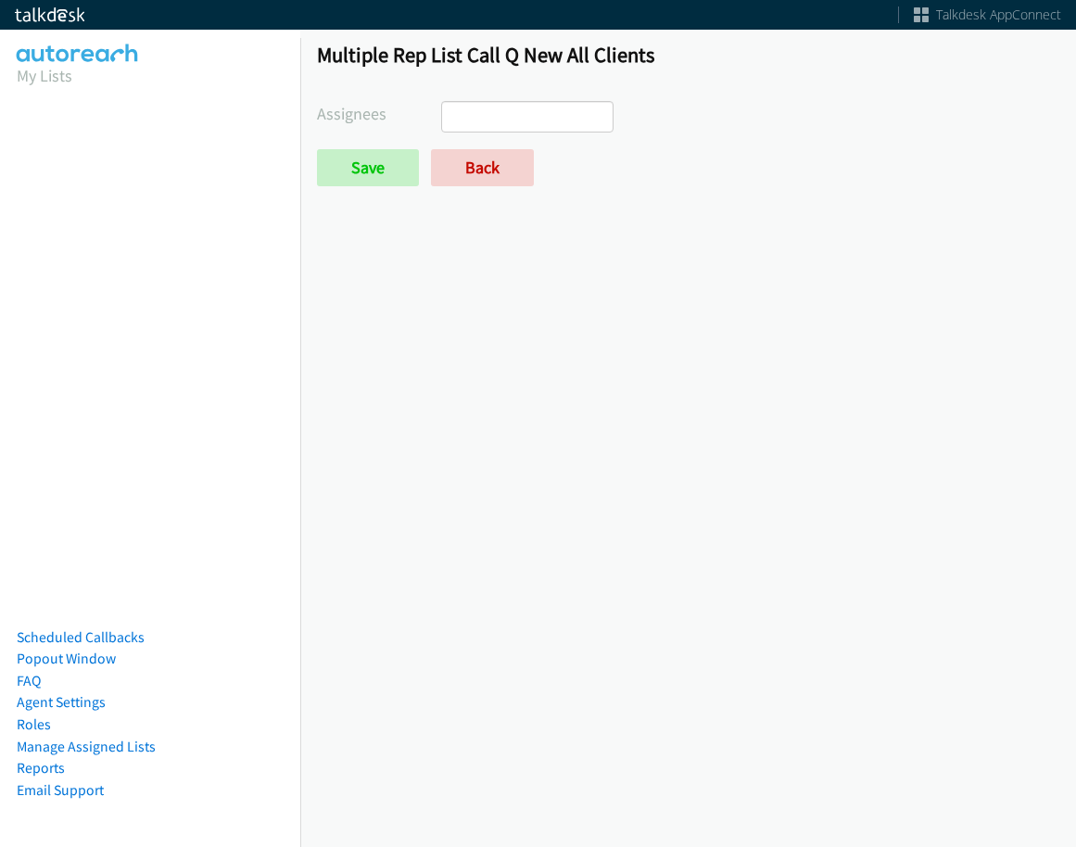
select select
click at [468, 176] on link "Back" at bounding box center [482, 167] width 103 height 37
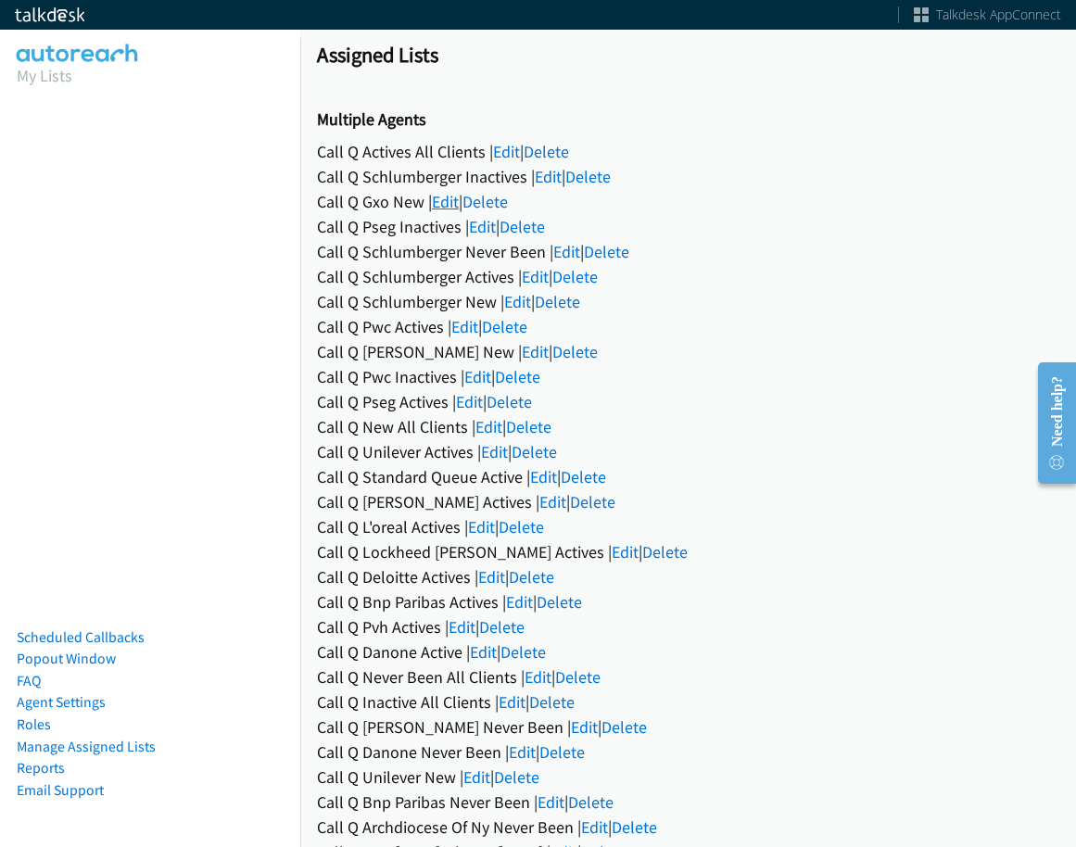
click at [448, 199] on link "Edit" at bounding box center [445, 201] width 27 height 21
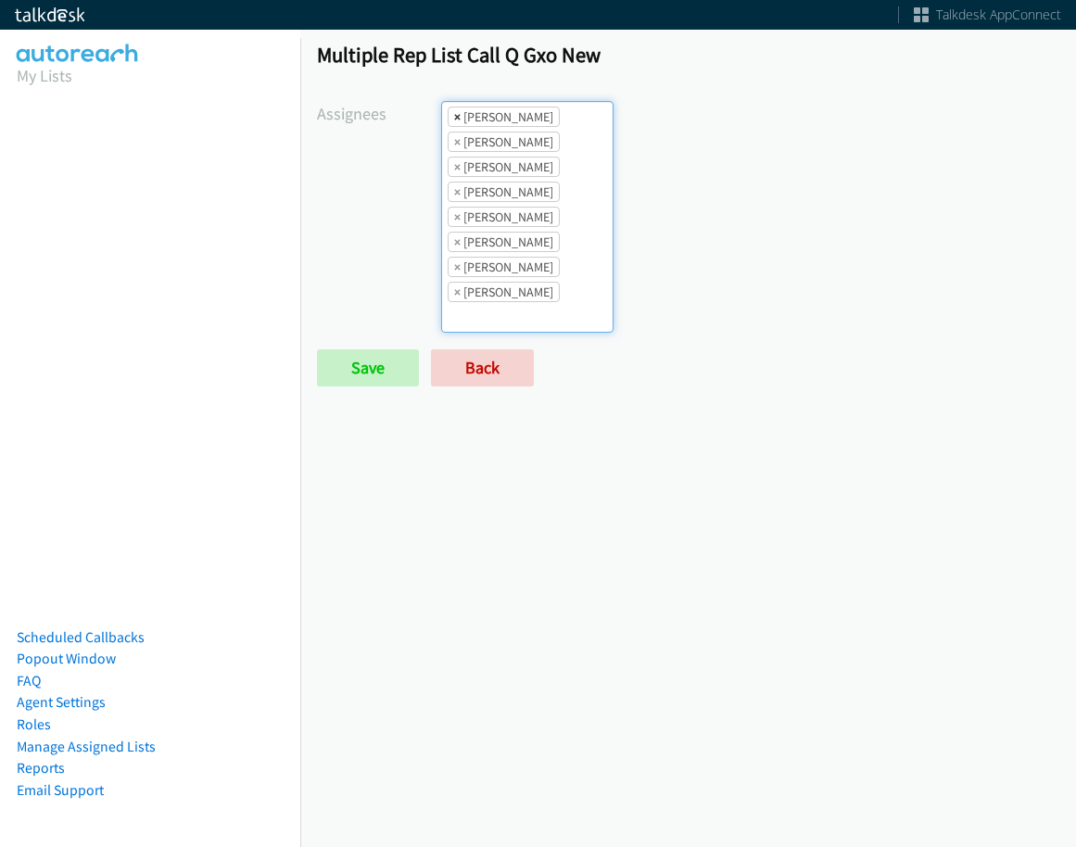
click at [454, 113] on span "×" at bounding box center [457, 117] width 6 height 19
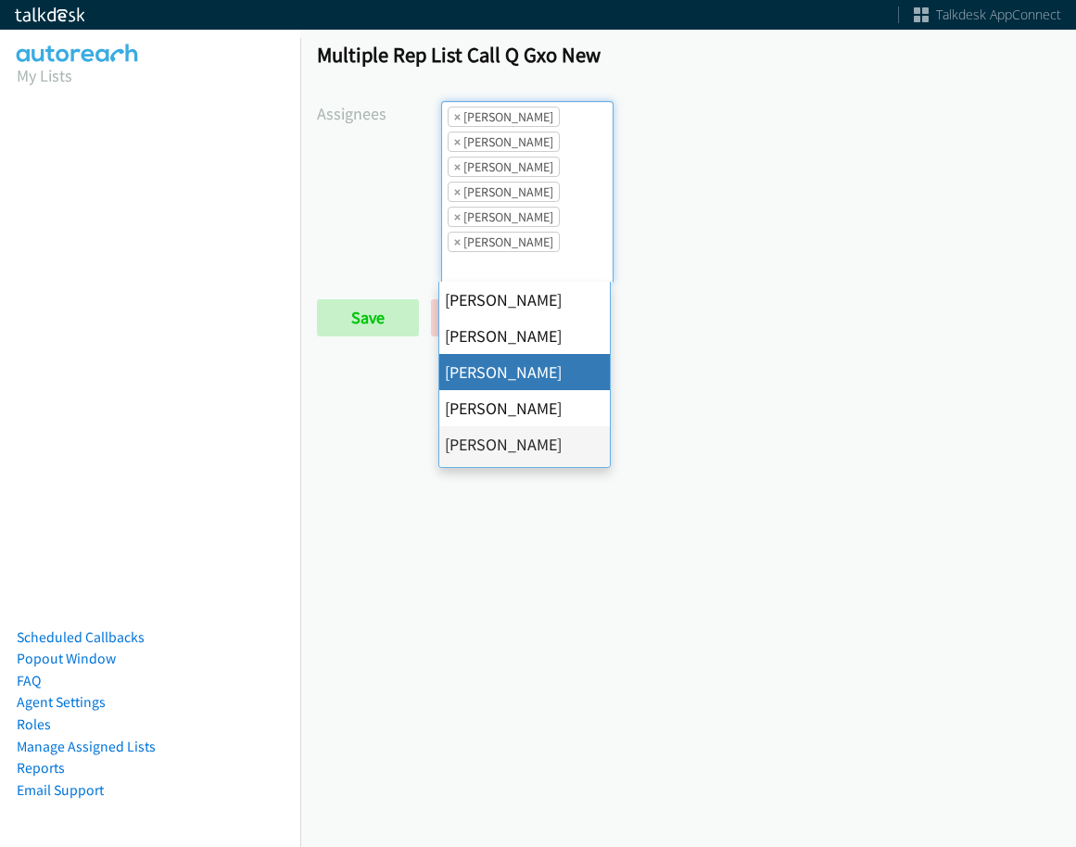
click at [454, 113] on span "×" at bounding box center [457, 117] width 6 height 19
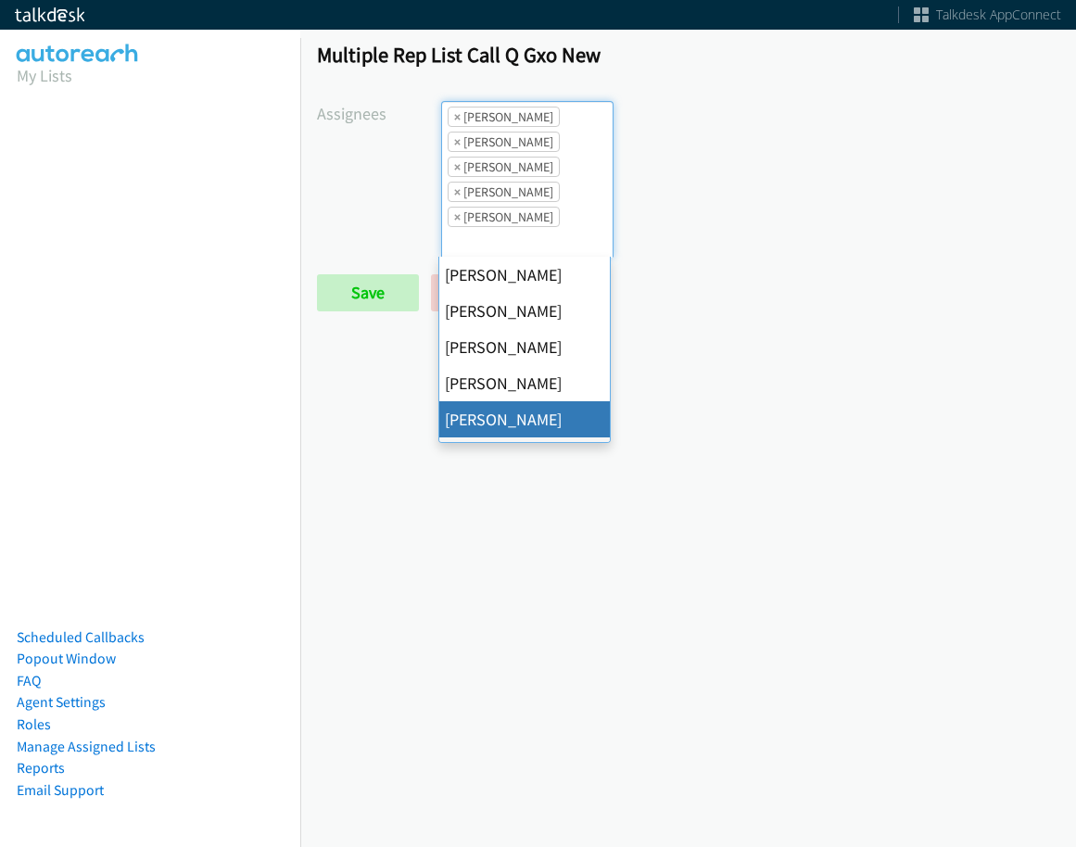
click at [454, 113] on span "×" at bounding box center [457, 117] width 6 height 19
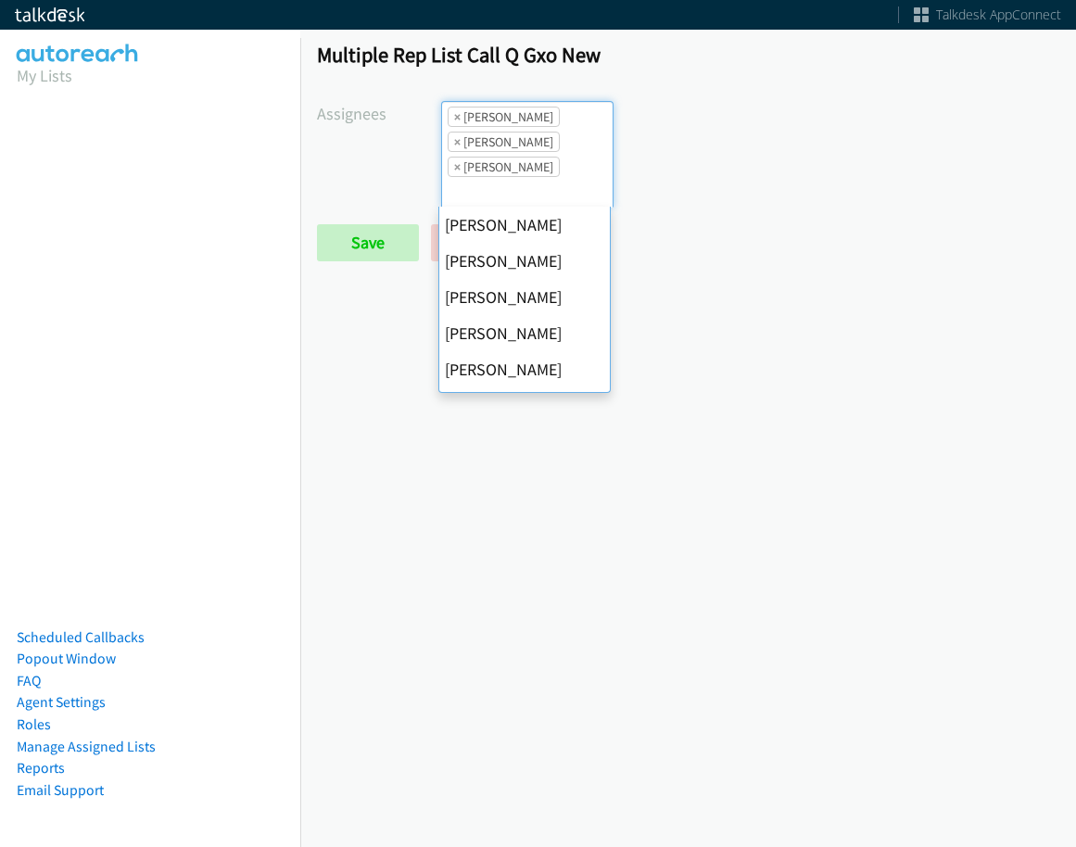
scroll to position [289, 0]
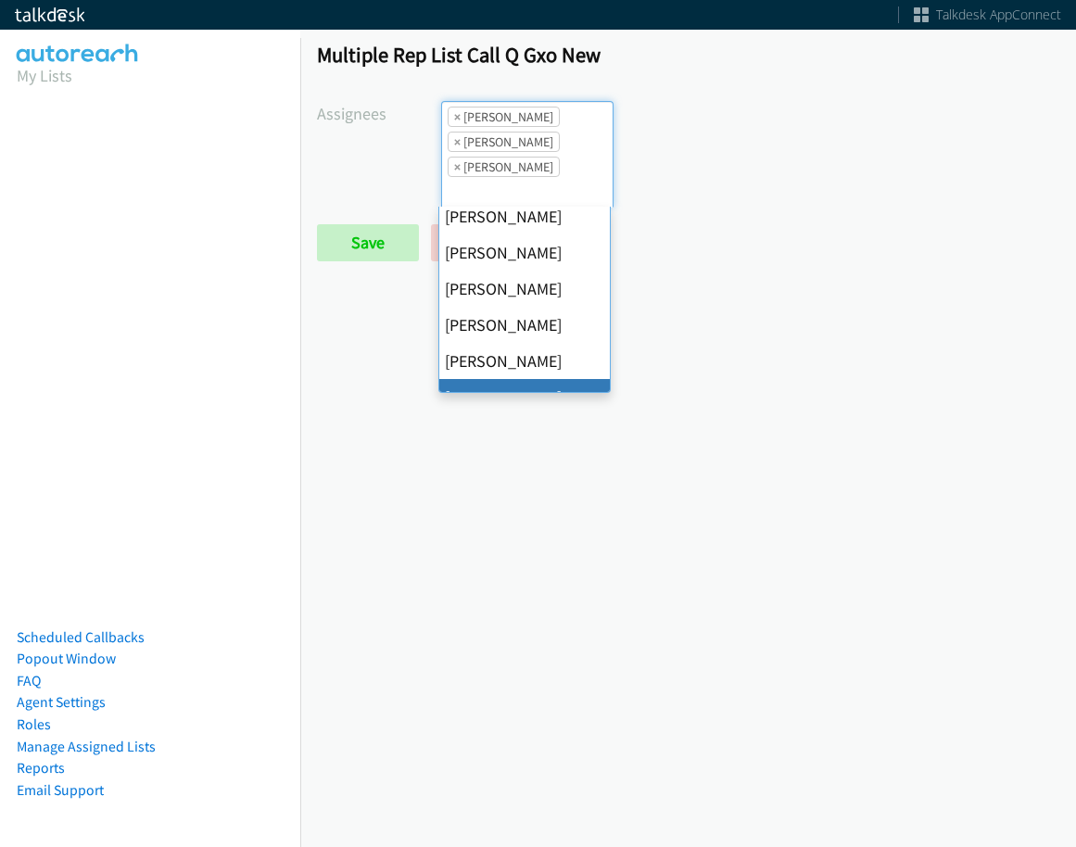
click at [454, 113] on span "×" at bounding box center [457, 117] width 6 height 19
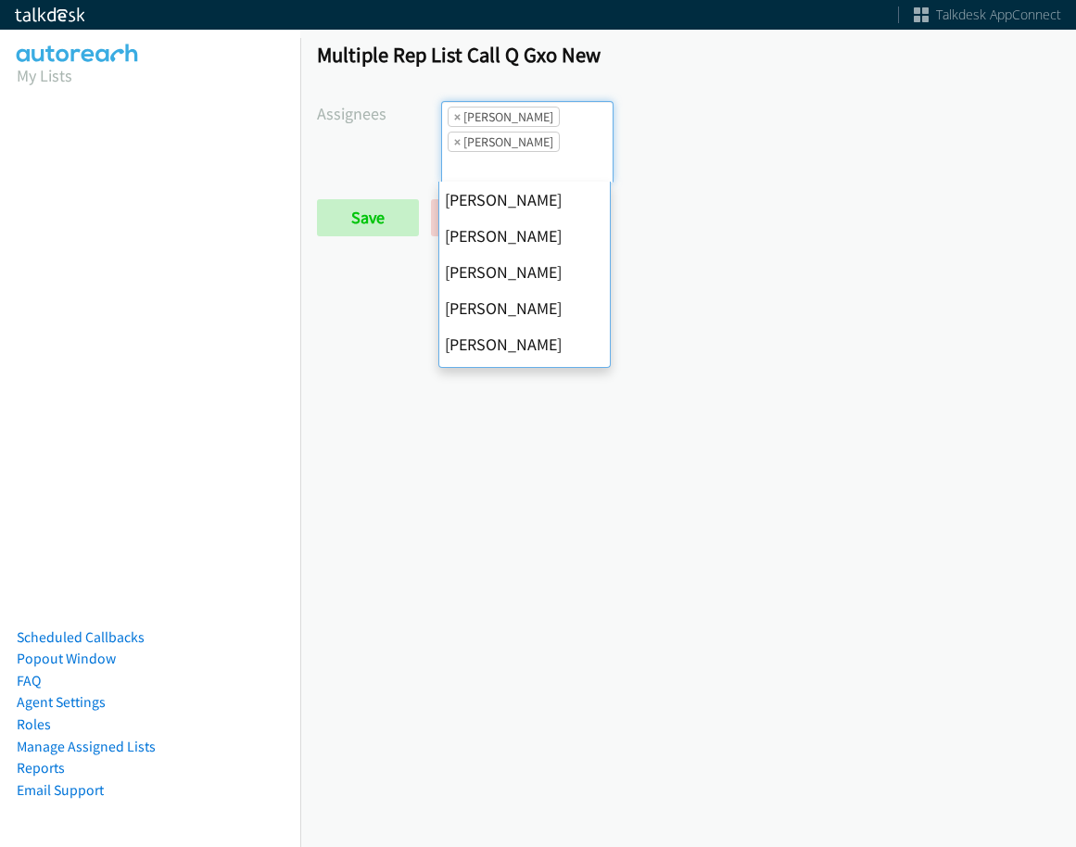
click at [454, 113] on span "×" at bounding box center [457, 117] width 6 height 19
select select "342df737-67c3-4ba0-b24a-dddbcb1c4b65"
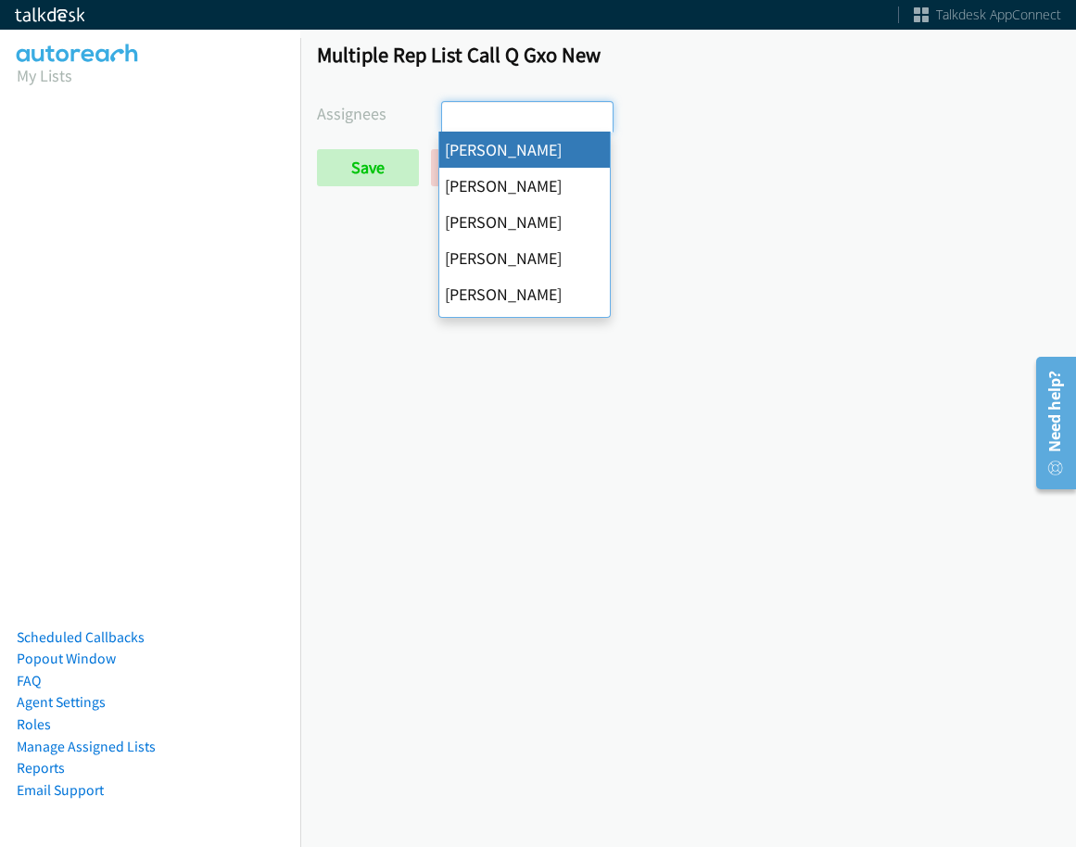
select select
click at [452, 113] on input "search" at bounding box center [474, 117] width 65 height 30
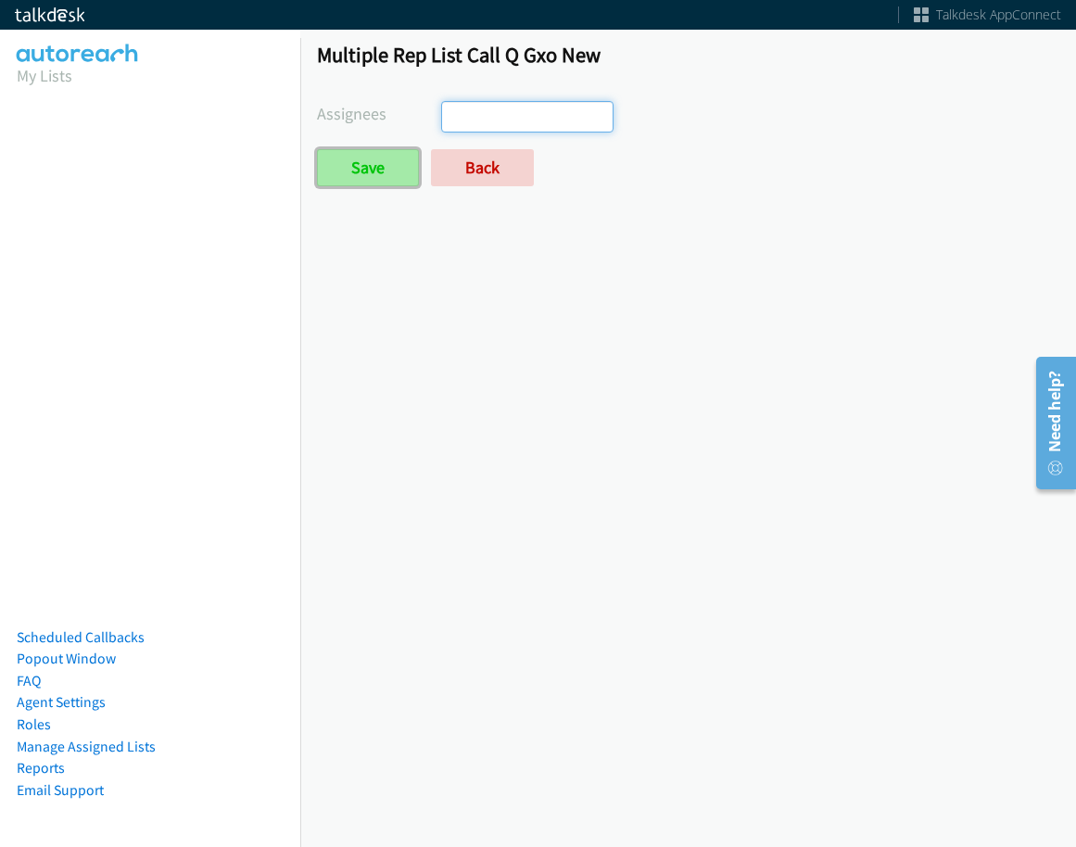
click at [377, 151] on input "Save" at bounding box center [368, 167] width 102 height 37
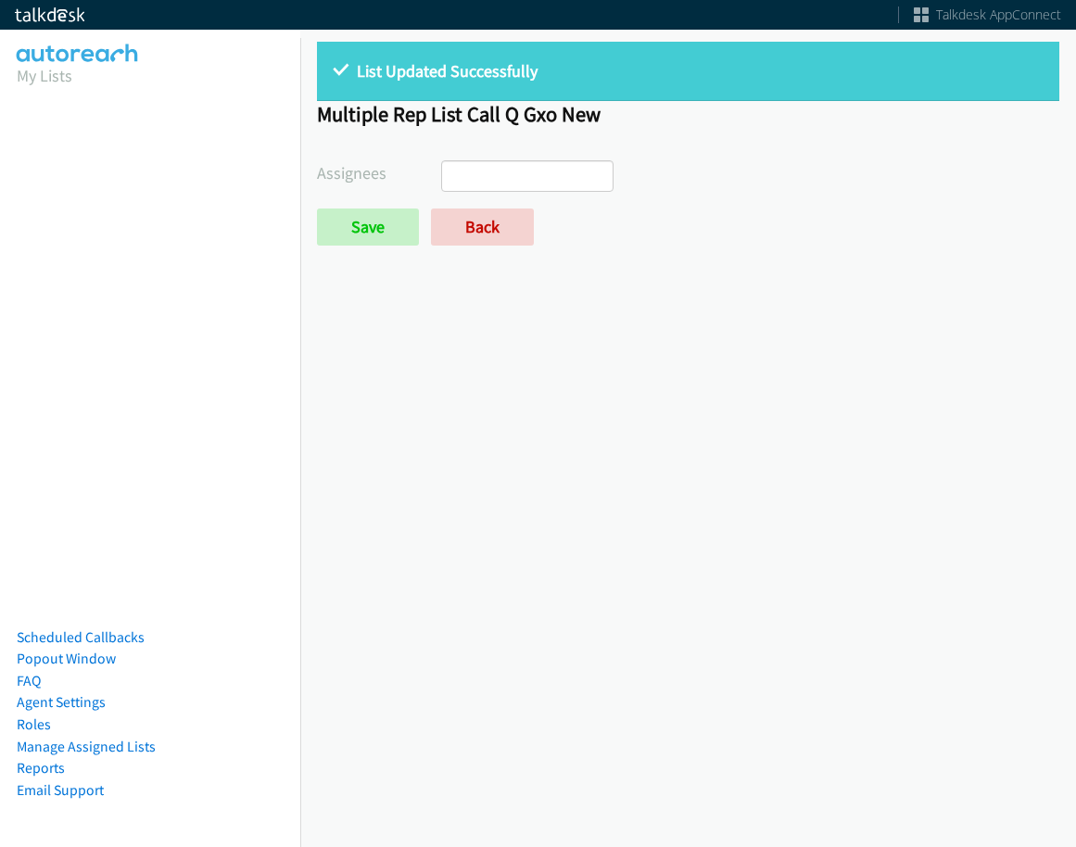
select select
click at [464, 227] on link "Back" at bounding box center [482, 227] width 103 height 37
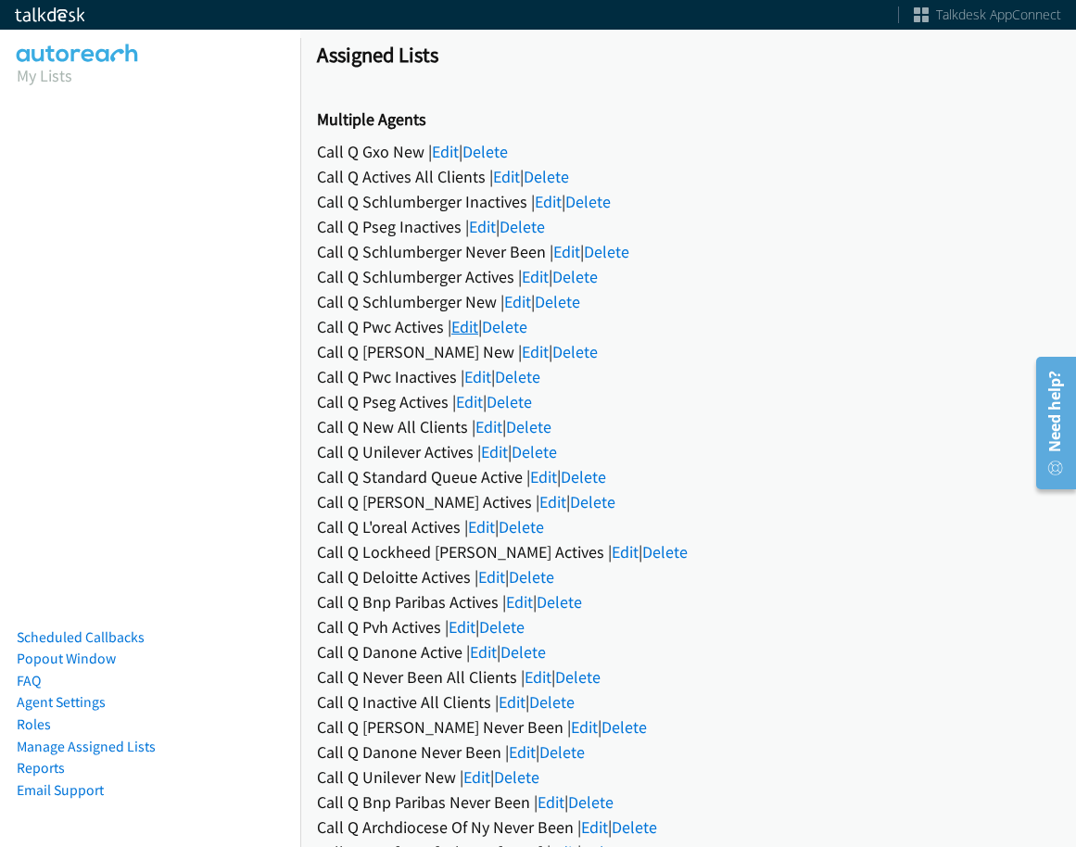
click at [474, 327] on link "Edit" at bounding box center [464, 326] width 27 height 21
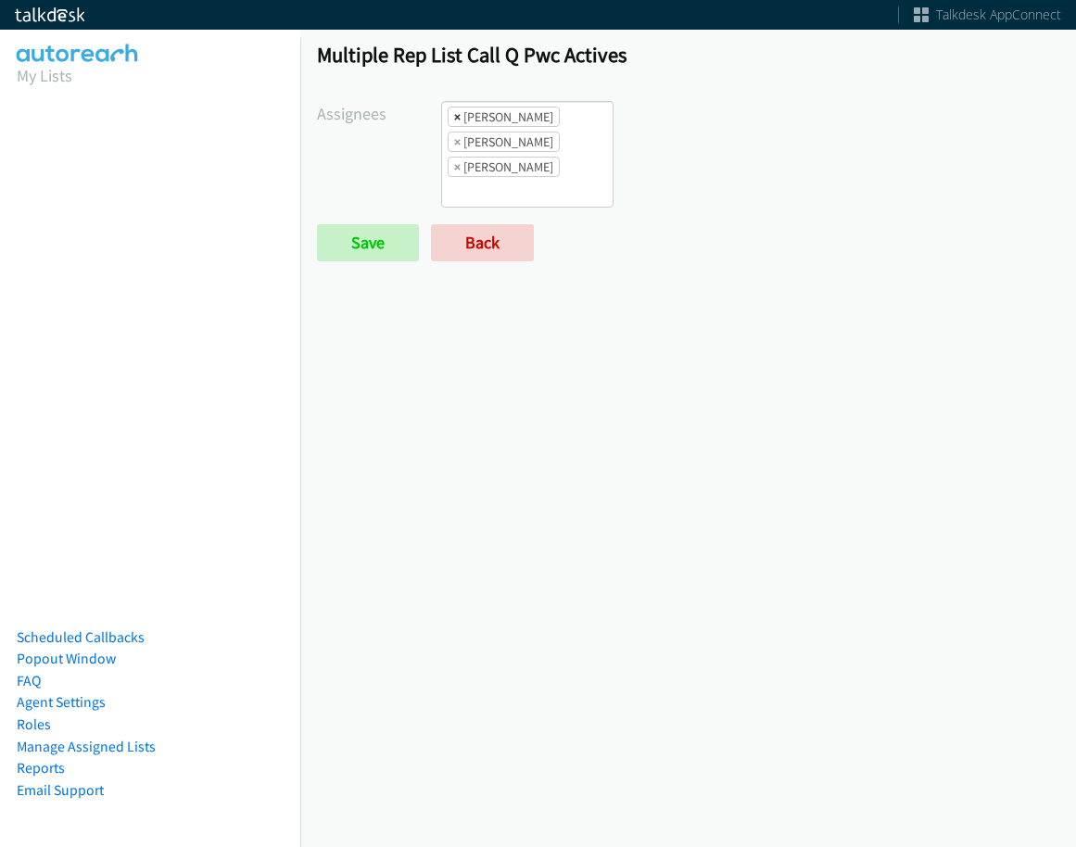
click at [454, 121] on span "×" at bounding box center [457, 117] width 6 height 19
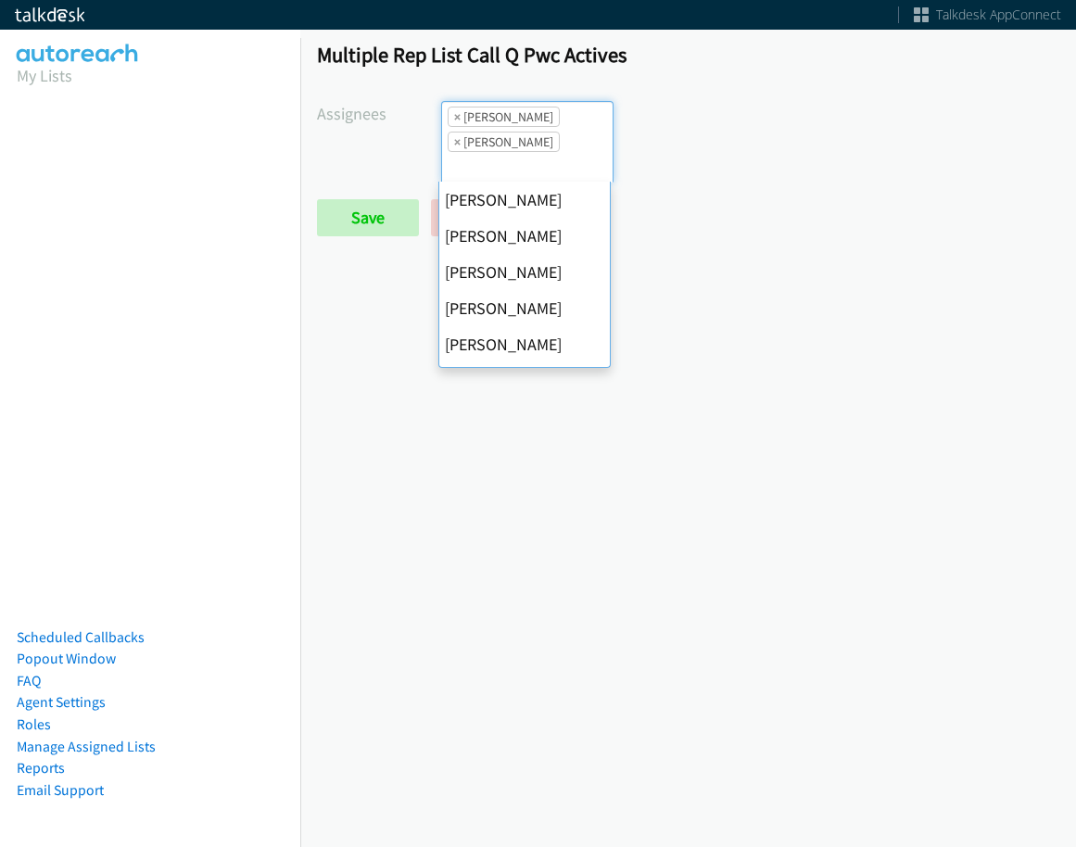
scroll to position [67, 0]
click at [454, 121] on span "×" at bounding box center [457, 117] width 6 height 19
select select "fd8c5d46-30db-44cb-8f0d-00da318b790a"
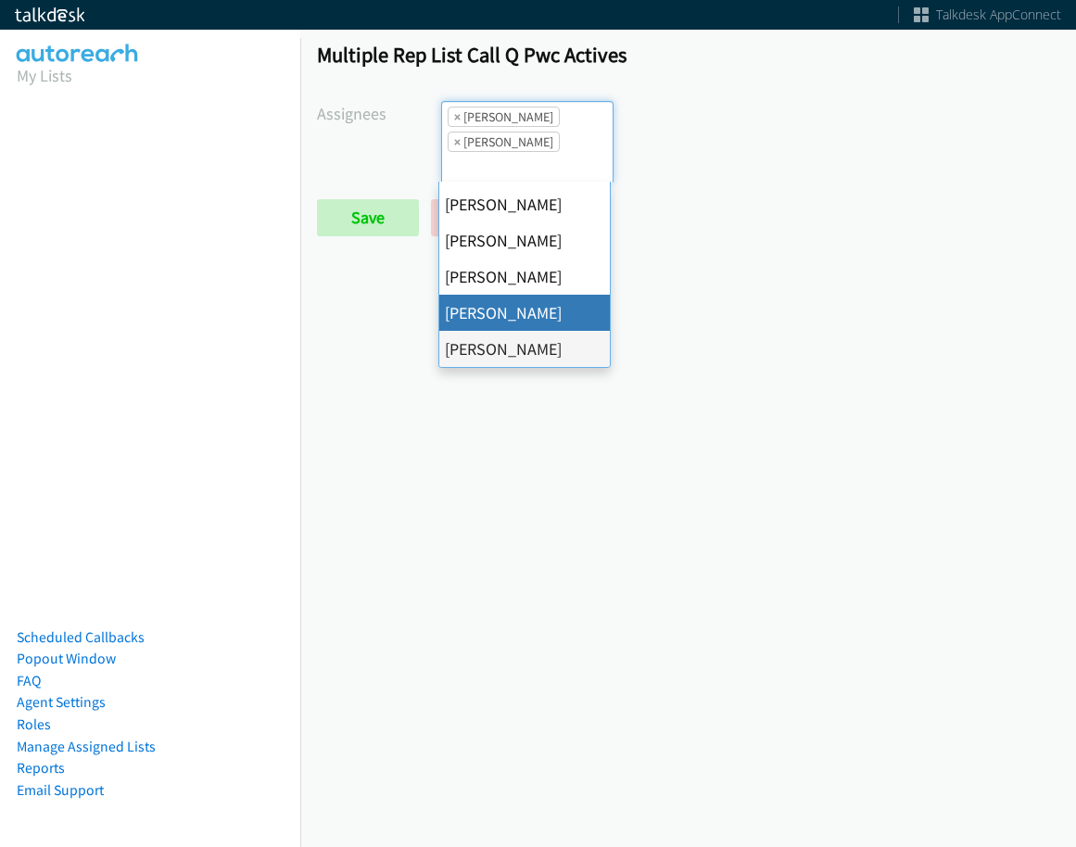
scroll to position [0, 0]
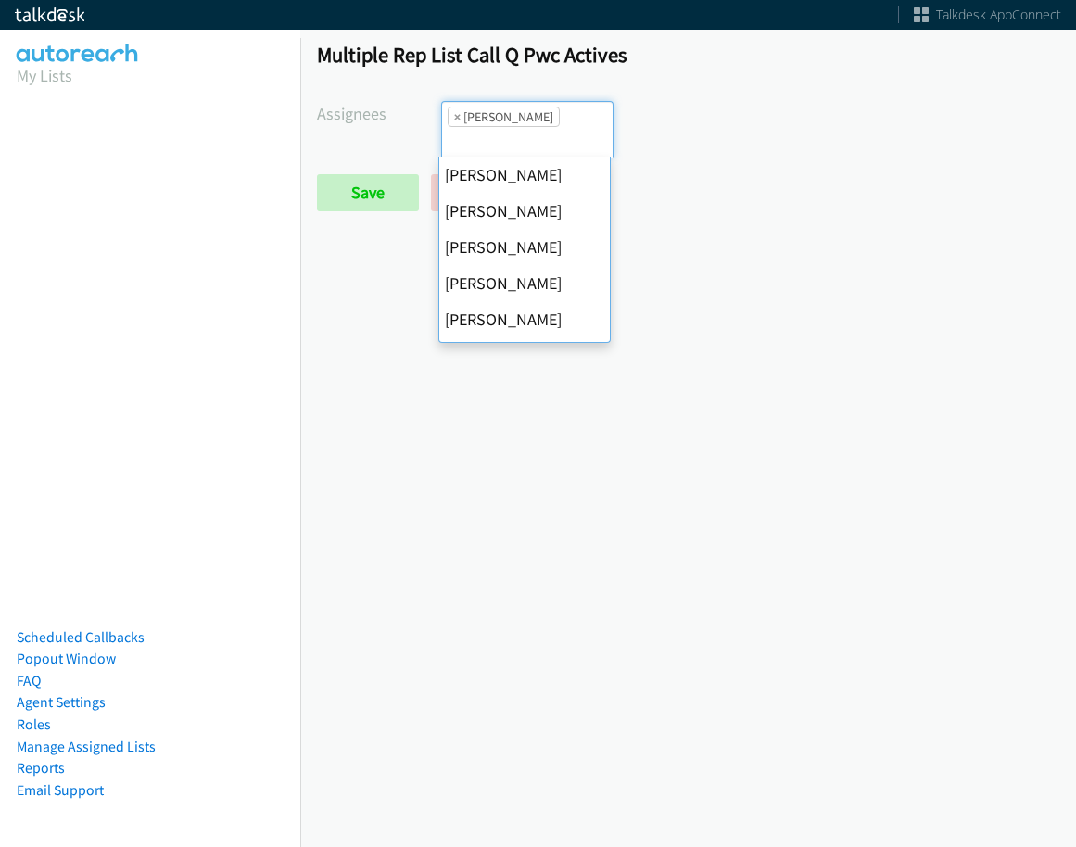
click at [454, 121] on span "×" at bounding box center [457, 117] width 6 height 19
select select
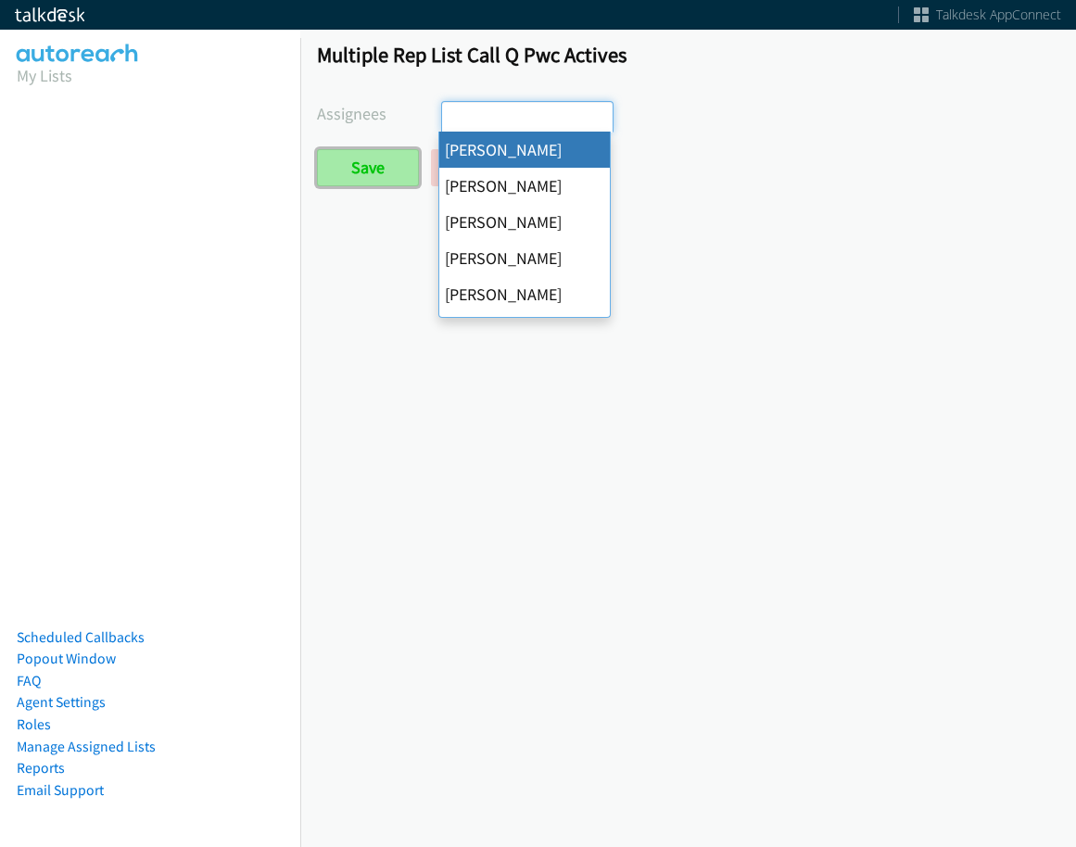
click at [349, 166] on input "Save" at bounding box center [368, 167] width 102 height 37
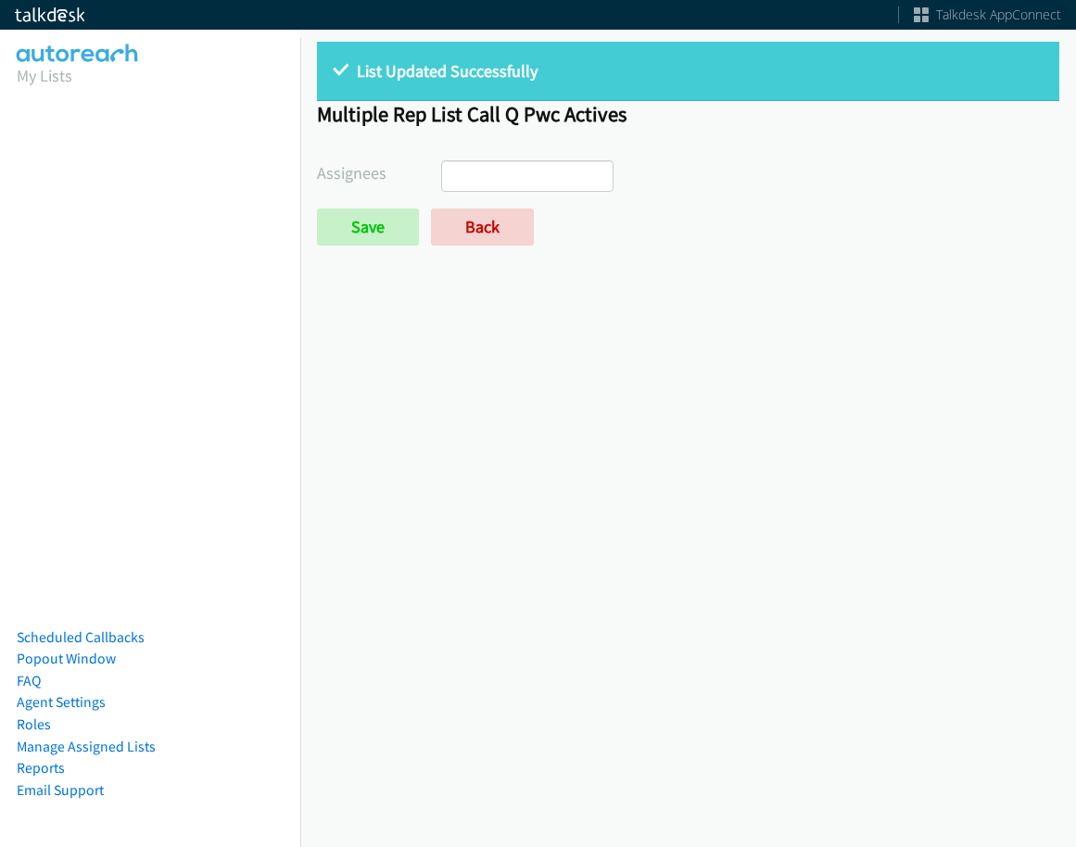
select select
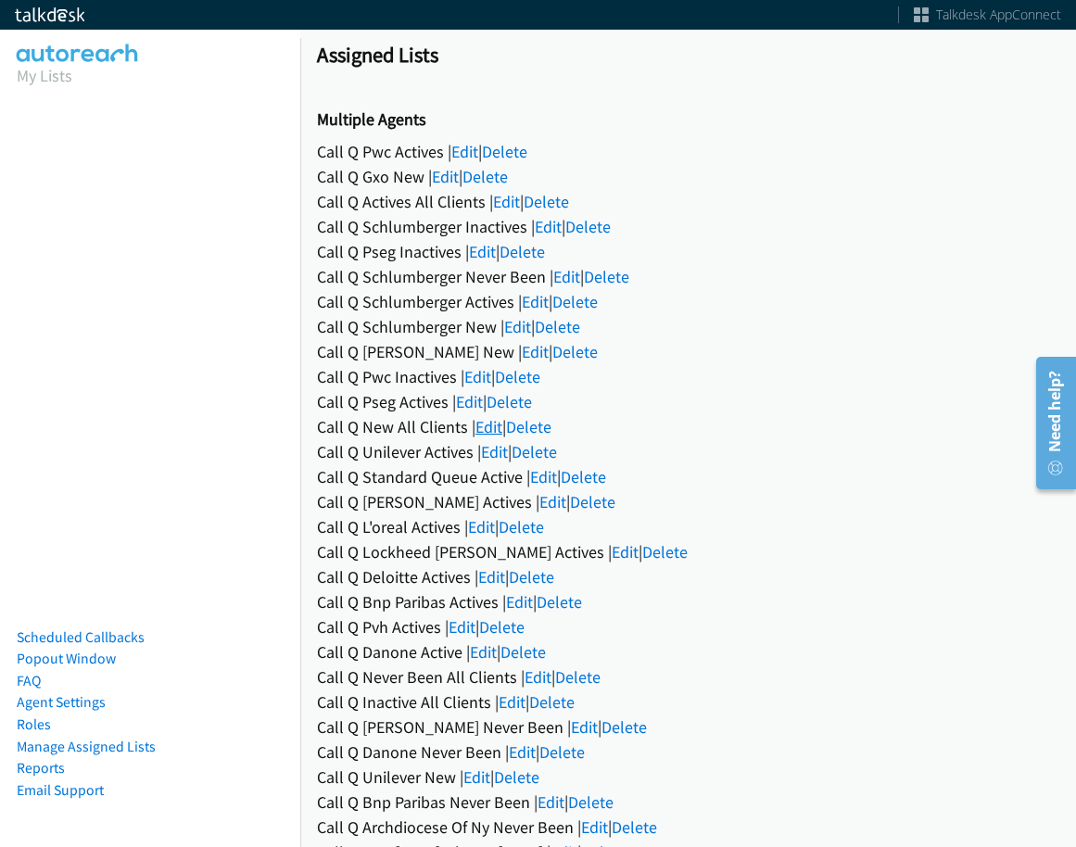
click at [490, 421] on link "Edit" at bounding box center [489, 426] width 27 height 21
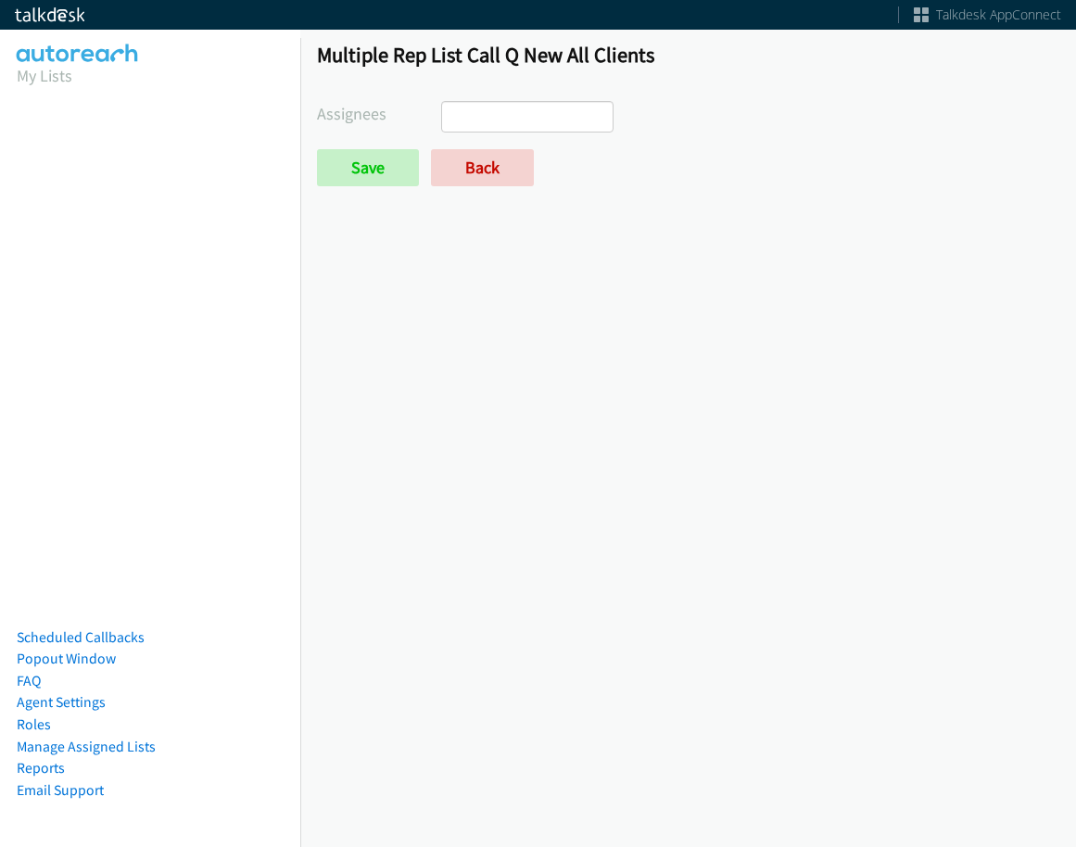
drag, startPoint x: 0, startPoint y: 0, endPoint x: 508, endPoint y: 114, distance: 520.6
click at [508, 114] on ul at bounding box center [527, 117] width 171 height 30
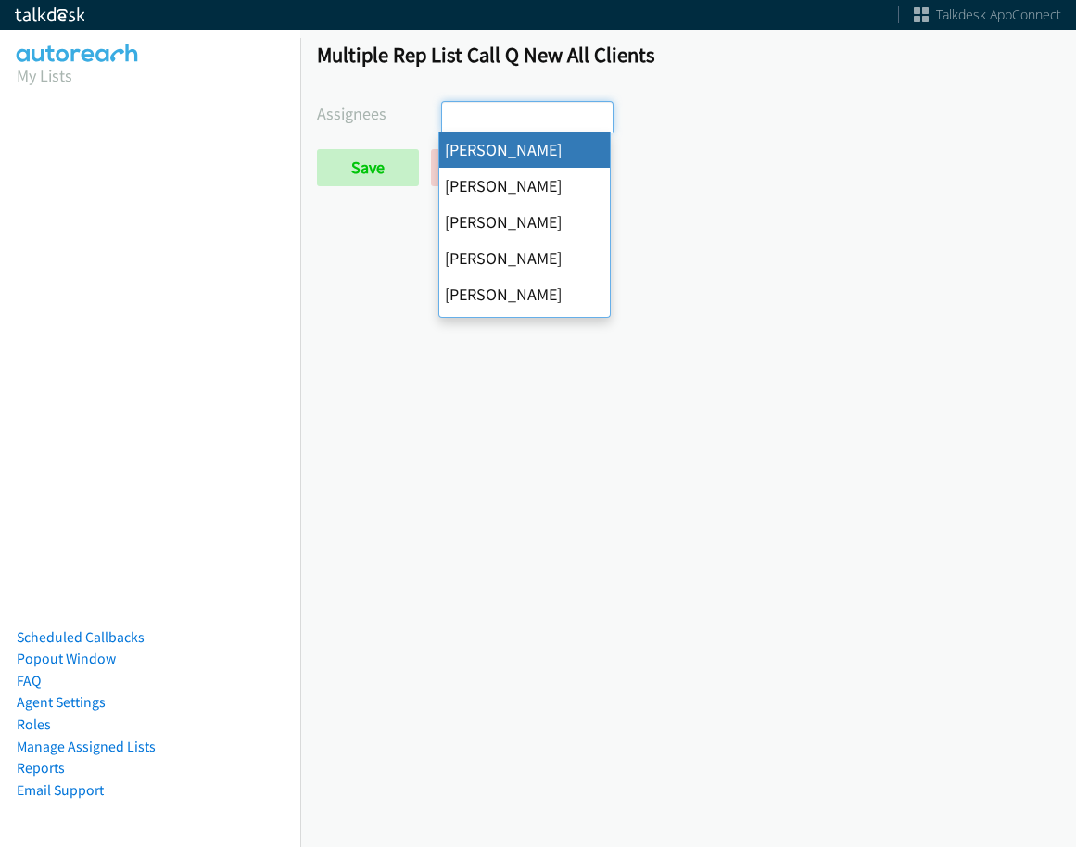
select select "cb11e729-9a1d-44de-9b38-0f5a50c7e01c"
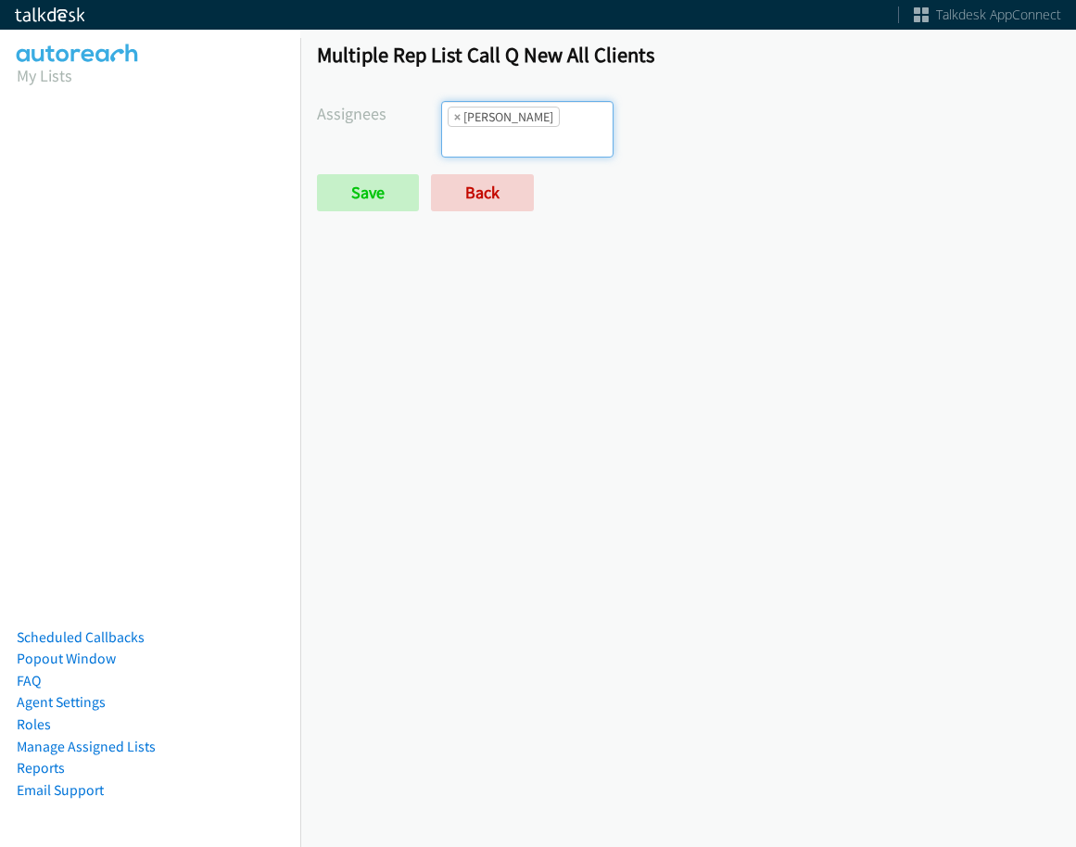
click at [534, 133] on ul "× [PERSON_NAME]" at bounding box center [527, 129] width 171 height 55
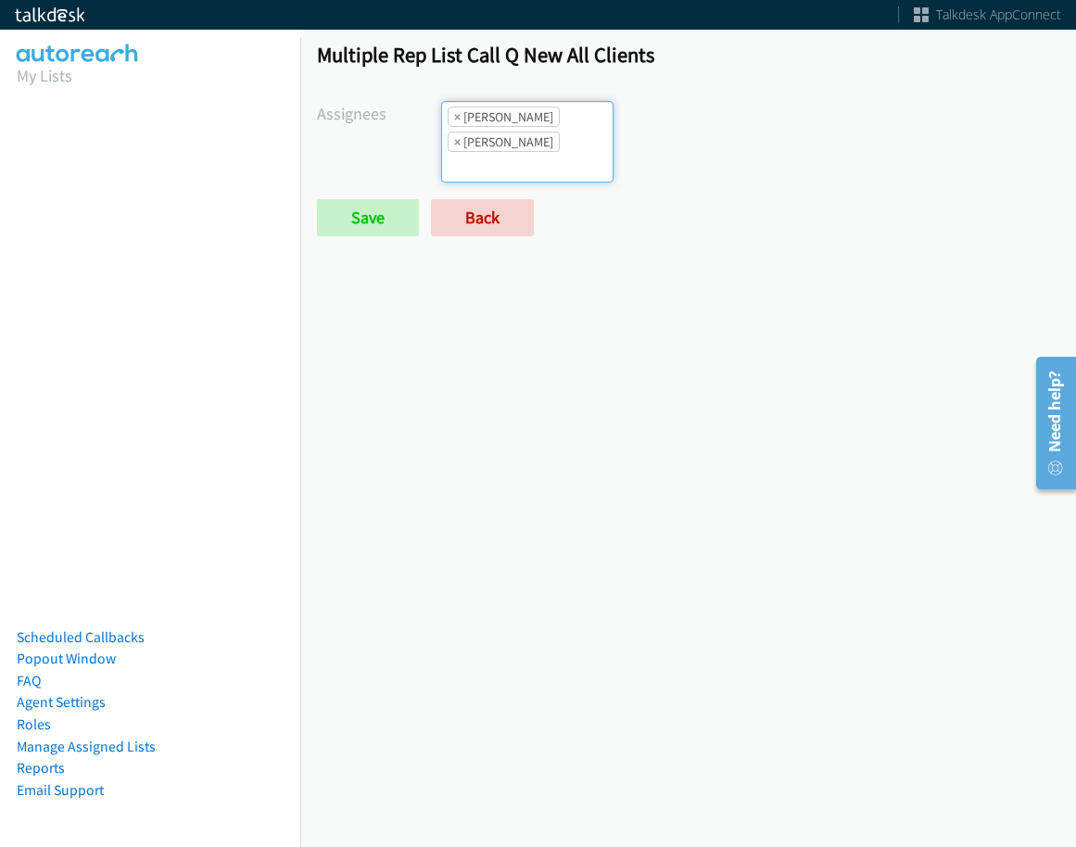
click at [507, 152] on input "search" at bounding box center [474, 167] width 65 height 30
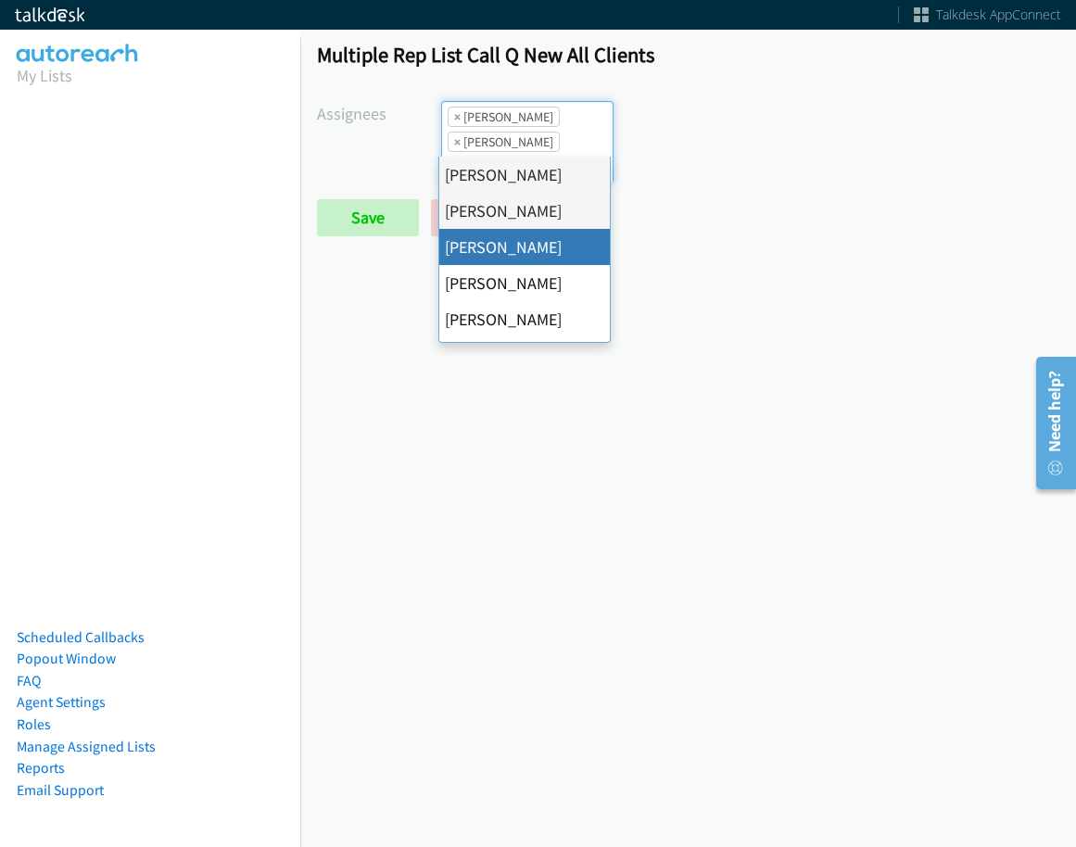
drag, startPoint x: 508, startPoint y: 245, endPoint x: 533, endPoint y: 151, distance: 96.9
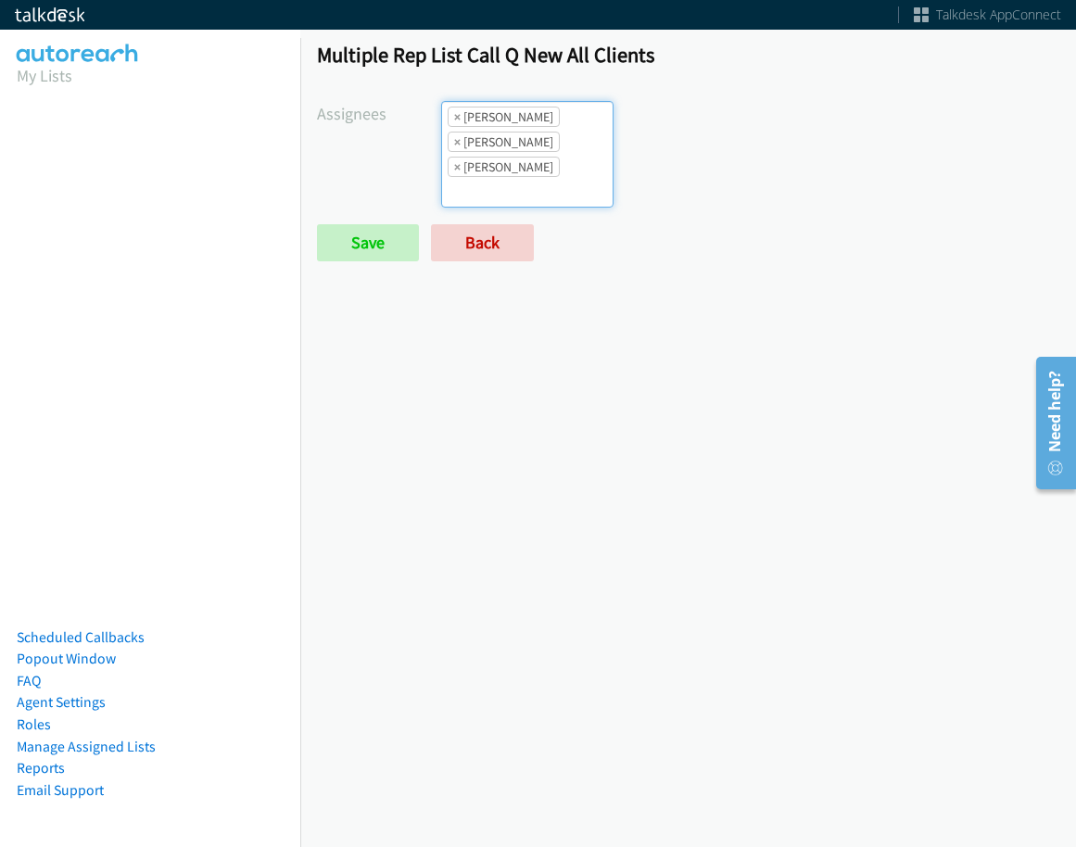
click at [536, 145] on ul "× [PERSON_NAME] × [PERSON_NAME] × [PERSON_NAME]" at bounding box center [527, 154] width 171 height 105
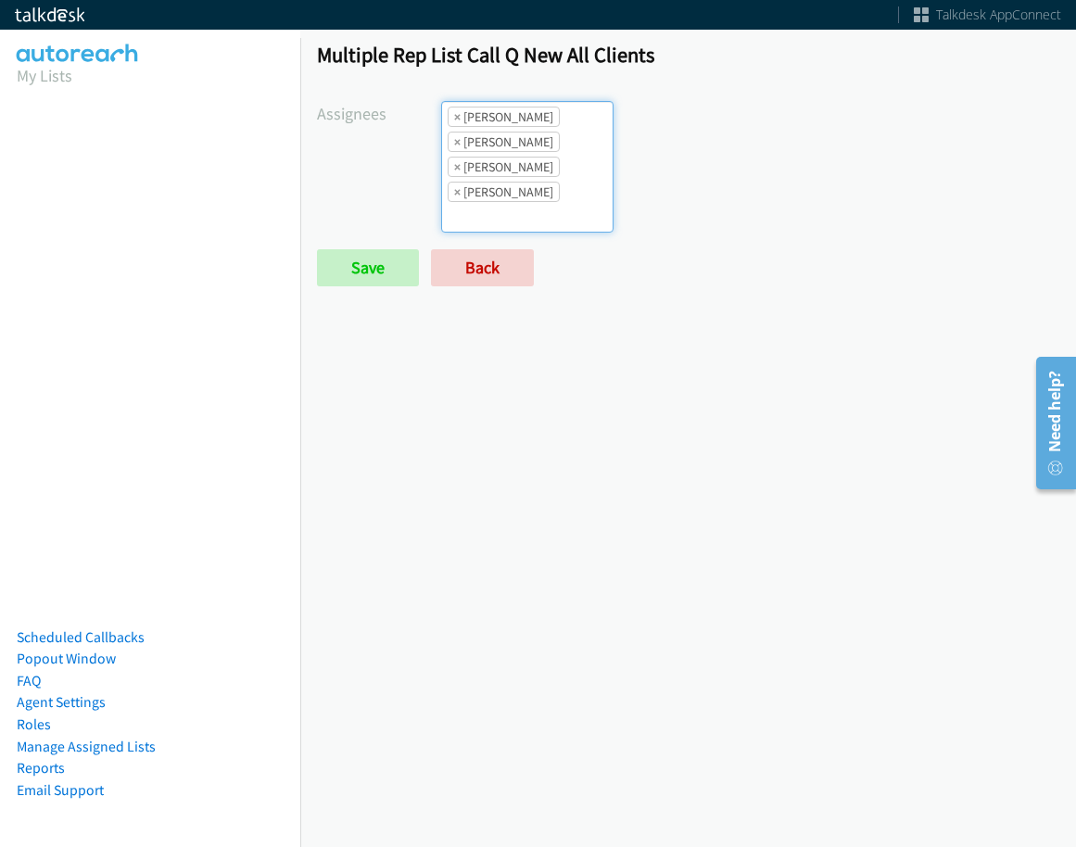
click at [535, 189] on li "× [PERSON_NAME]" at bounding box center [504, 192] width 112 height 20
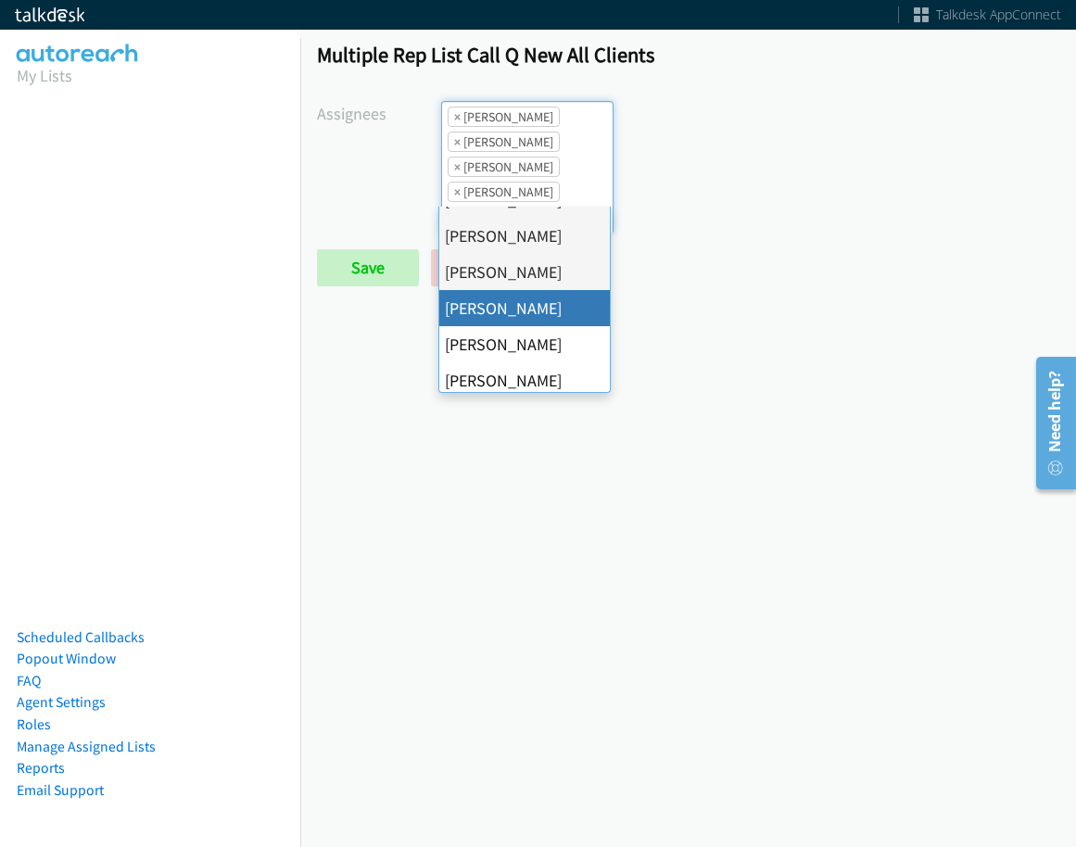
scroll to position [93, 0]
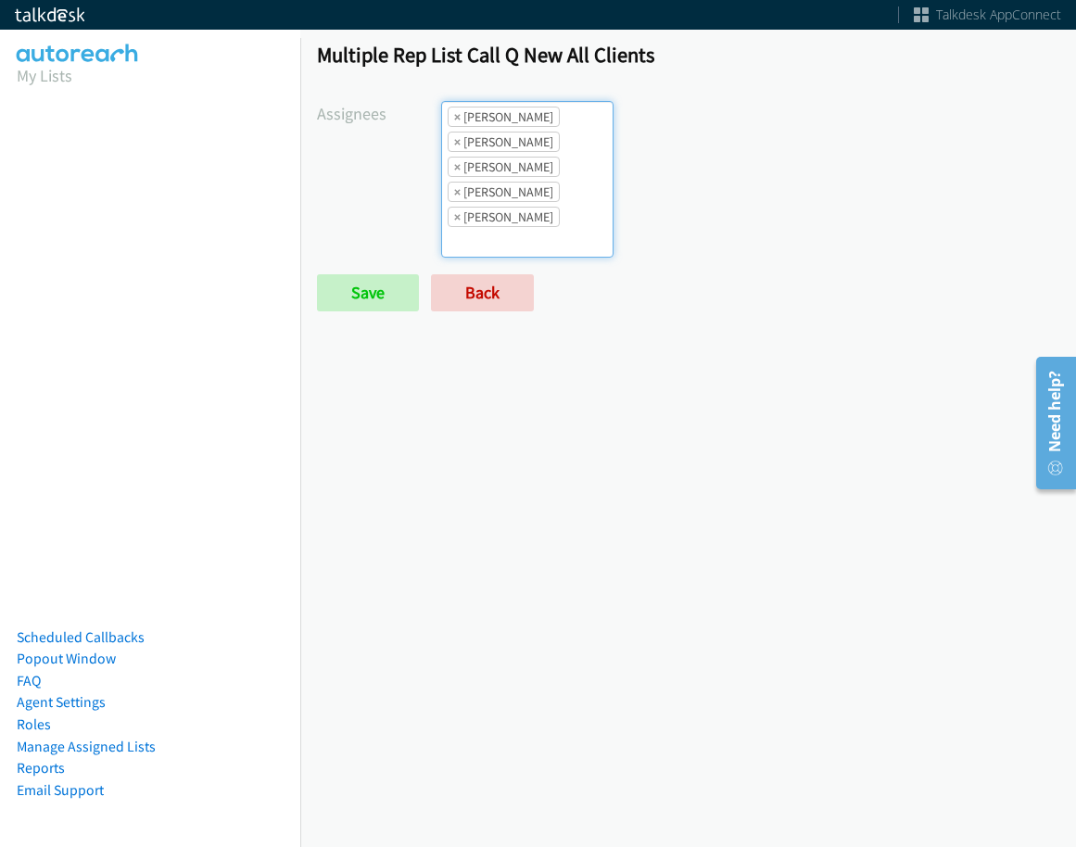
click at [507, 227] on input "search" at bounding box center [474, 242] width 65 height 30
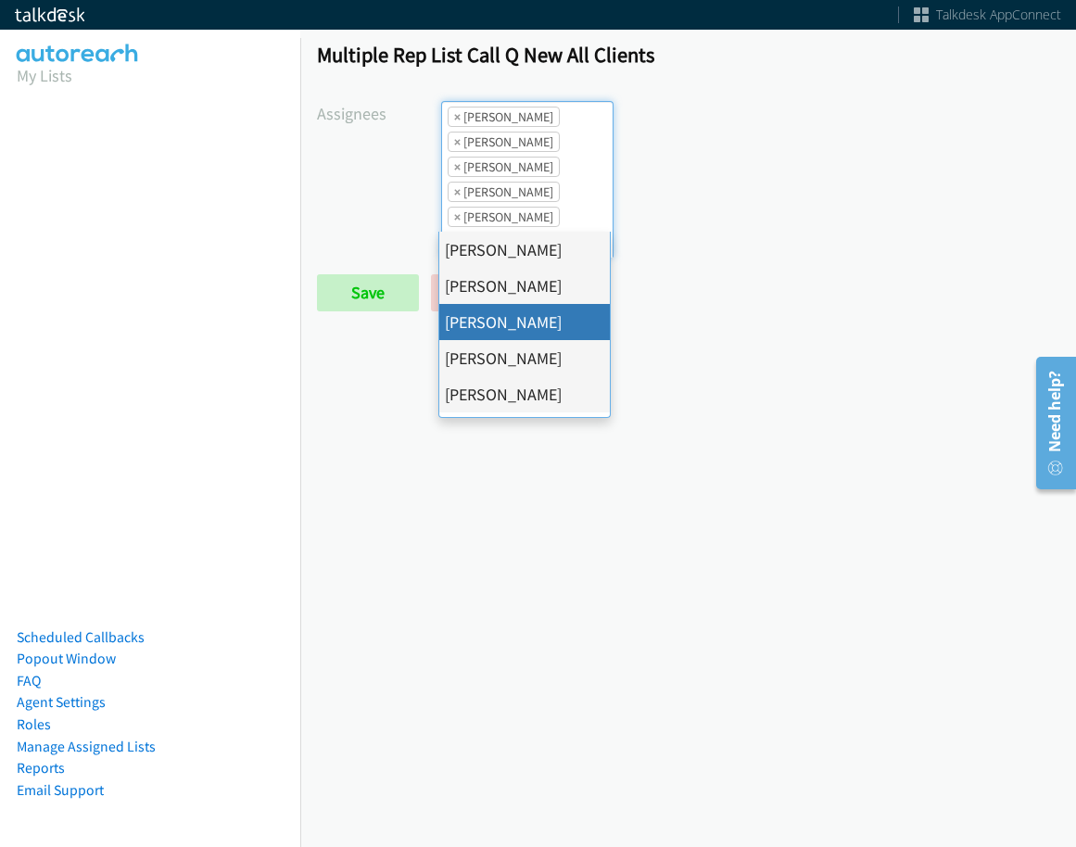
scroll to position [185, 0]
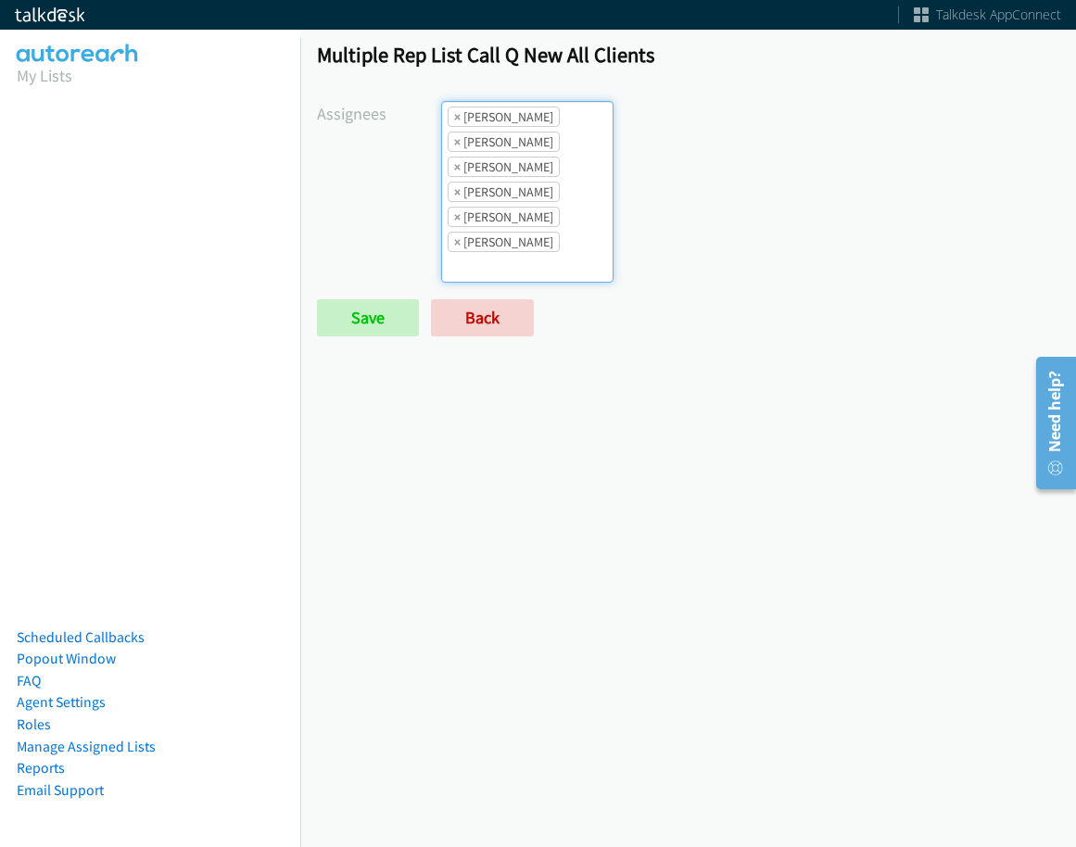
click at [552, 213] on ul "× [PERSON_NAME] × [PERSON_NAME] × [PERSON_NAME] × [PERSON_NAME] × [PERSON_NAME]…" at bounding box center [527, 192] width 171 height 180
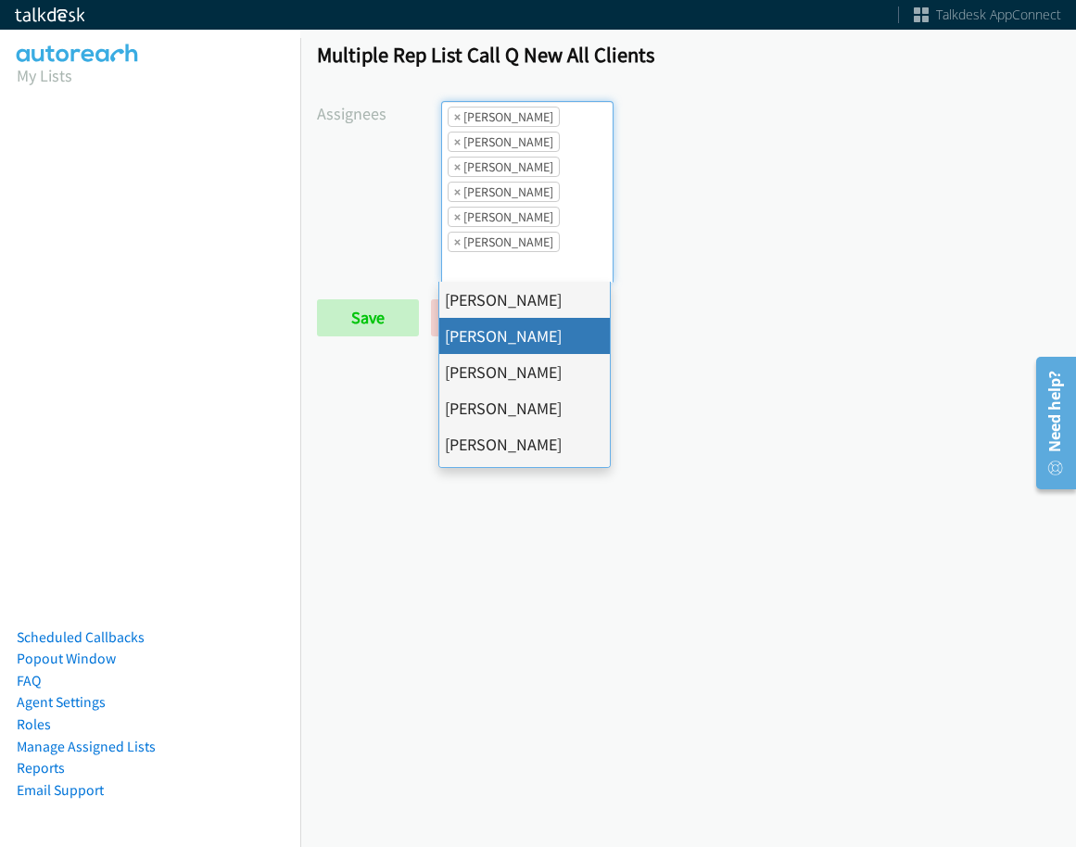
scroll to position [357, 0]
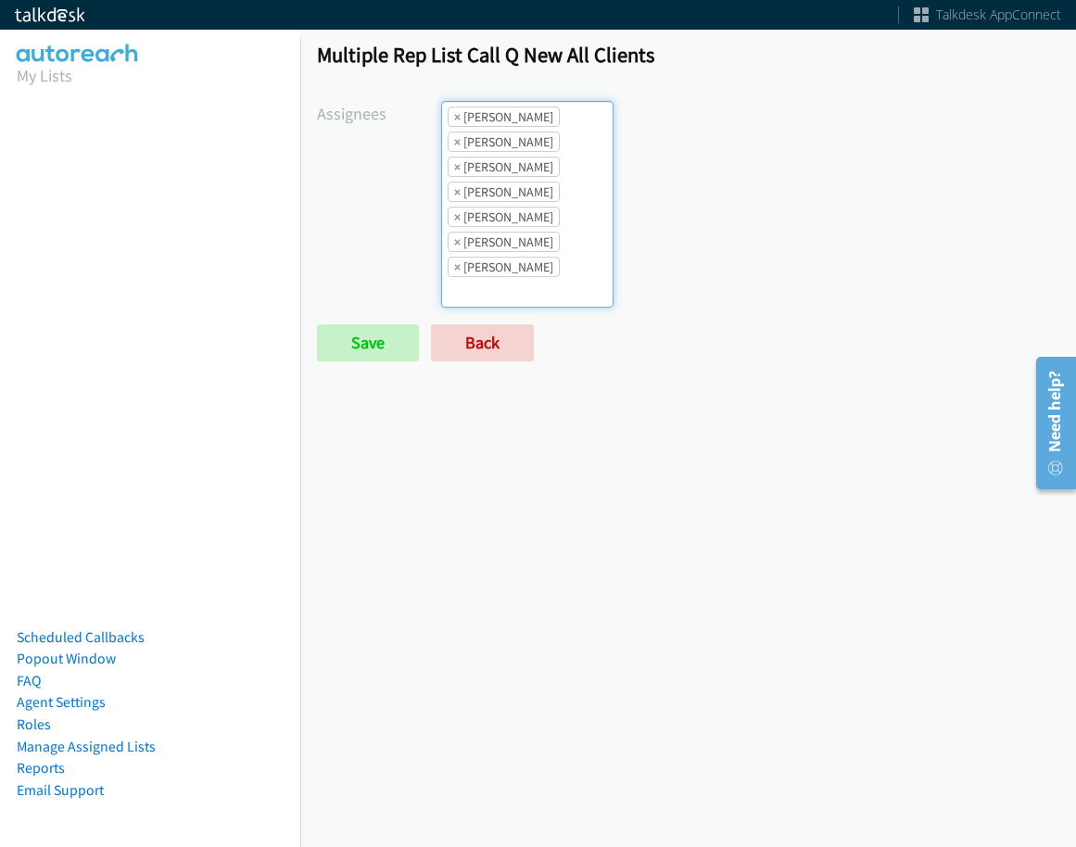
click at [546, 254] on ul "× [PERSON_NAME] × [PERSON_NAME] × [PERSON_NAME] × [PERSON_NAME] × [PERSON_NAME]…" at bounding box center [527, 204] width 171 height 205
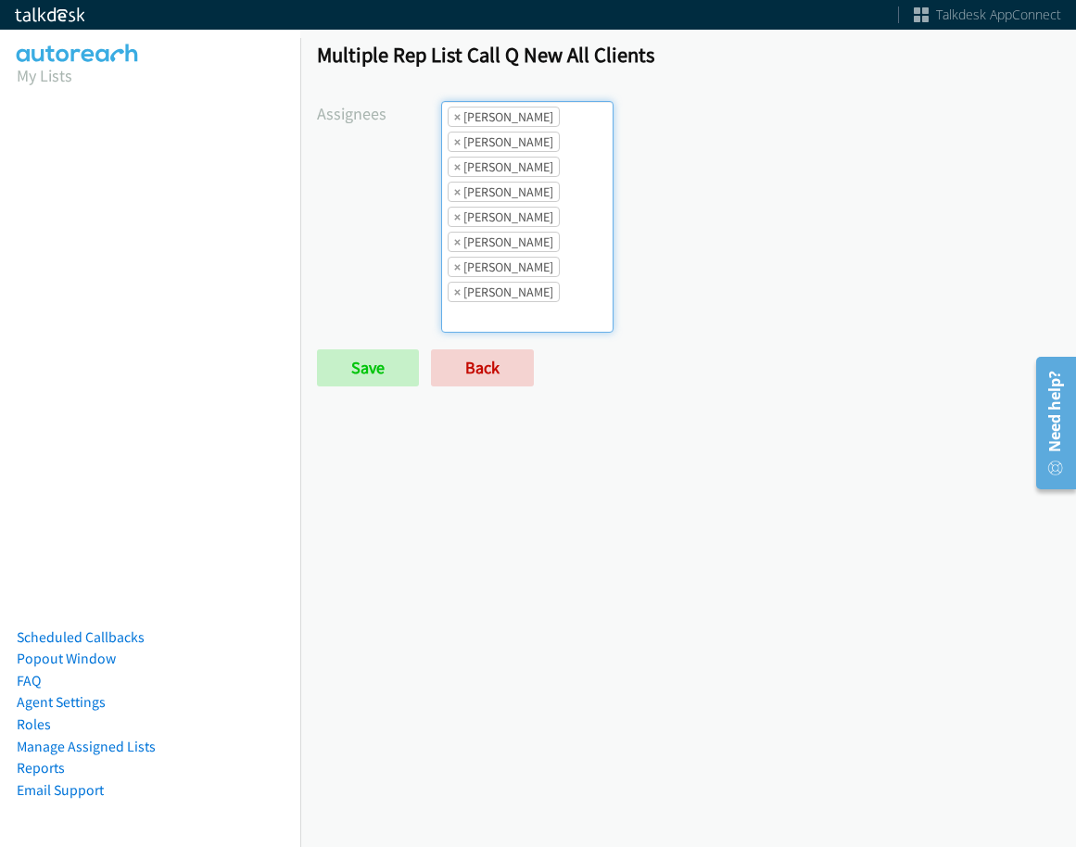
click at [548, 284] on ul "× [PERSON_NAME] × [PERSON_NAME] × [PERSON_NAME] × [PERSON_NAME] × [PERSON_NAME]…" at bounding box center [527, 217] width 171 height 230
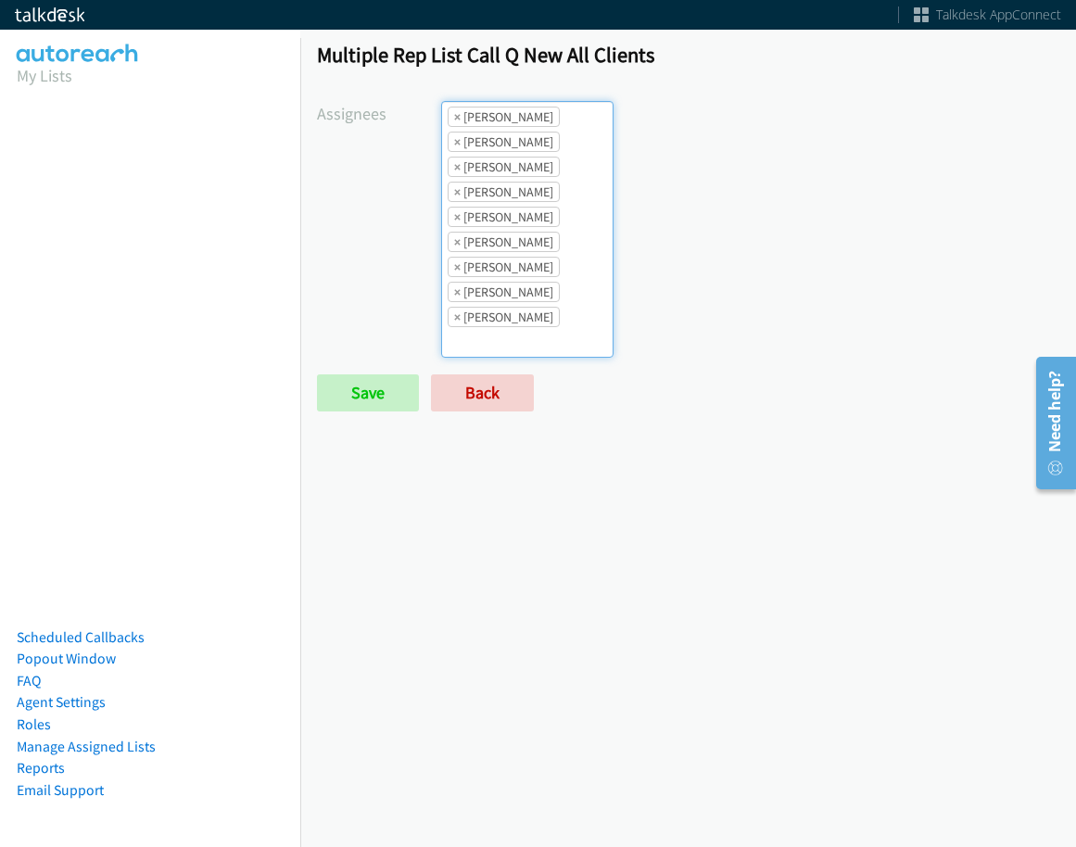
click at [557, 333] on ul "× [PERSON_NAME] × [PERSON_NAME] × [PERSON_NAME] × [PERSON_NAME] × [PERSON_NAME]…" at bounding box center [527, 229] width 171 height 255
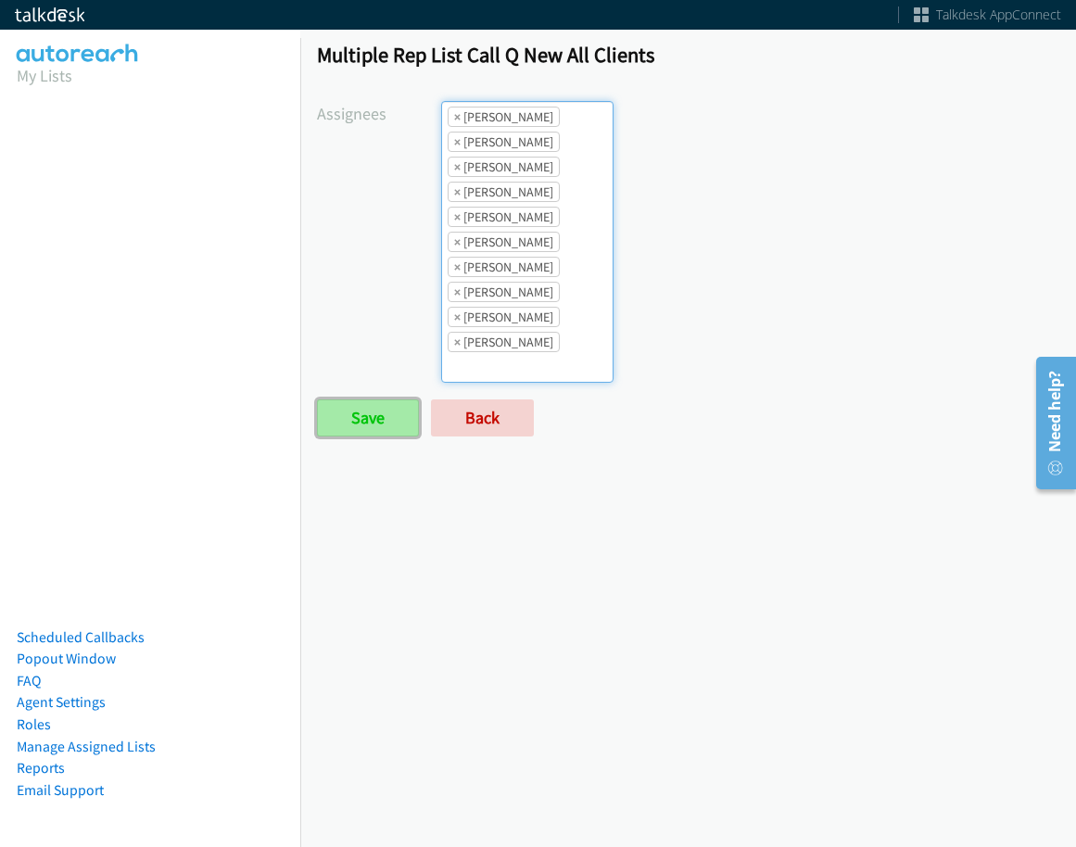
click at [353, 421] on input "Save" at bounding box center [368, 418] width 102 height 37
